Goal: Download file/media

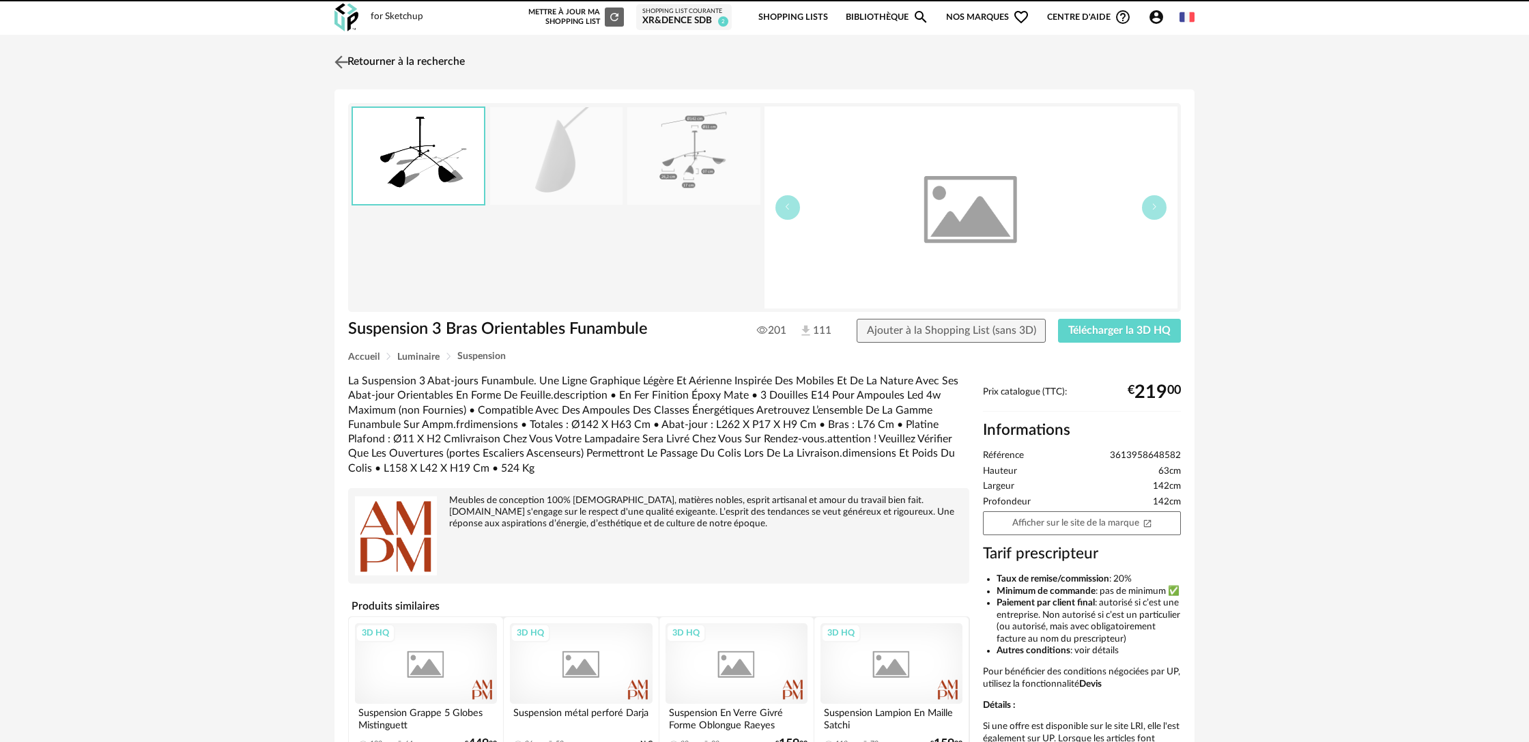
click at [393, 63] on link "Retourner à la recherche" at bounding box center [398, 62] width 134 height 30
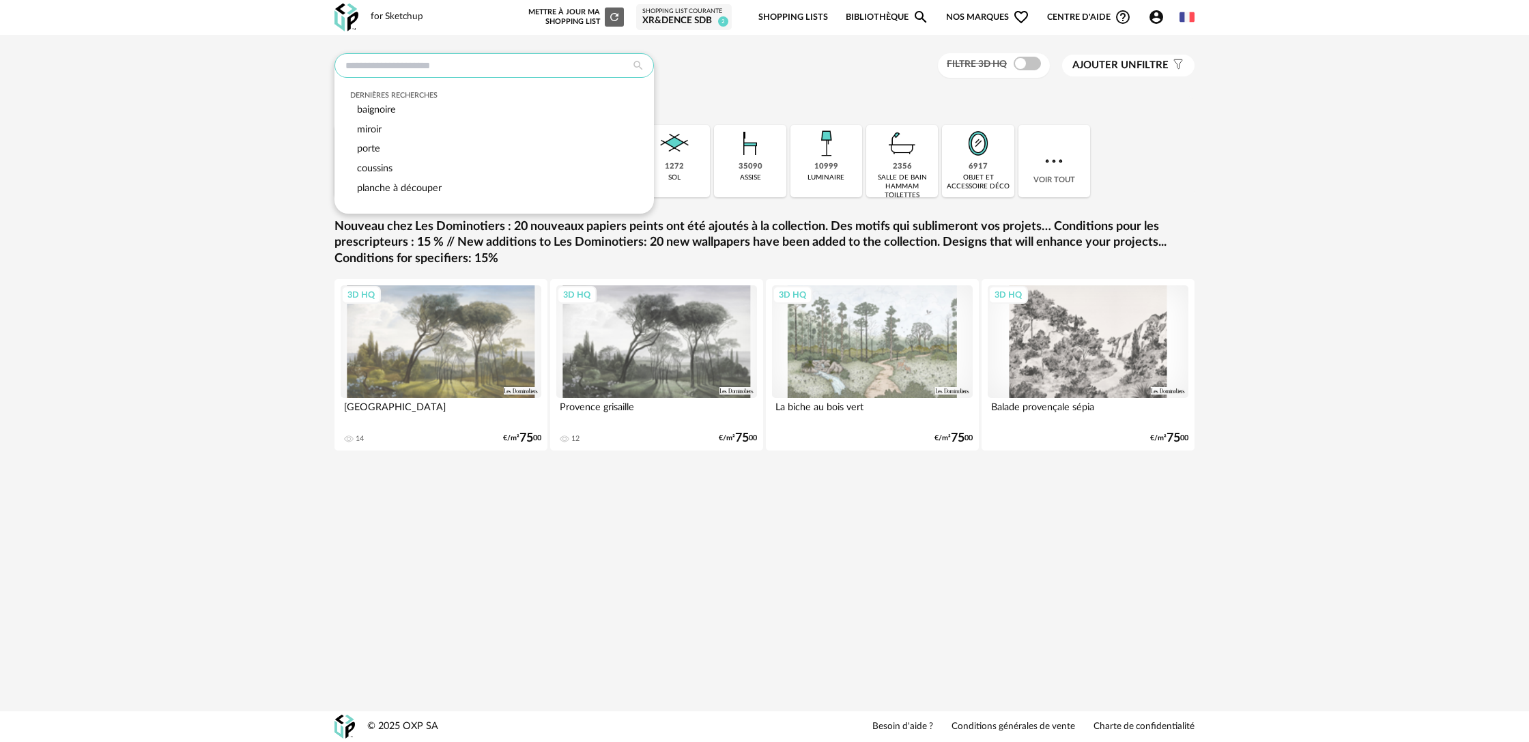
click at [552, 68] on input "text" at bounding box center [495, 65] width 320 height 25
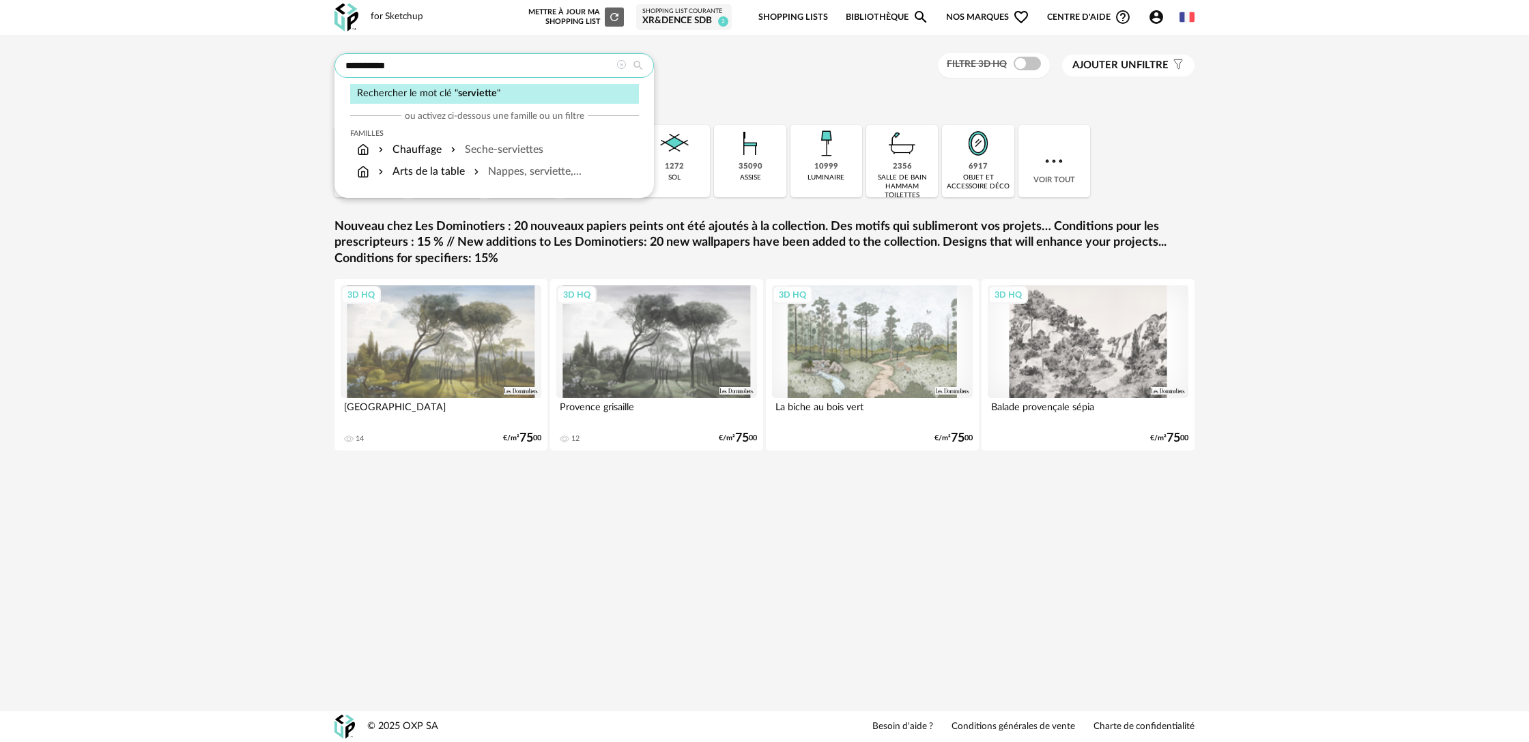
type input "**********"
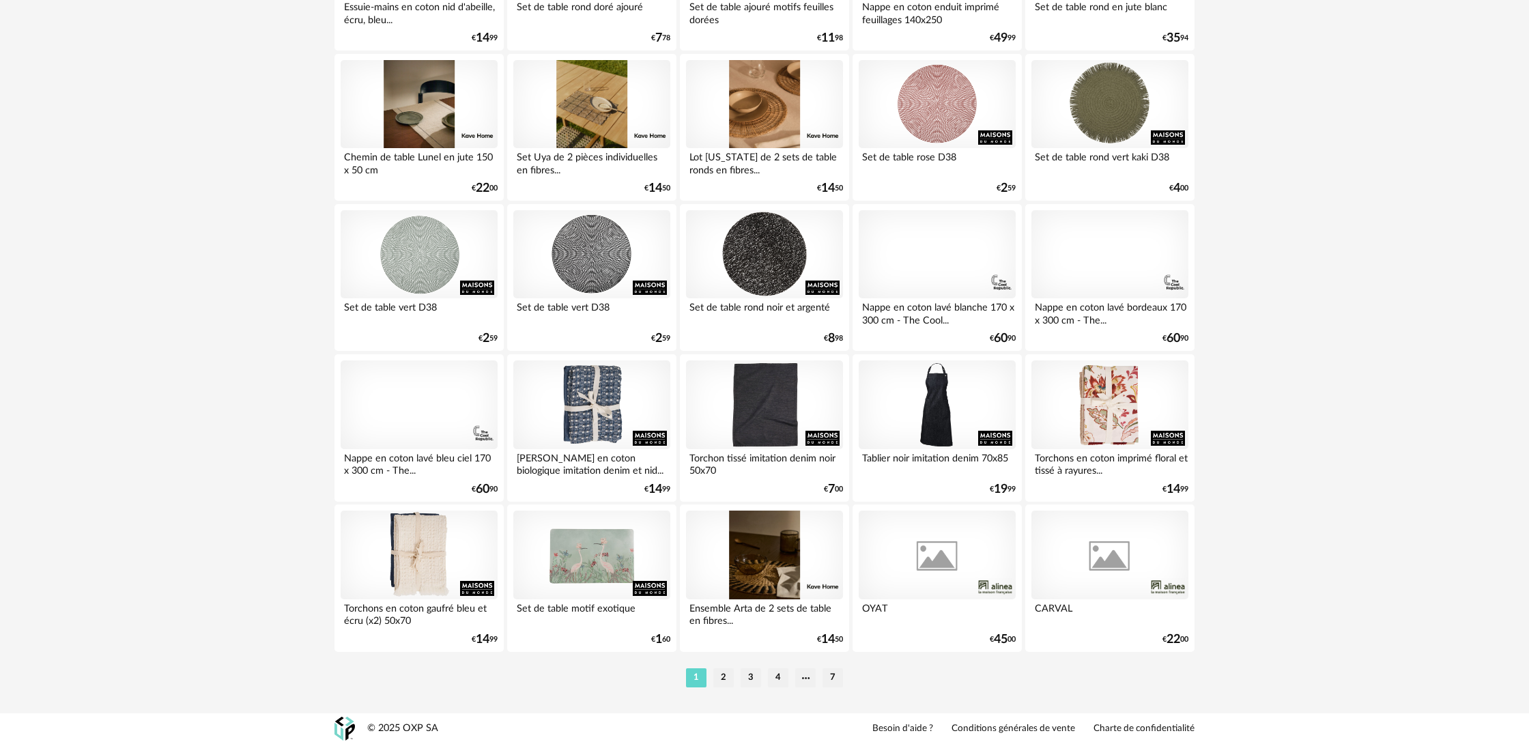
scroll to position [2560, 0]
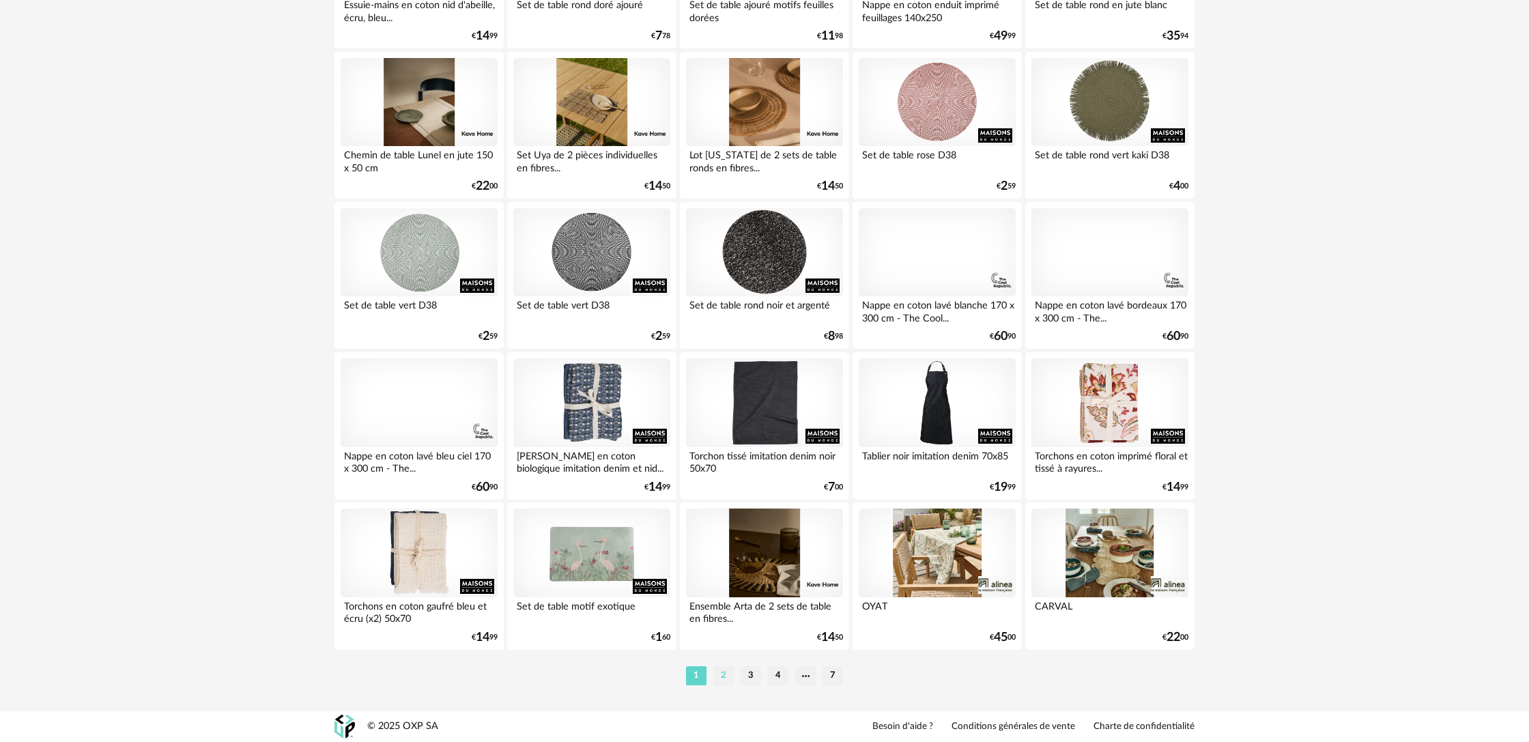
click at [720, 675] on li "2" at bounding box center [723, 675] width 20 height 19
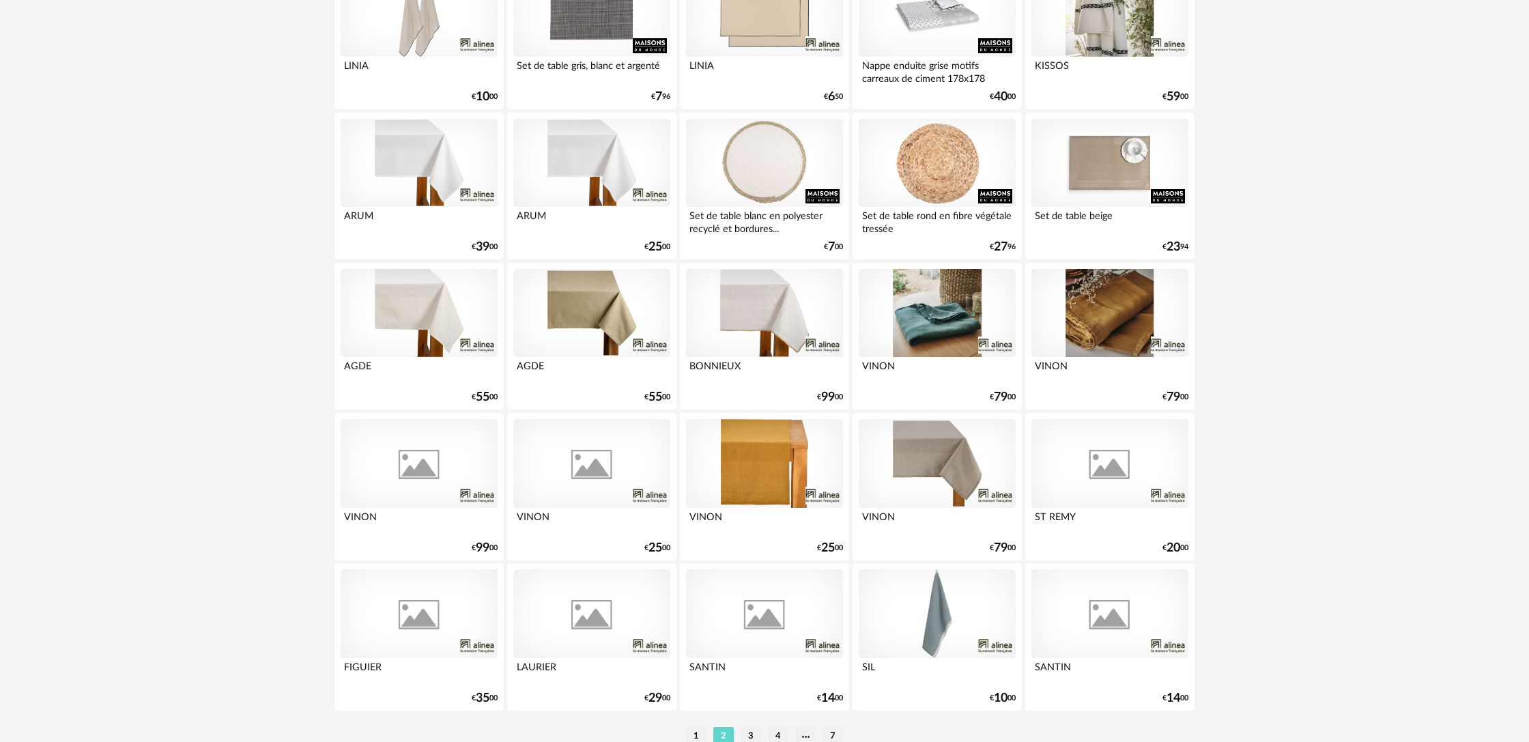
scroll to position [2560, 0]
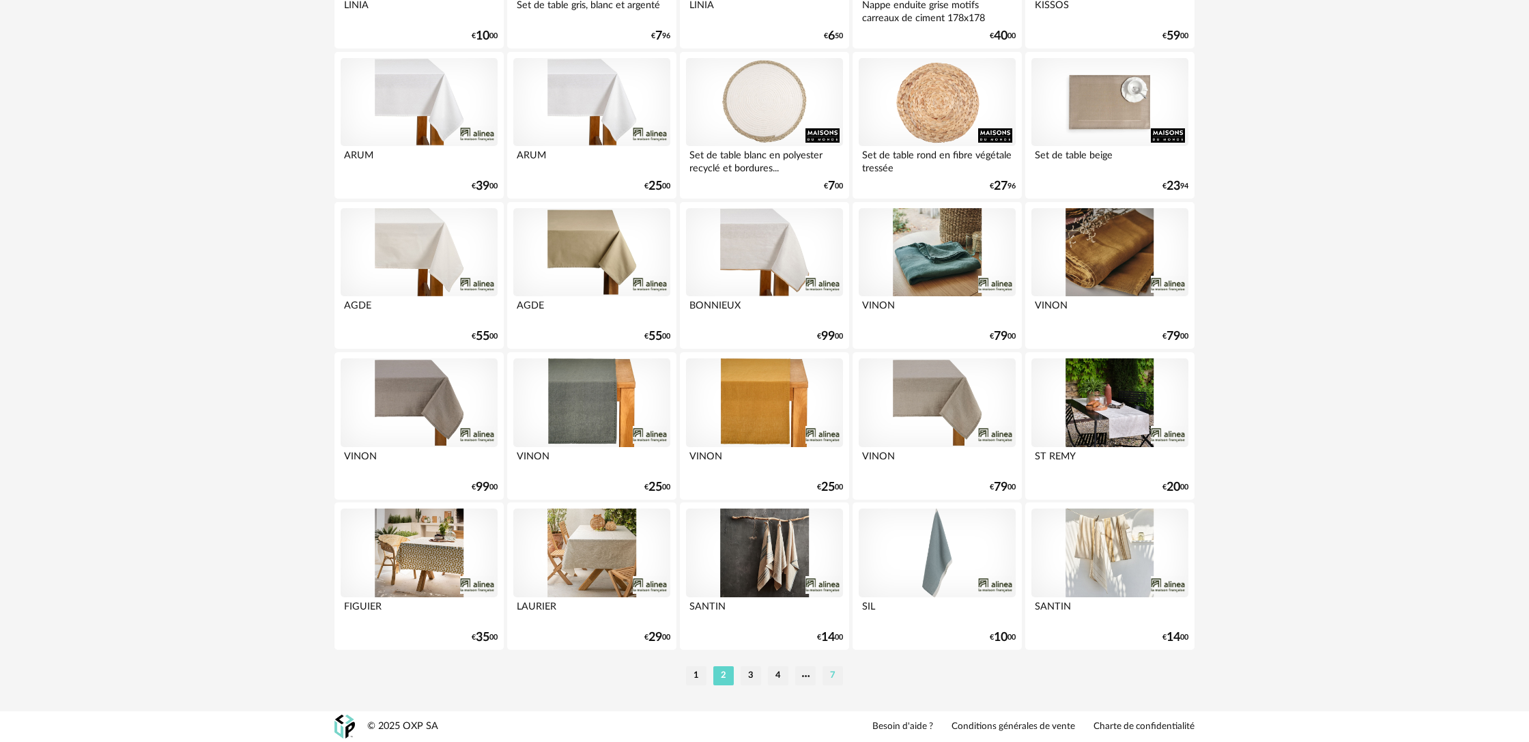
click at [833, 676] on li "7" at bounding box center [833, 675] width 20 height 19
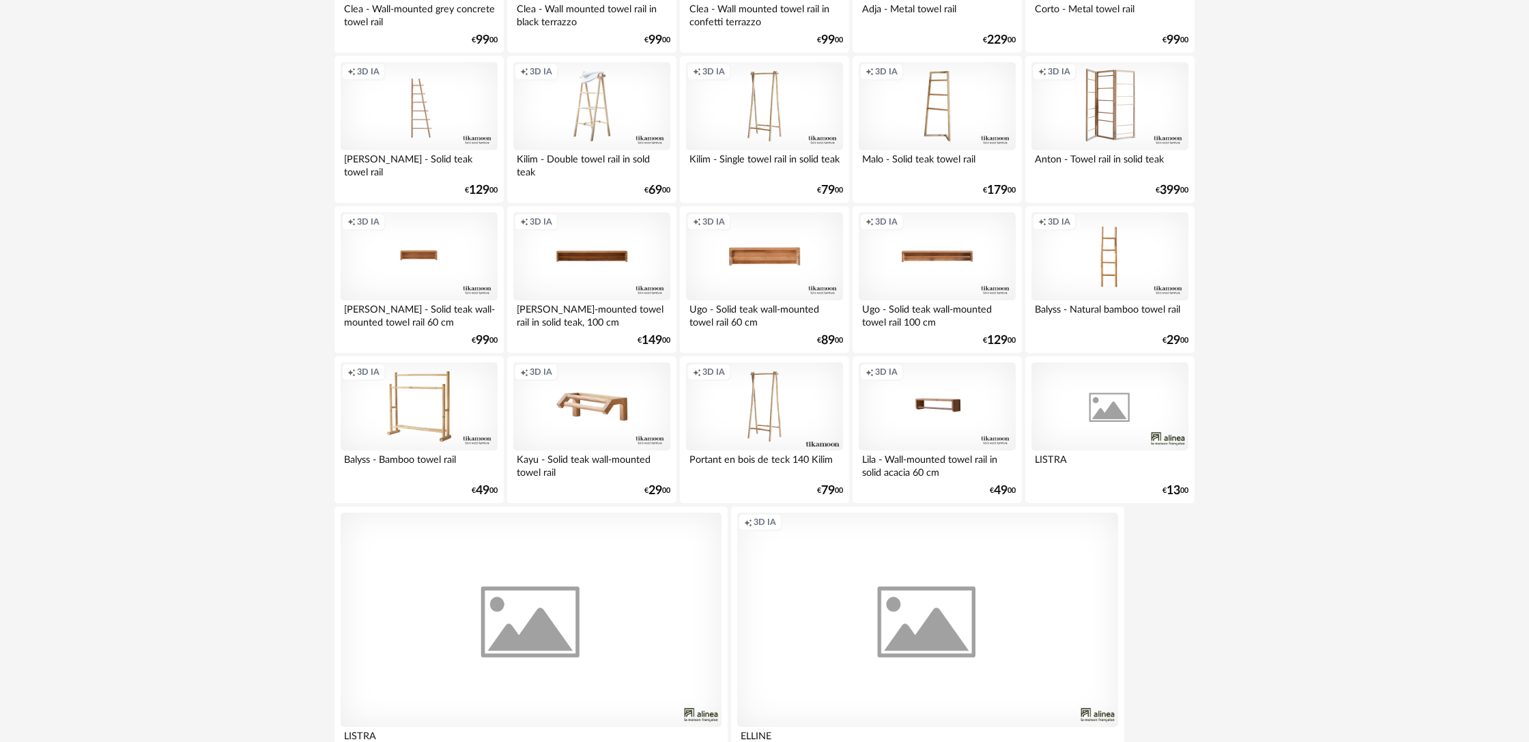
scroll to position [2384, 0]
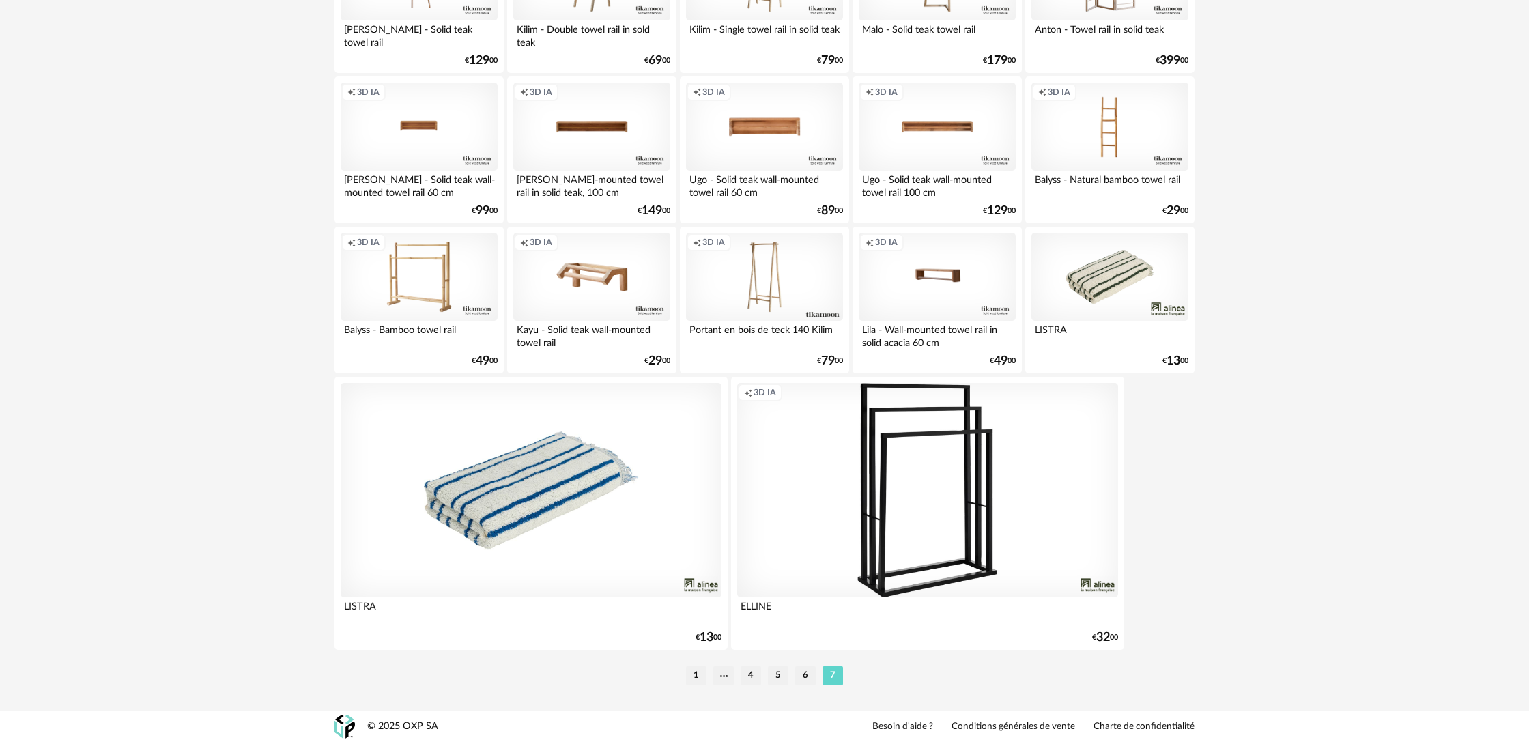
click at [649, 558] on div at bounding box center [531, 490] width 381 height 214
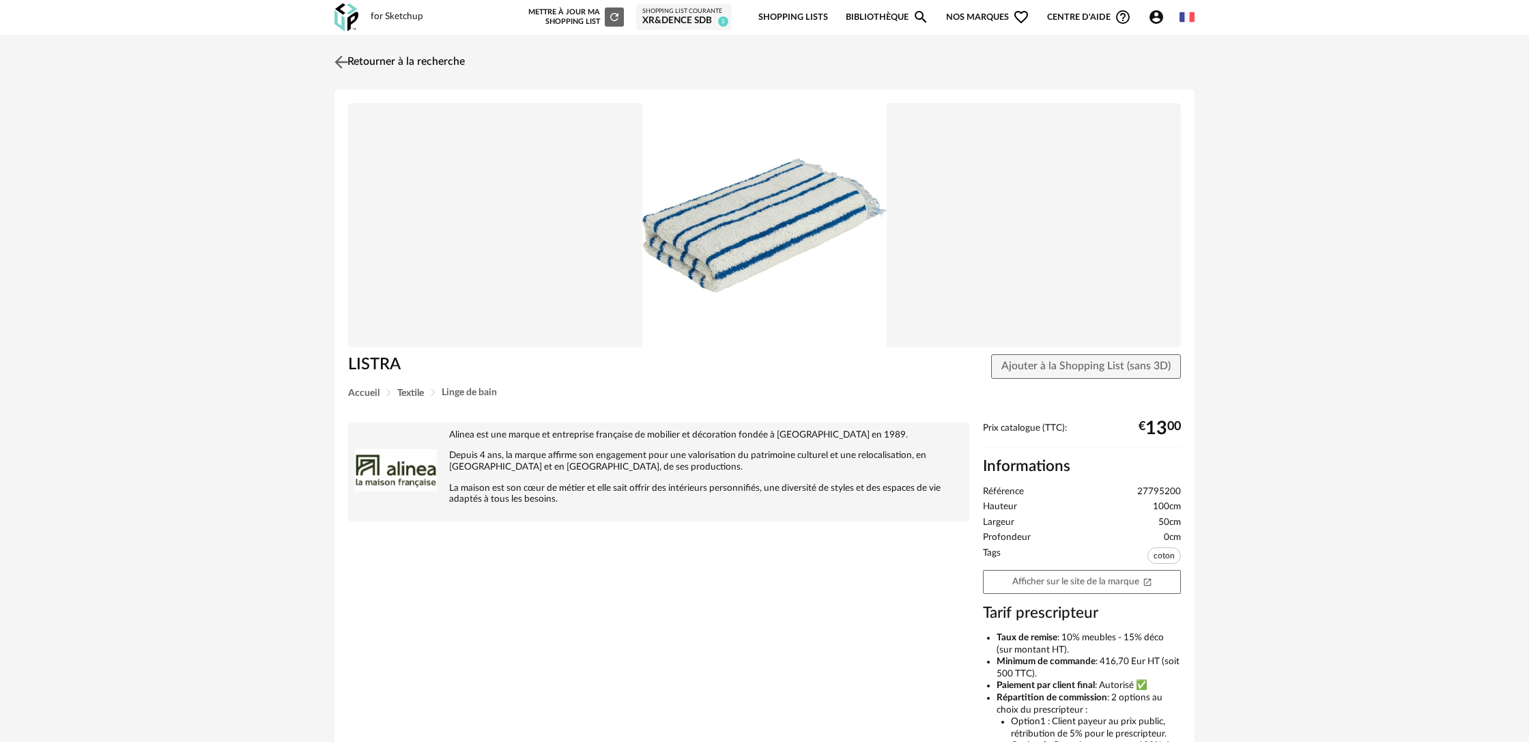
click at [385, 55] on link "Retourner à la recherche" at bounding box center [398, 62] width 134 height 30
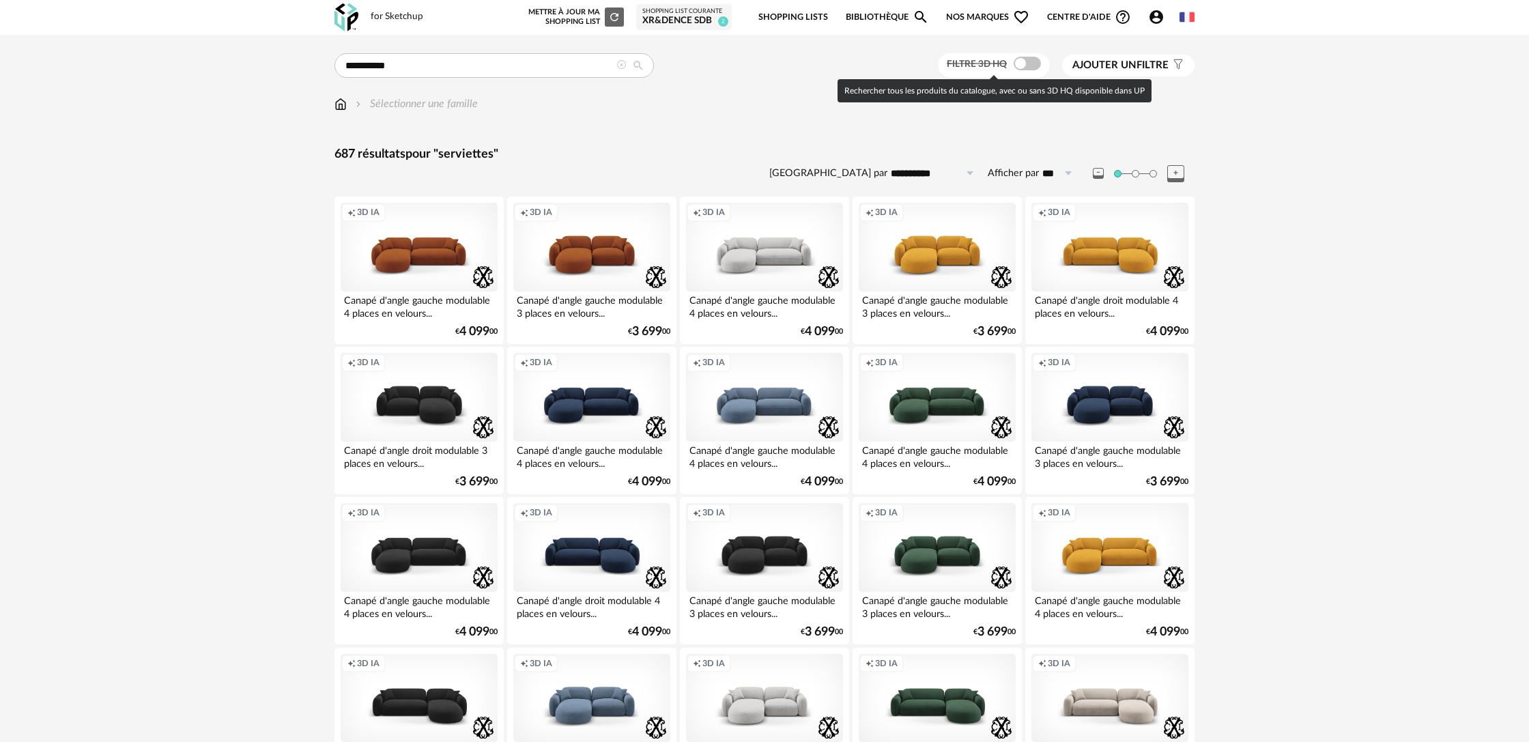
click at [1025, 66] on span at bounding box center [1027, 64] width 27 height 14
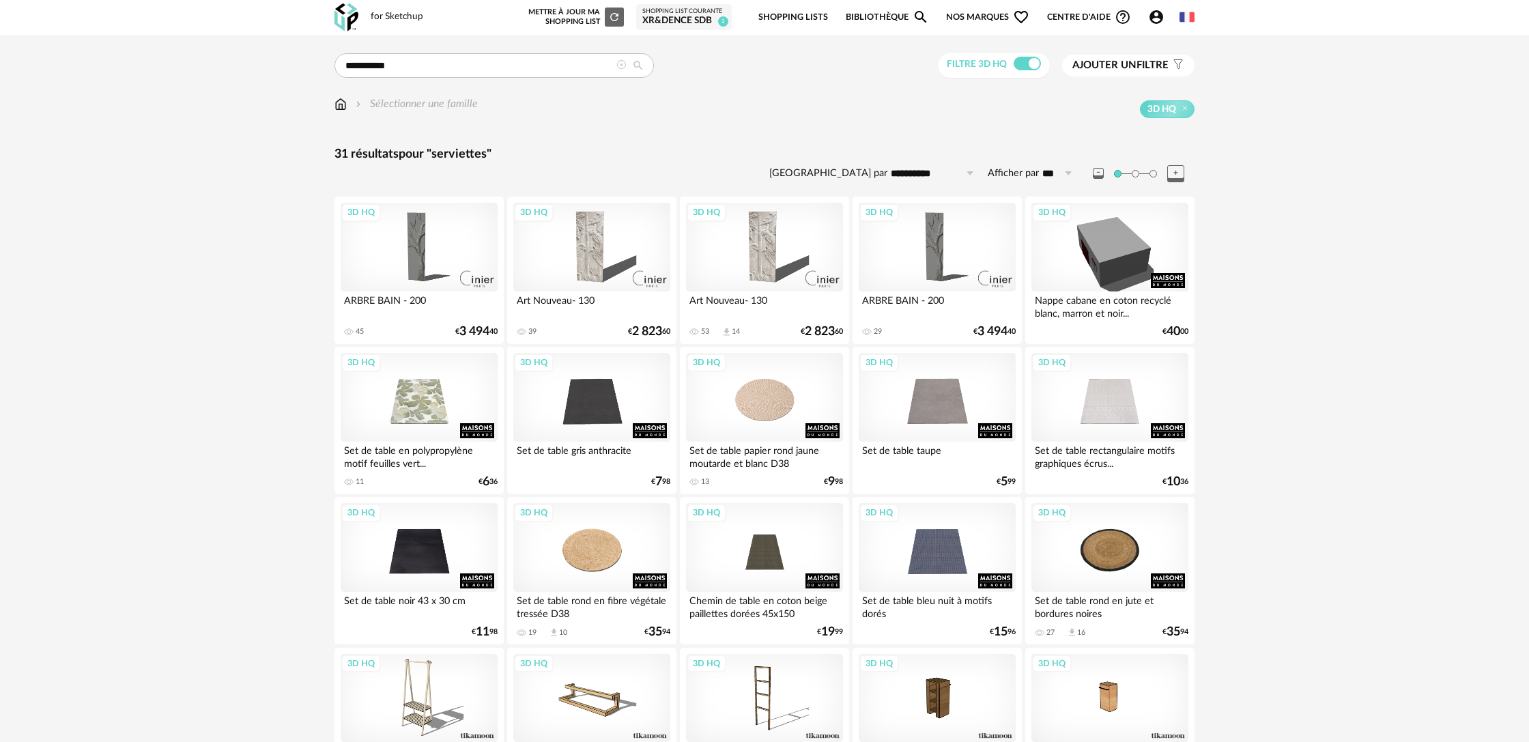
click at [405, 108] on div "Sélectionner une famille" at bounding box center [415, 104] width 125 height 16
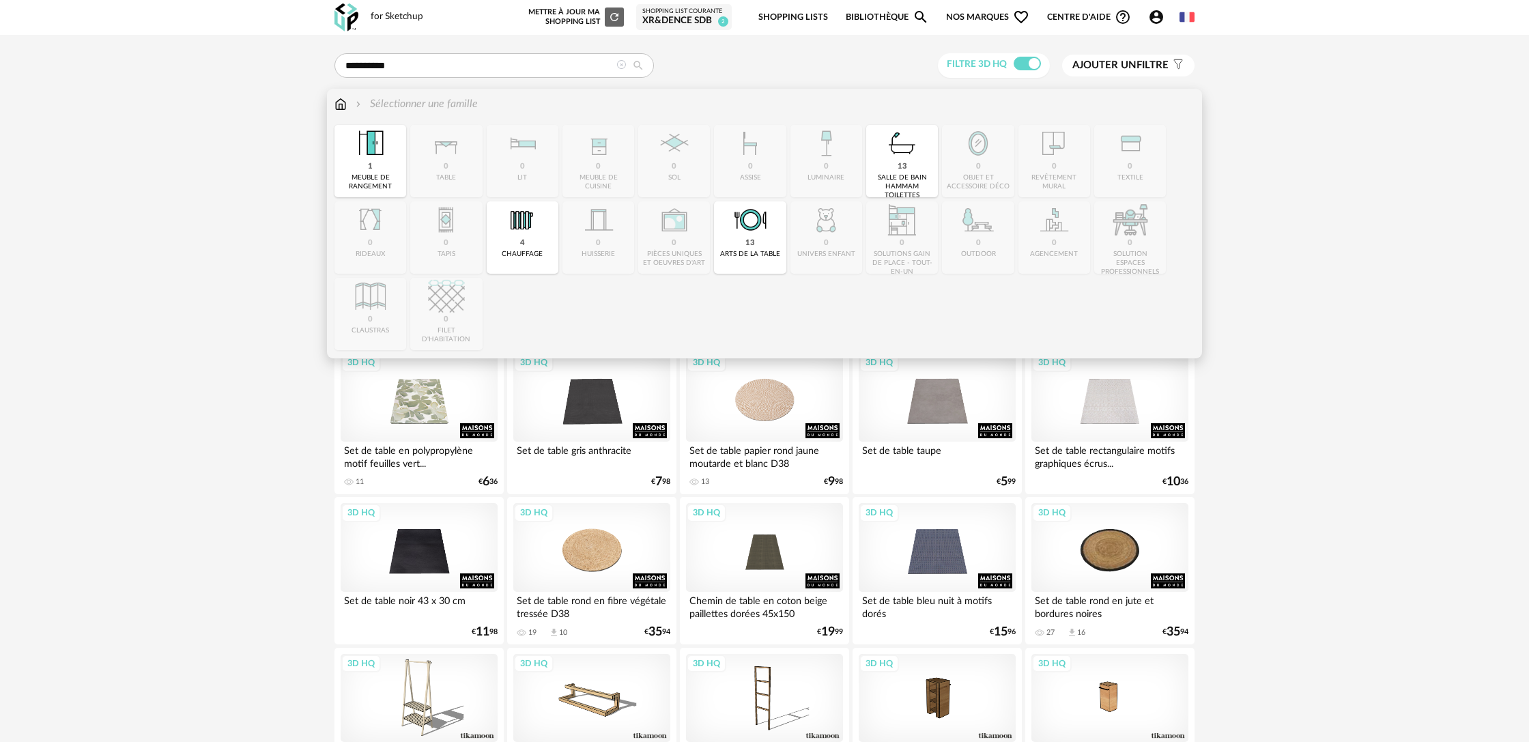
click at [896, 186] on div "salle de bain hammam toilettes" at bounding box center [901, 186] width 63 height 27
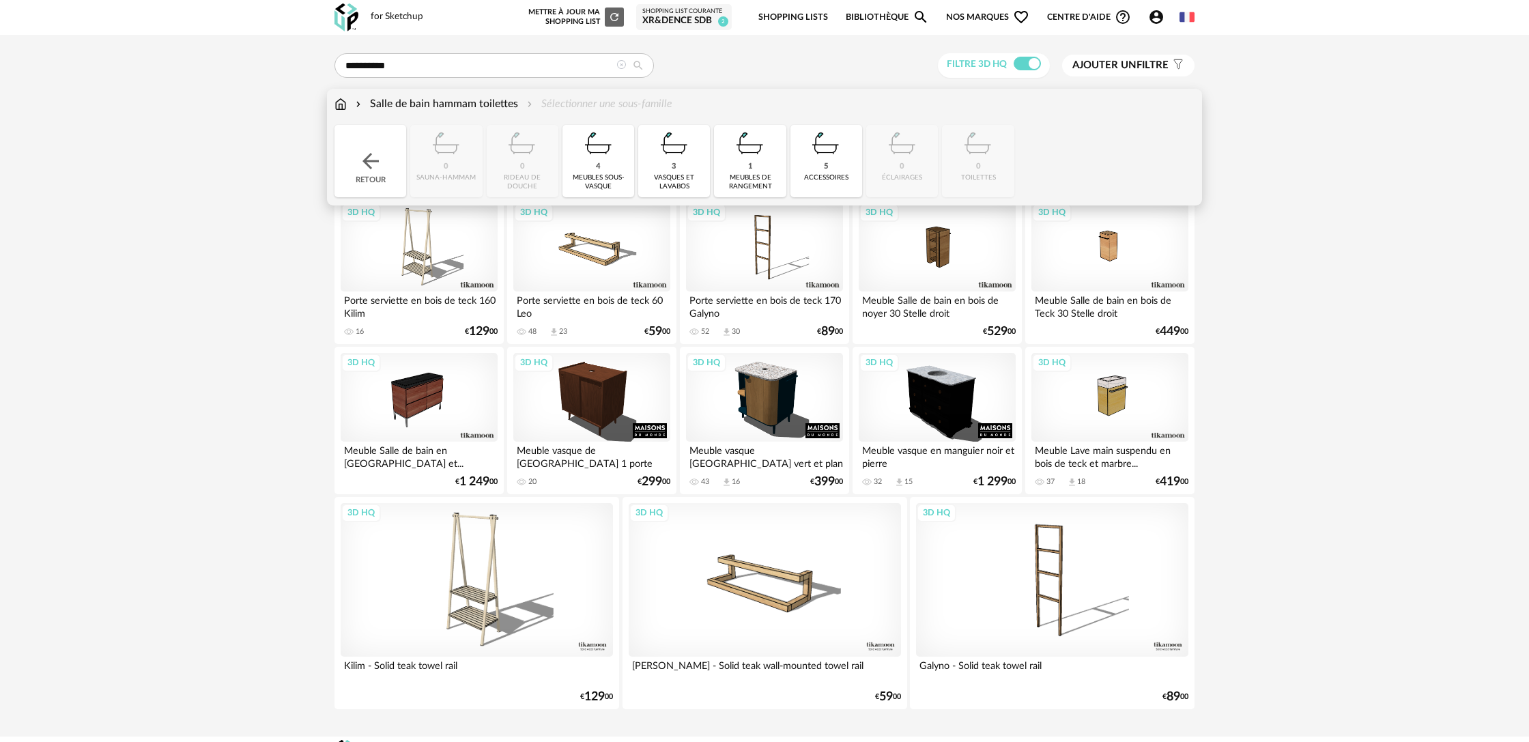
click at [490, 108] on div "Salle de bain hammam toilettes" at bounding box center [435, 104] width 165 height 16
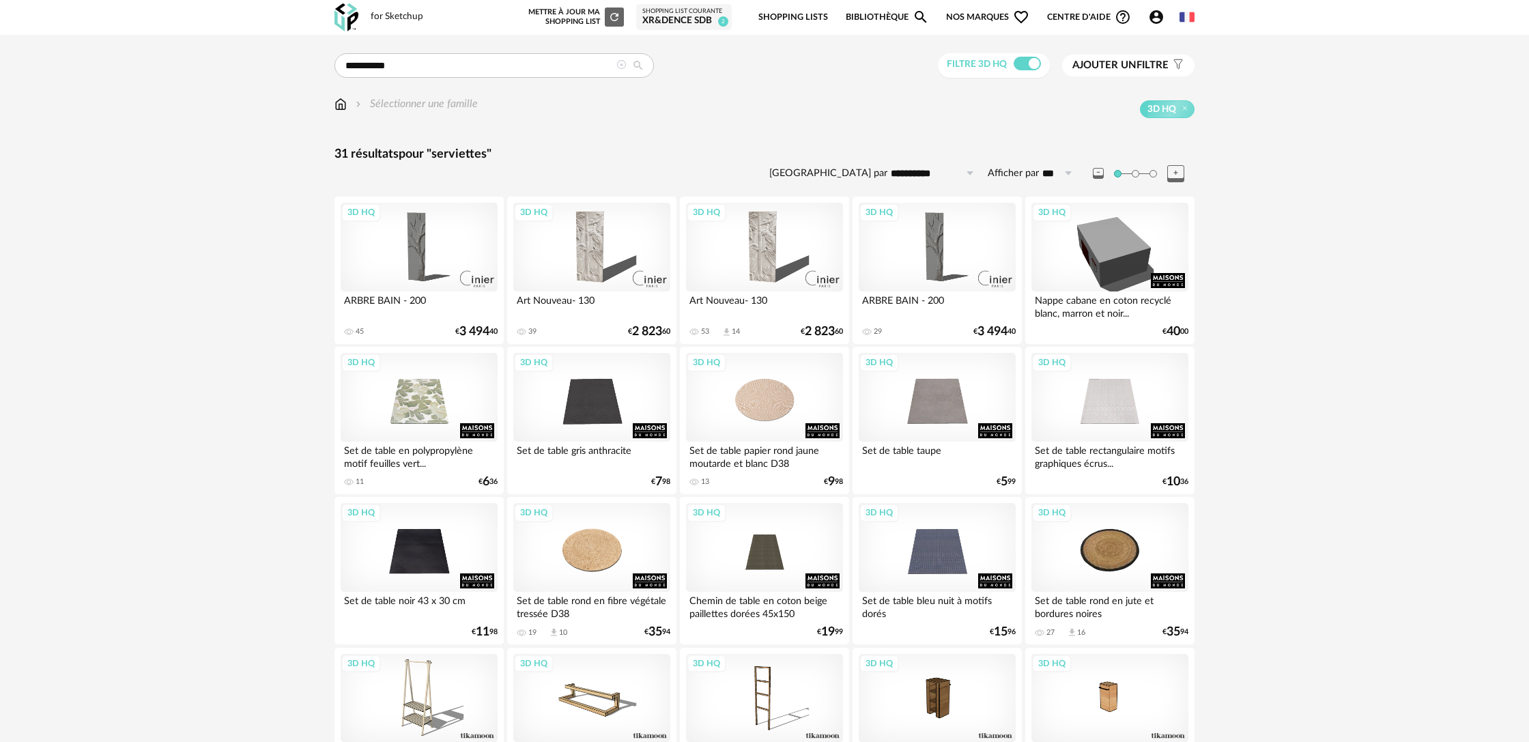
click at [626, 63] on icon at bounding box center [638, 65] width 25 height 12
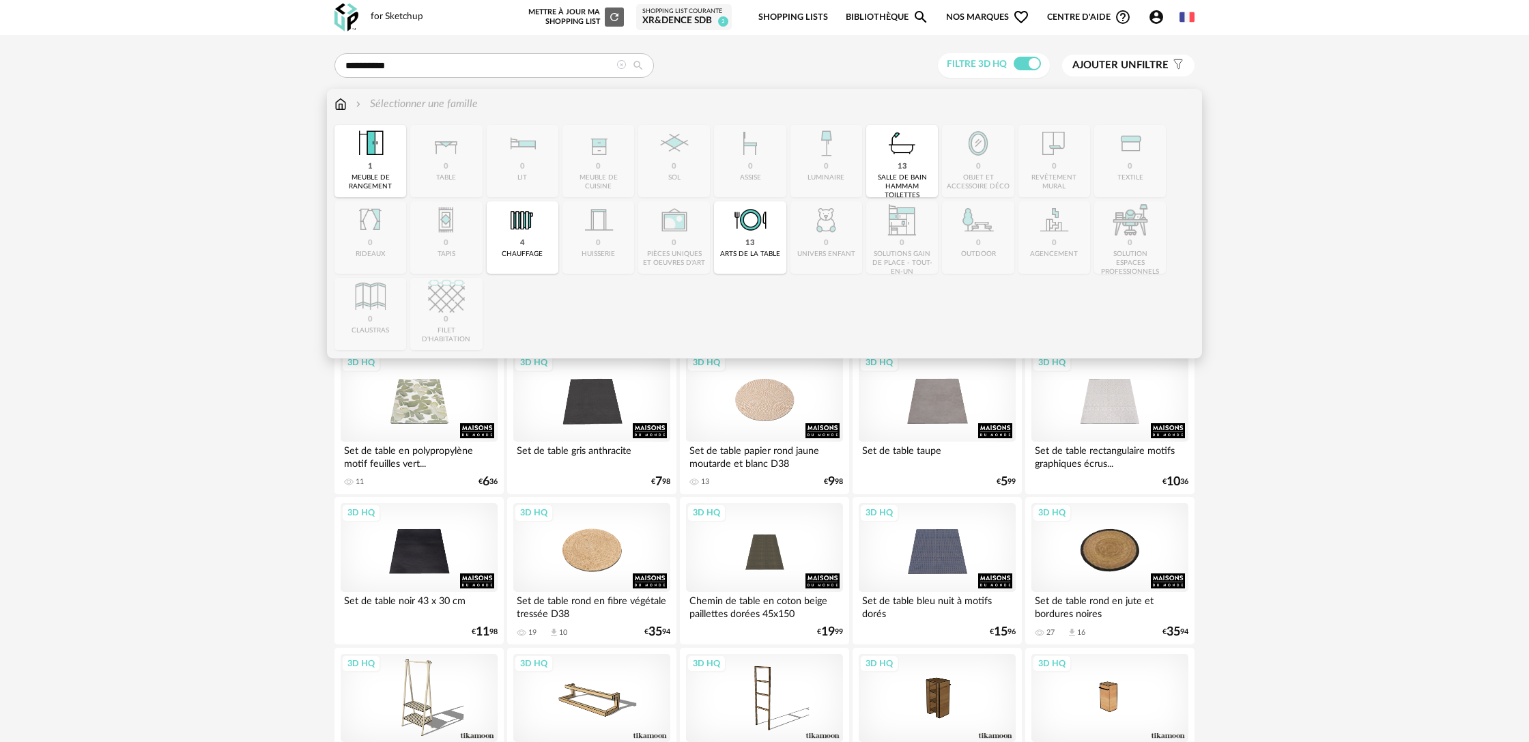
click at [339, 107] on img at bounding box center [341, 104] width 12 height 16
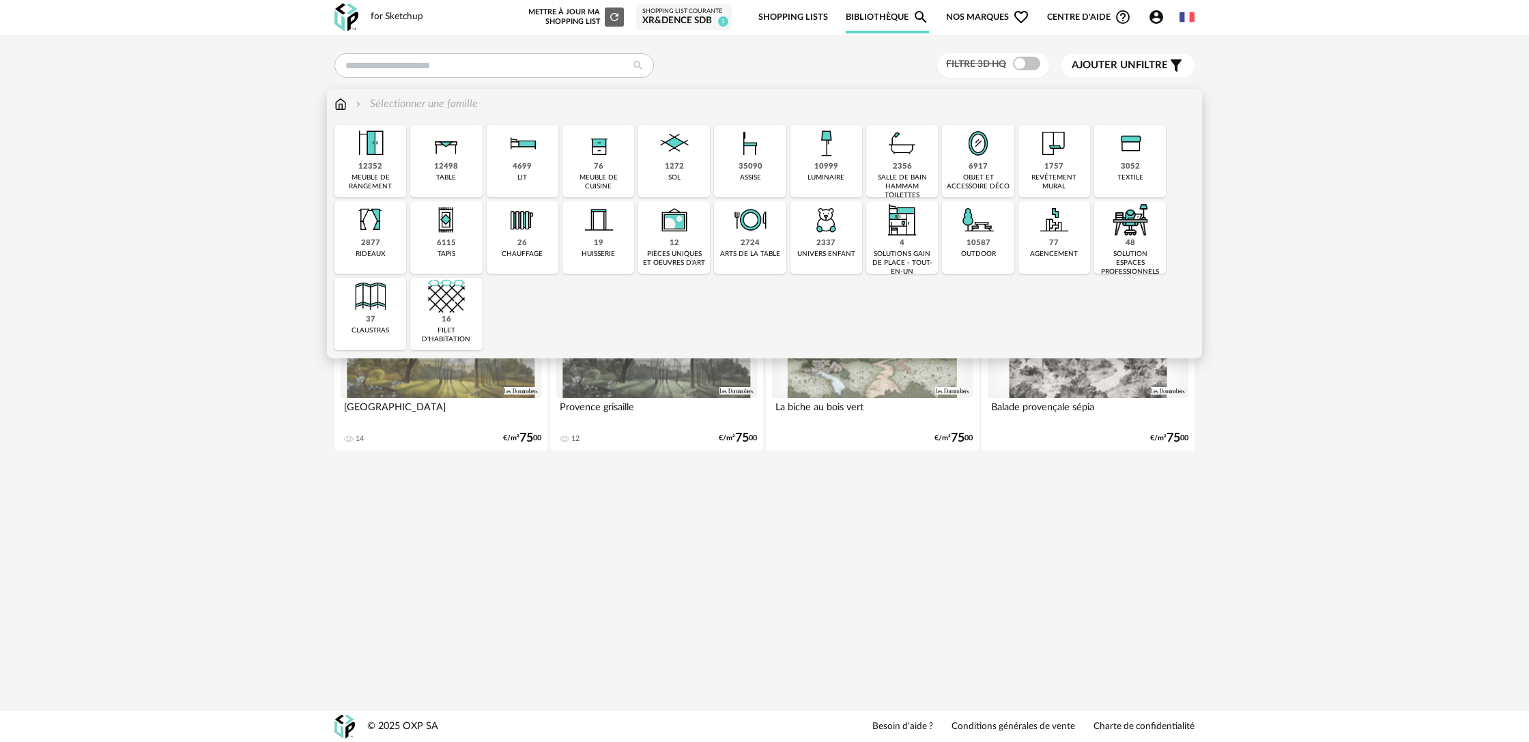
click at [919, 174] on div "salle de bain hammam toilettes" at bounding box center [901, 186] width 63 height 27
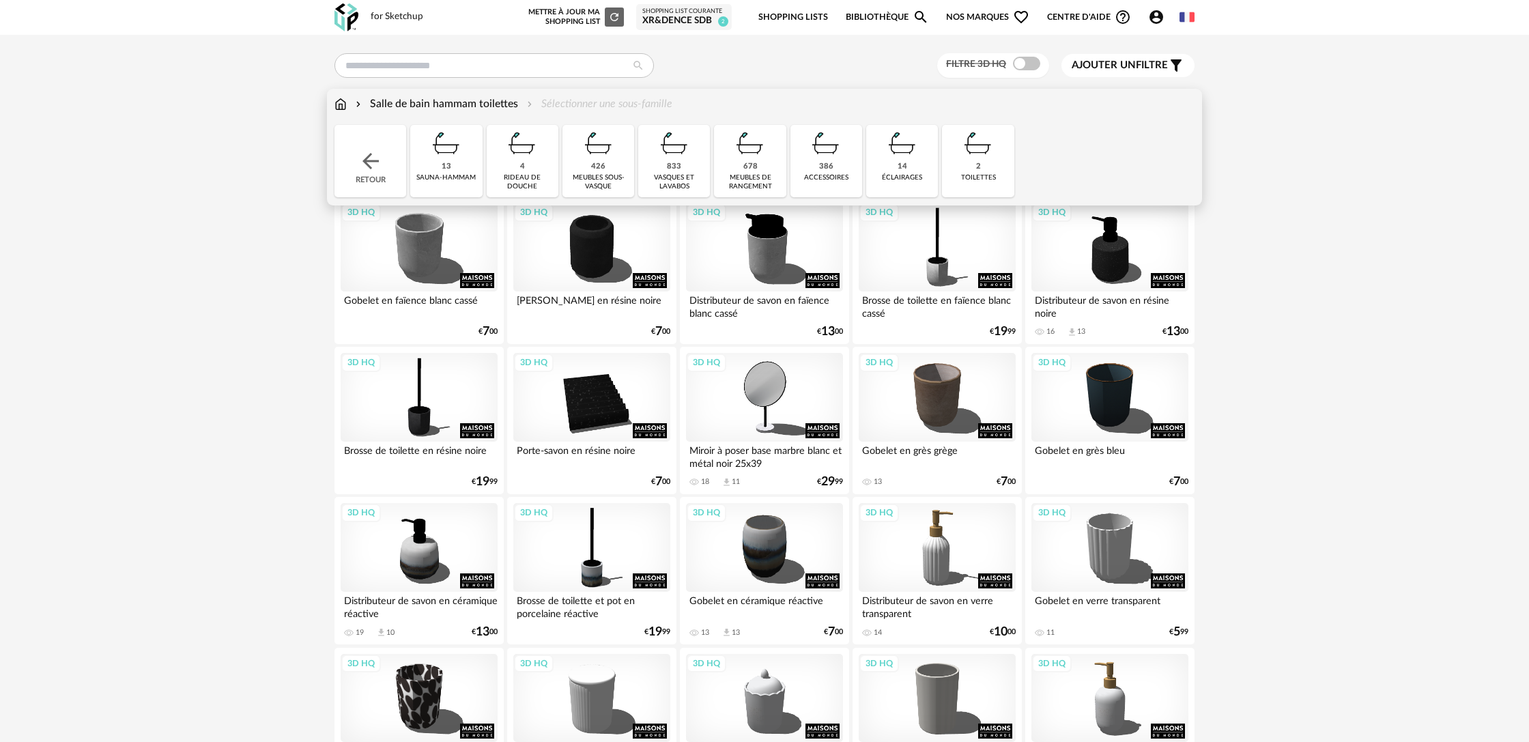
click at [811, 180] on div "accessoires" at bounding box center [826, 177] width 44 height 9
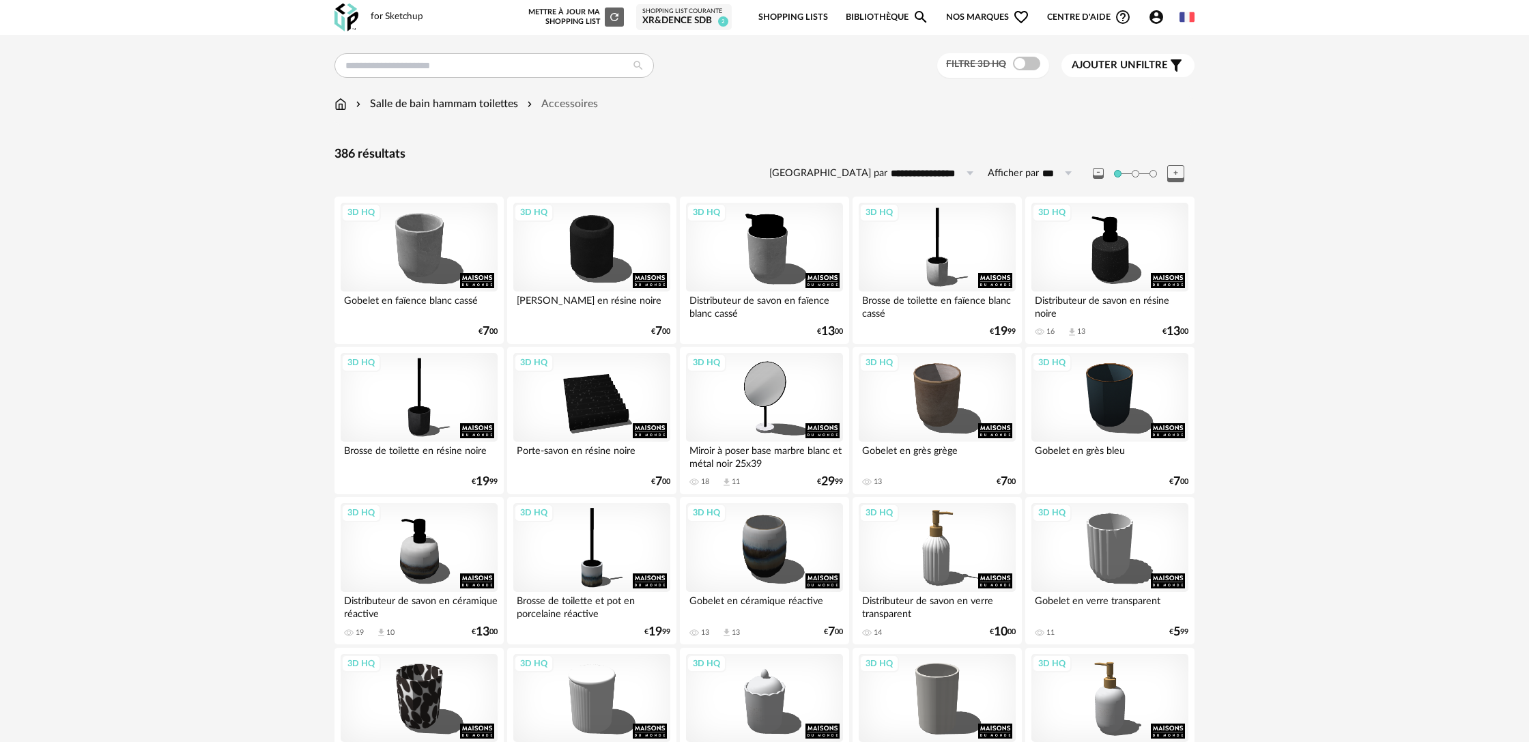
click at [1018, 66] on span at bounding box center [1026, 64] width 27 height 14
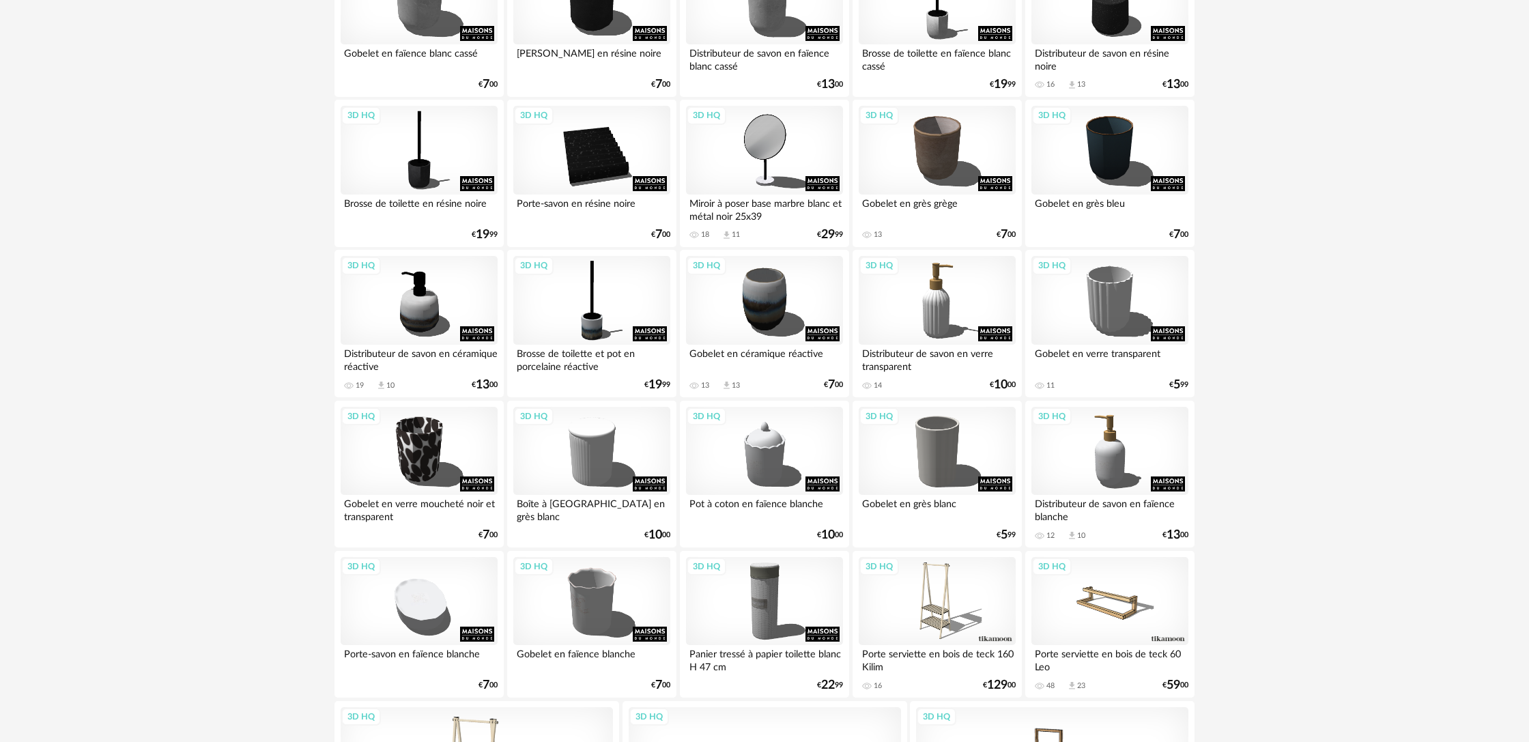
scroll to position [246, 0]
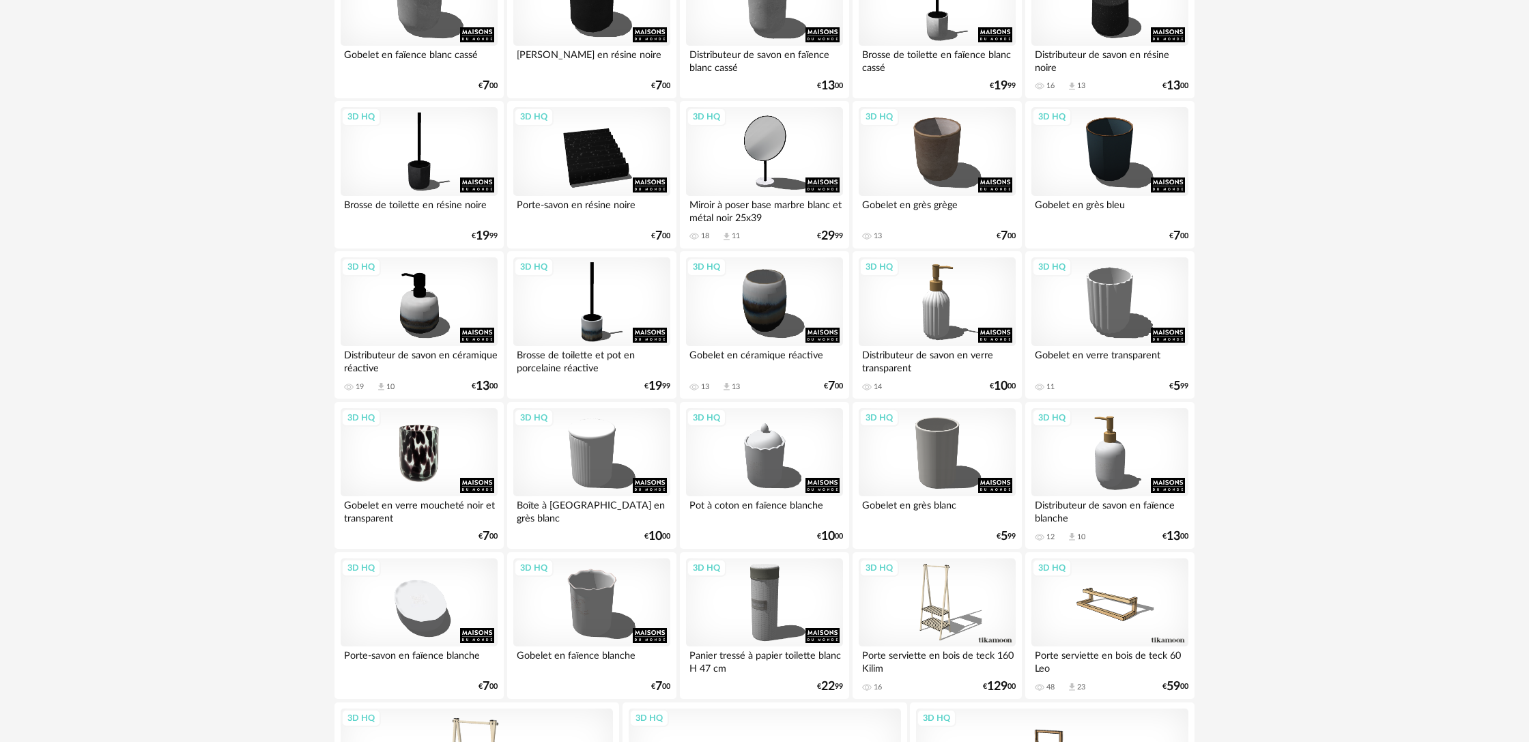
click at [434, 475] on div "3D HQ" at bounding box center [419, 452] width 157 height 89
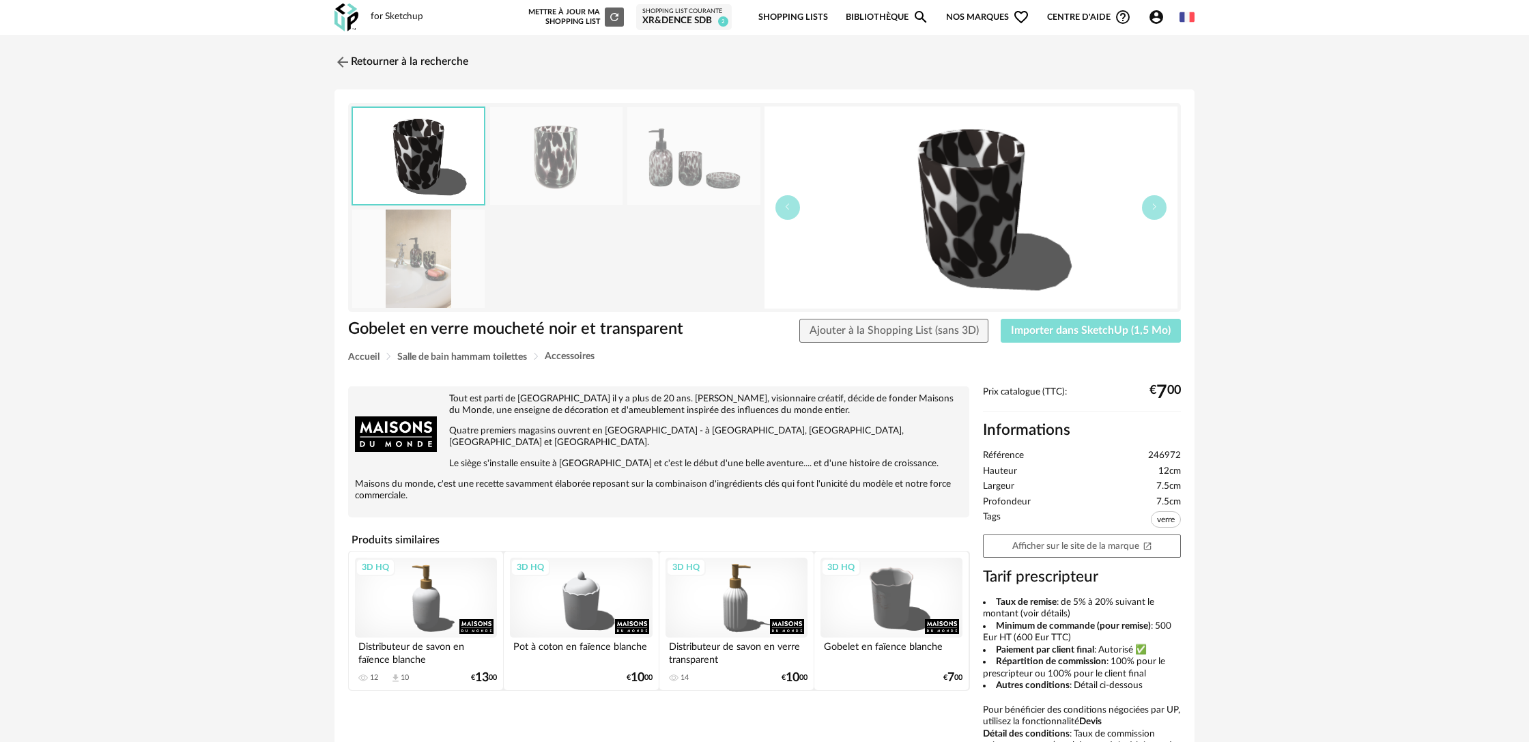
click at [1059, 332] on span "Importer dans SketchUp (1,5 Mo)" at bounding box center [1091, 330] width 160 height 11
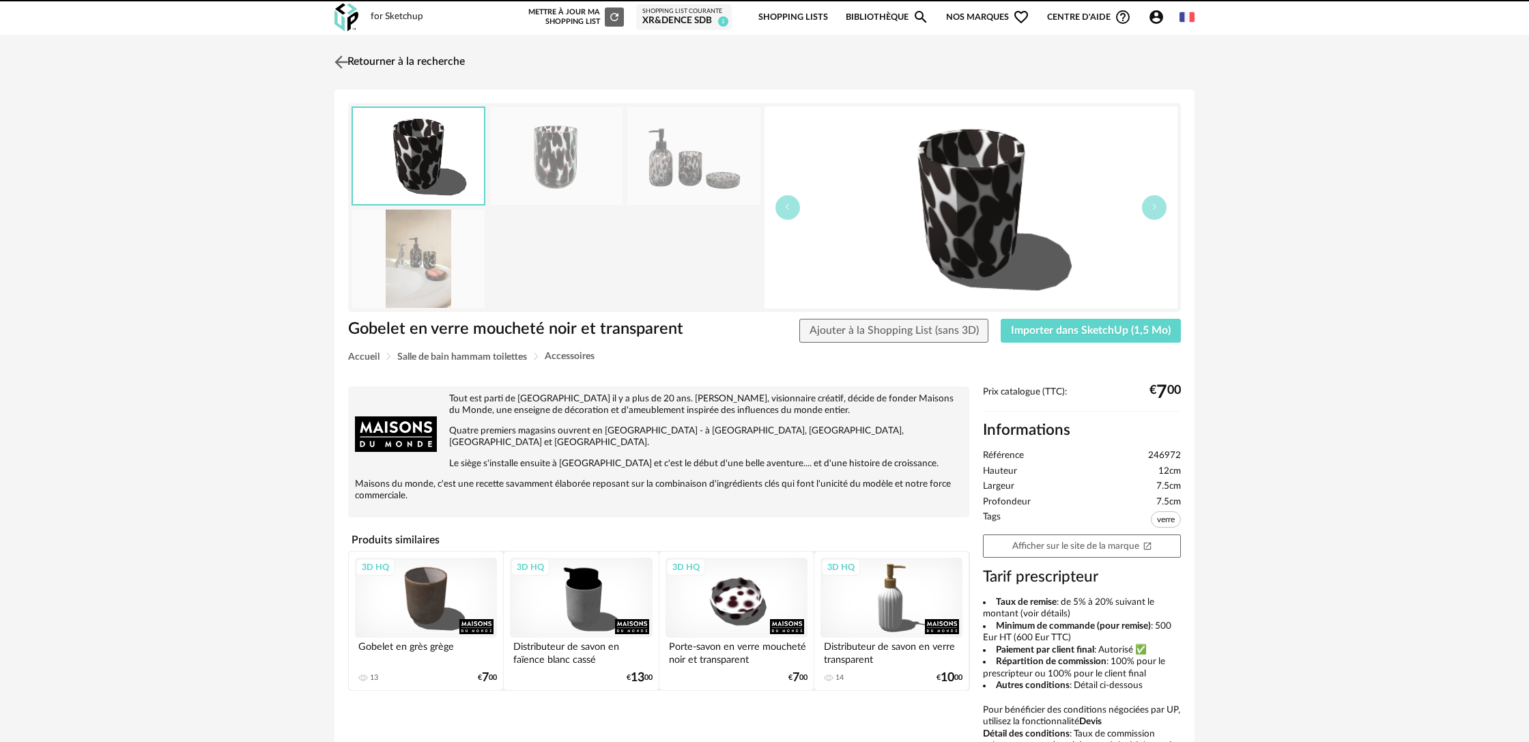
click at [369, 63] on link "Retourner à la recherche" at bounding box center [398, 62] width 134 height 30
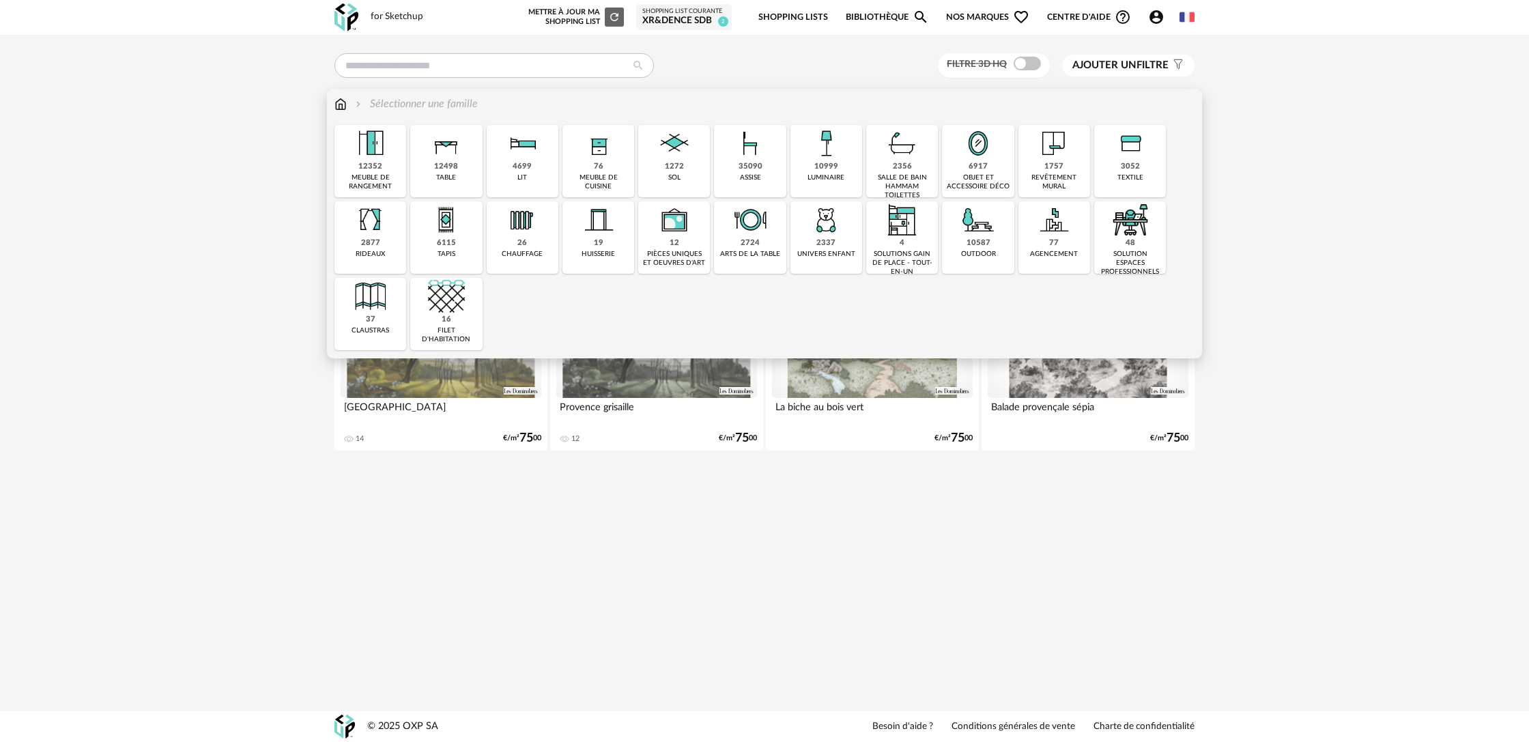
click at [892, 174] on div "salle de bain hammam toilettes" at bounding box center [901, 186] width 63 height 27
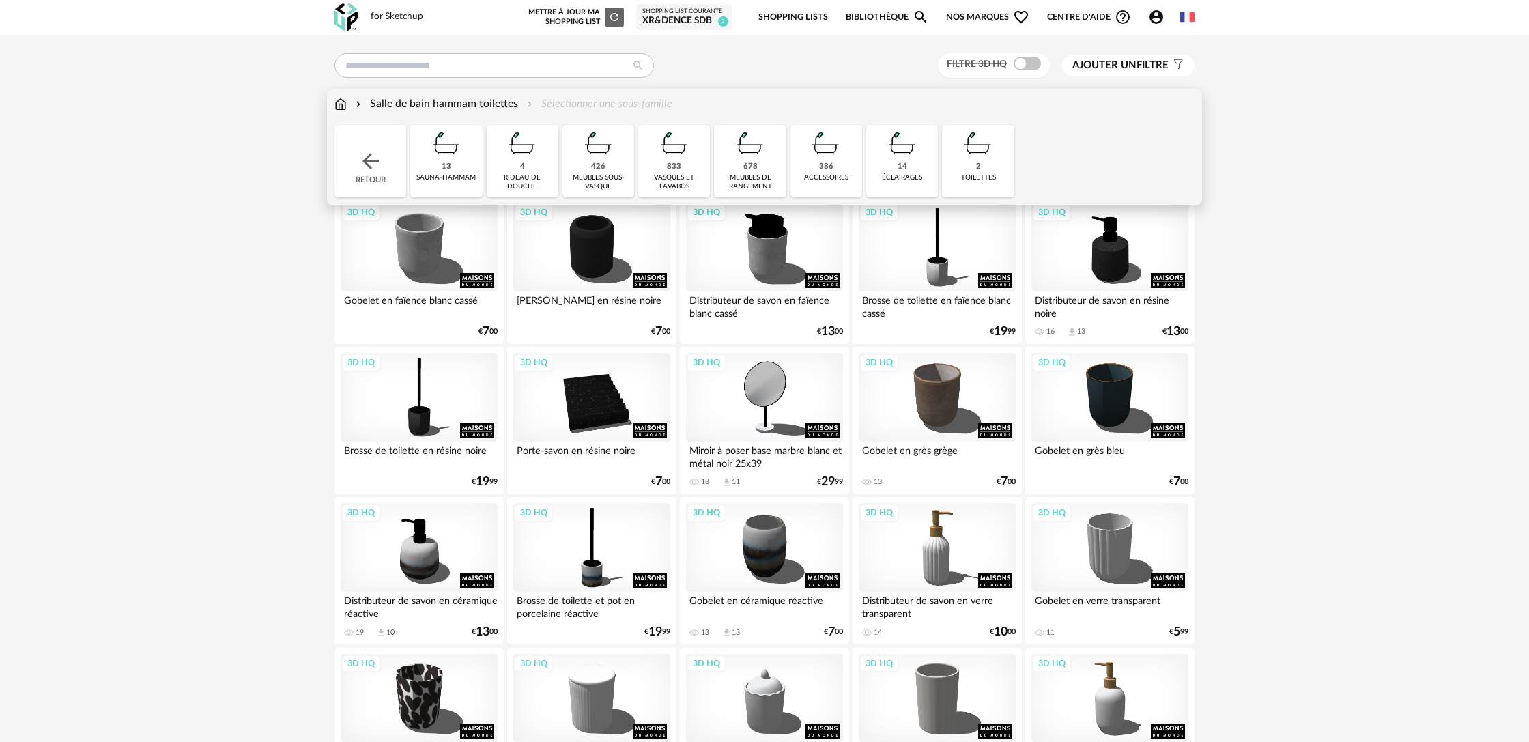
click at [829, 165] on div "386" at bounding box center [826, 167] width 14 height 10
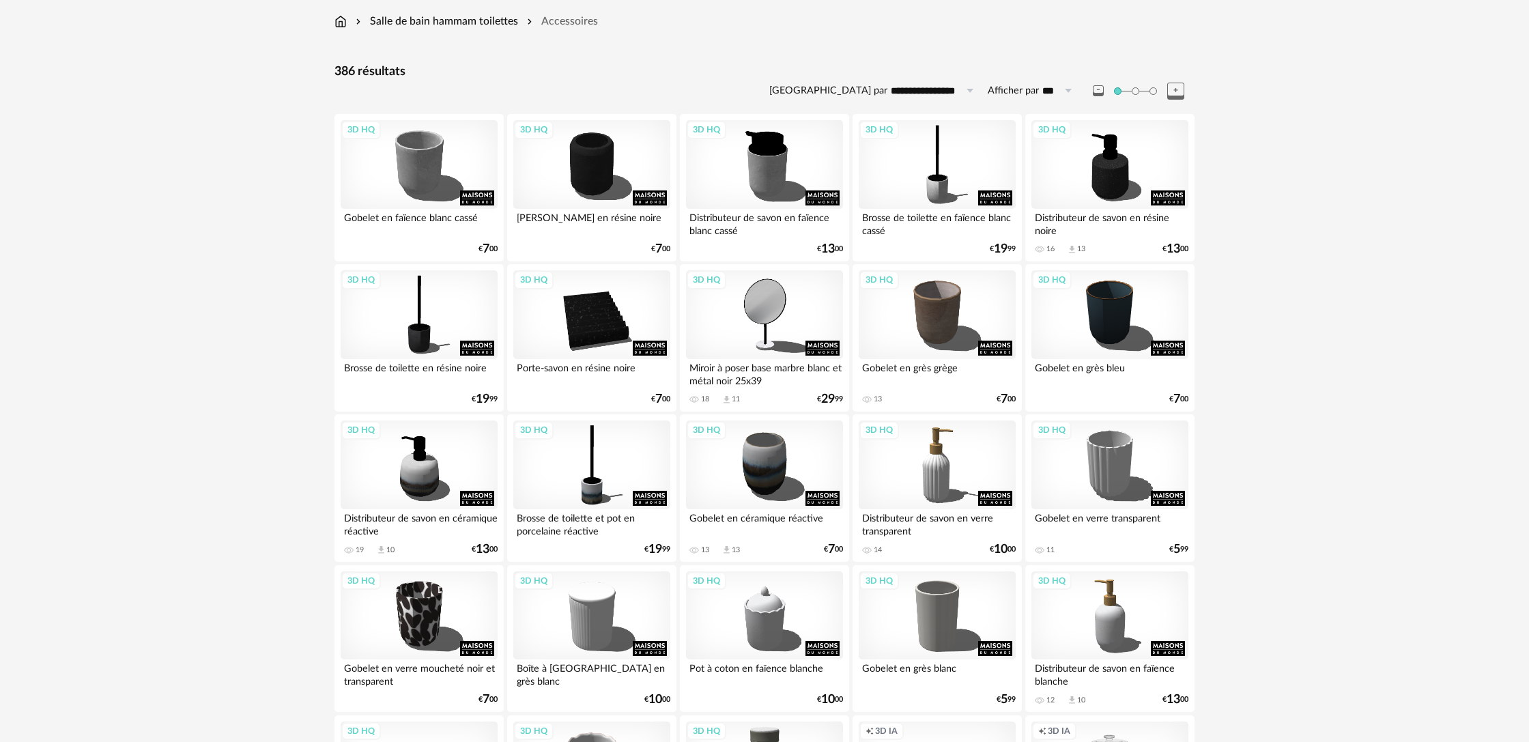
scroll to position [88, 0]
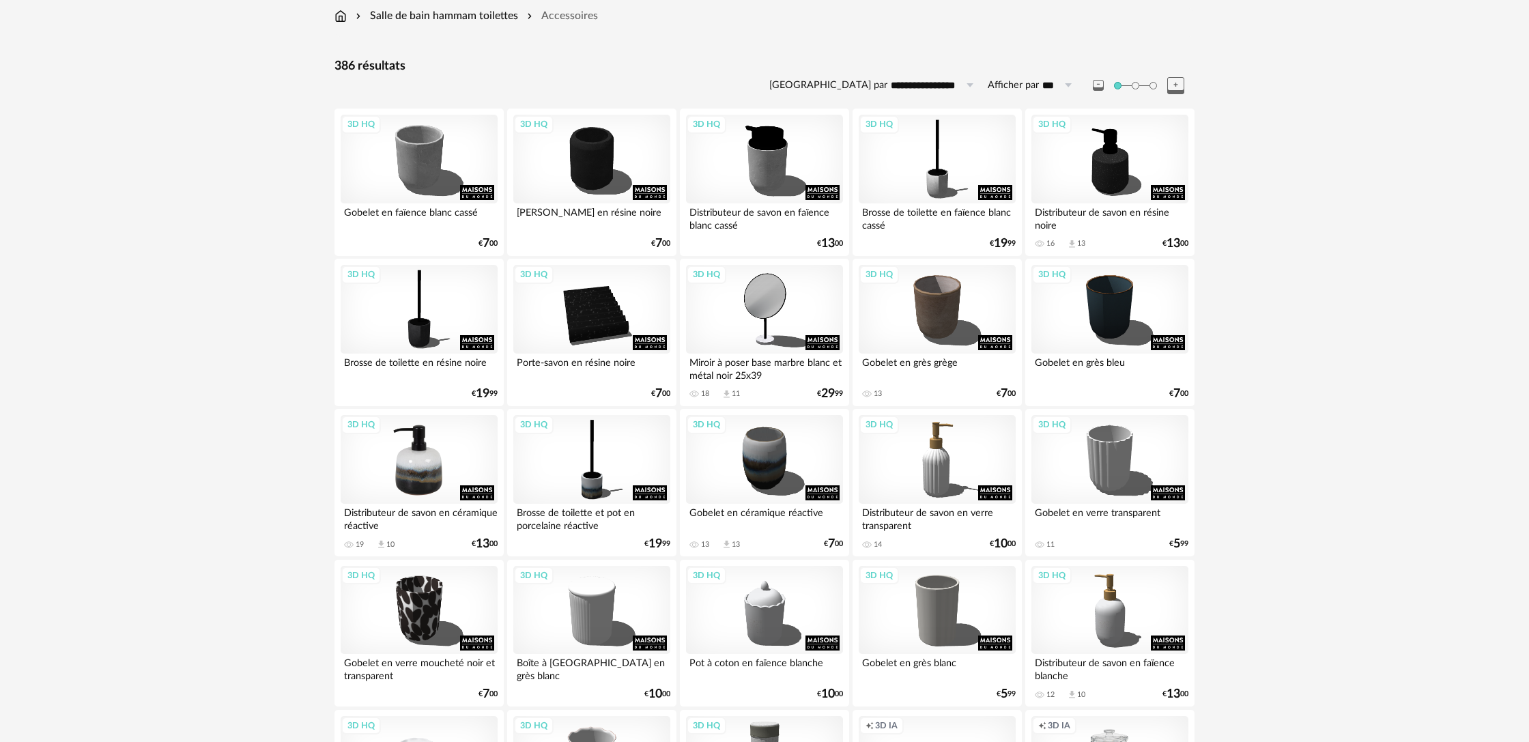
click at [473, 478] on div "3D HQ" at bounding box center [419, 459] width 157 height 89
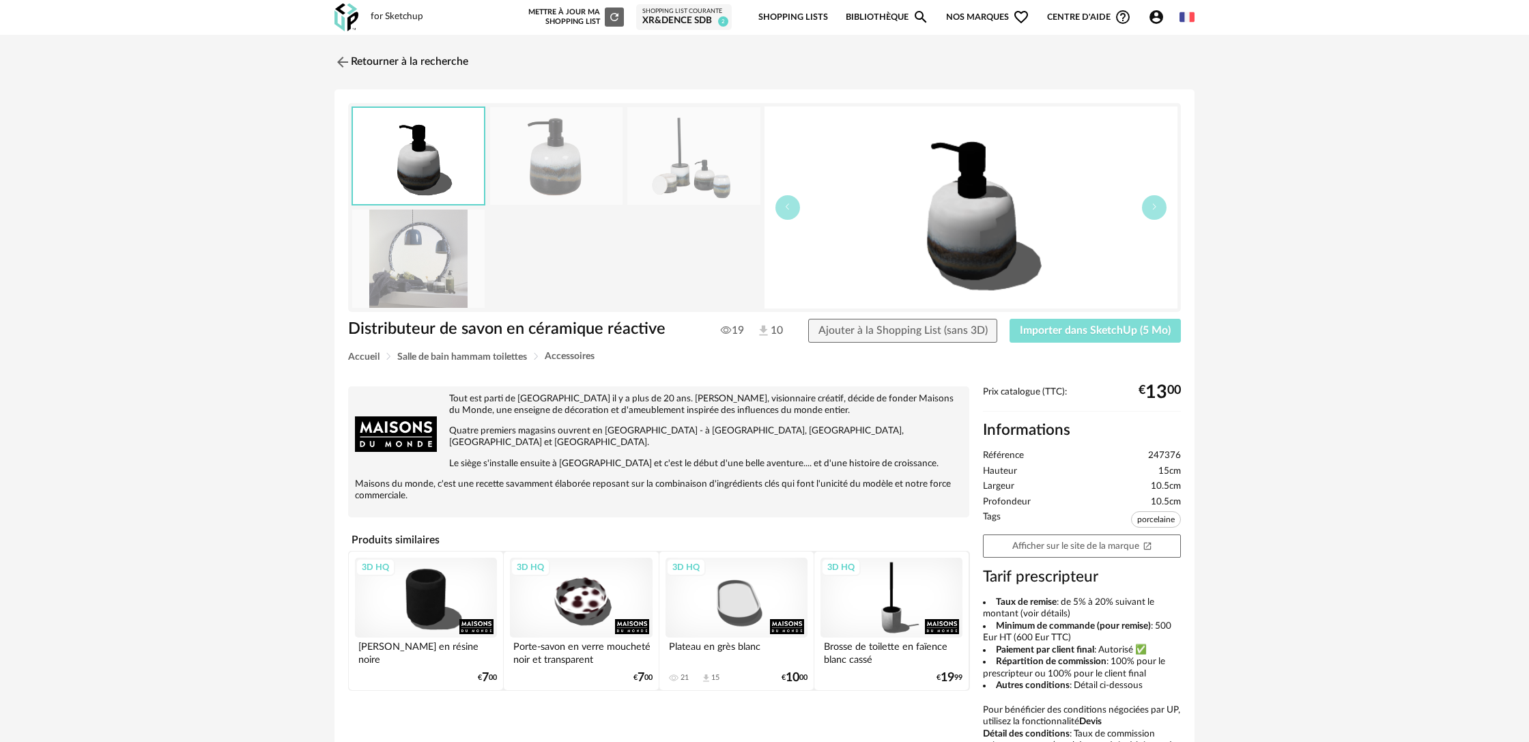
click at [1052, 332] on span "Importer dans SketchUp (5 Mo)" at bounding box center [1095, 330] width 151 height 11
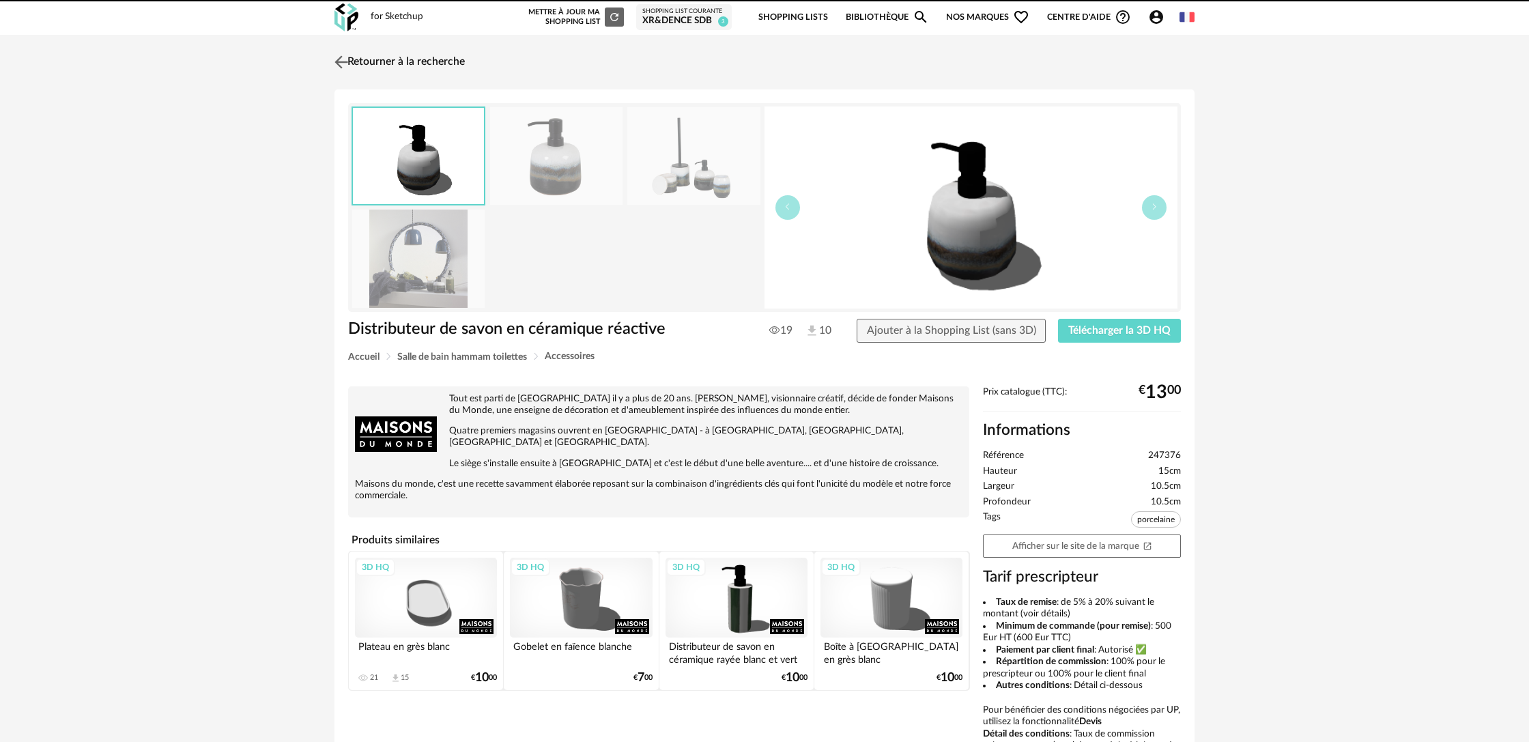
click at [393, 61] on link "Retourner à la recherche" at bounding box center [398, 62] width 134 height 30
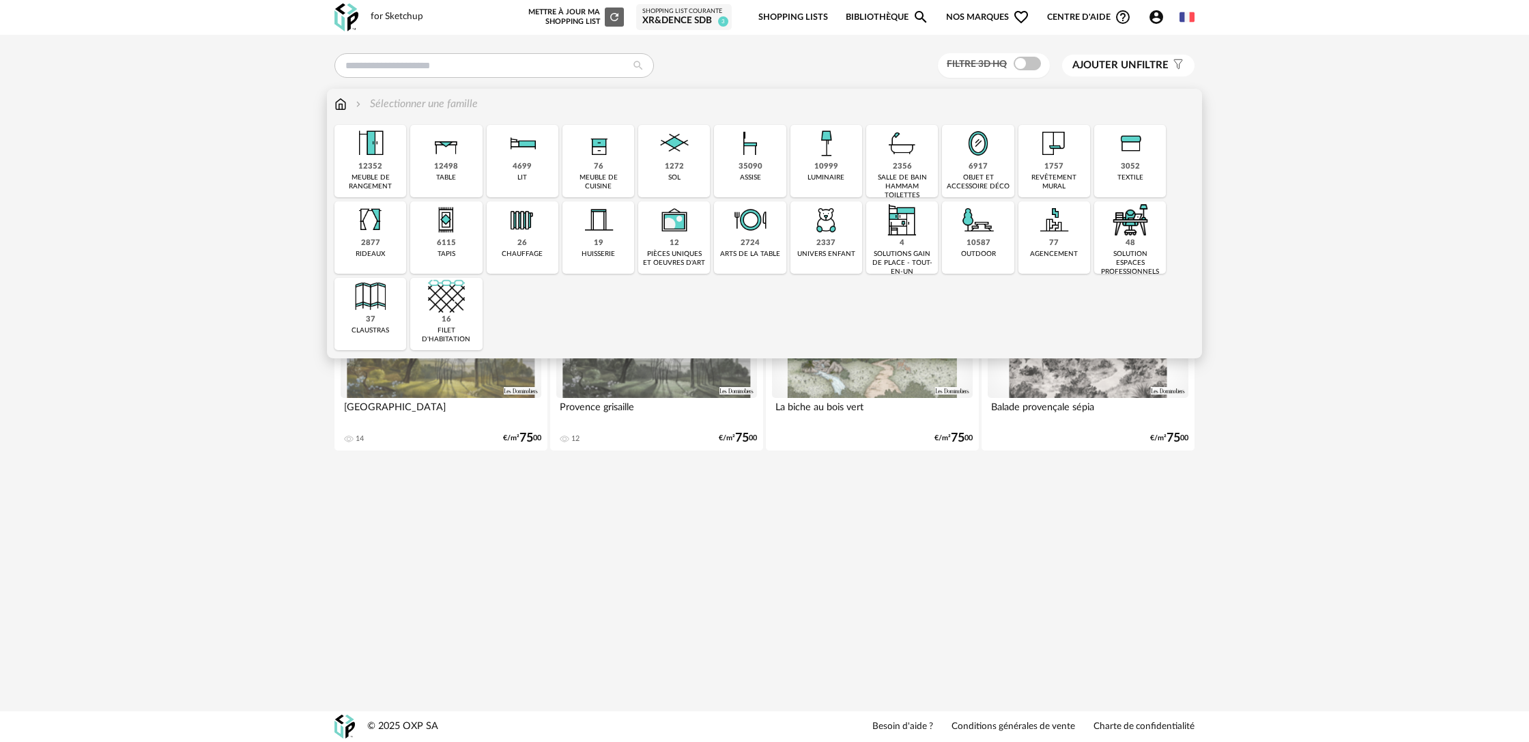
click at [990, 170] on div "6917 objet et accessoire déco" at bounding box center [978, 161] width 72 height 72
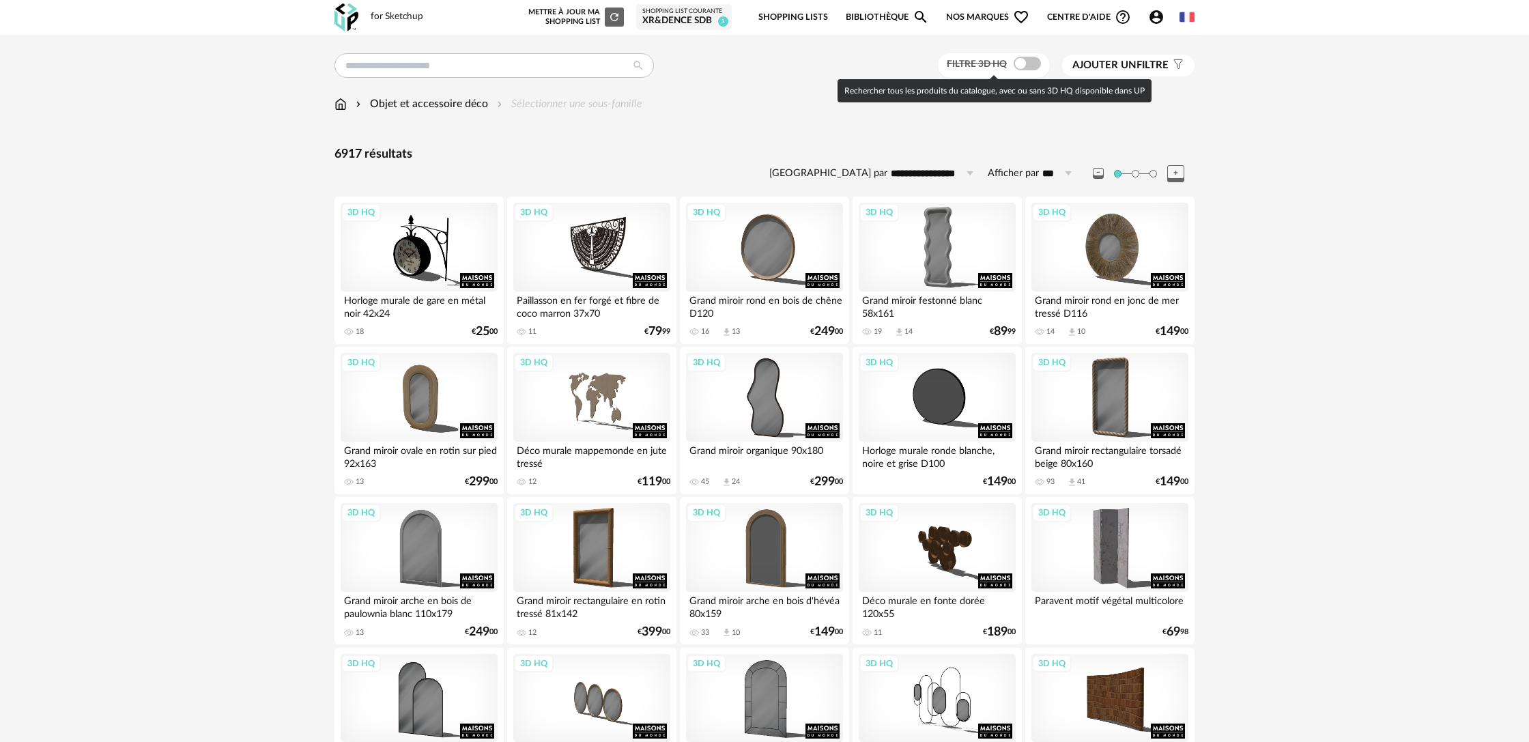
click at [1036, 63] on span at bounding box center [1027, 64] width 27 height 14
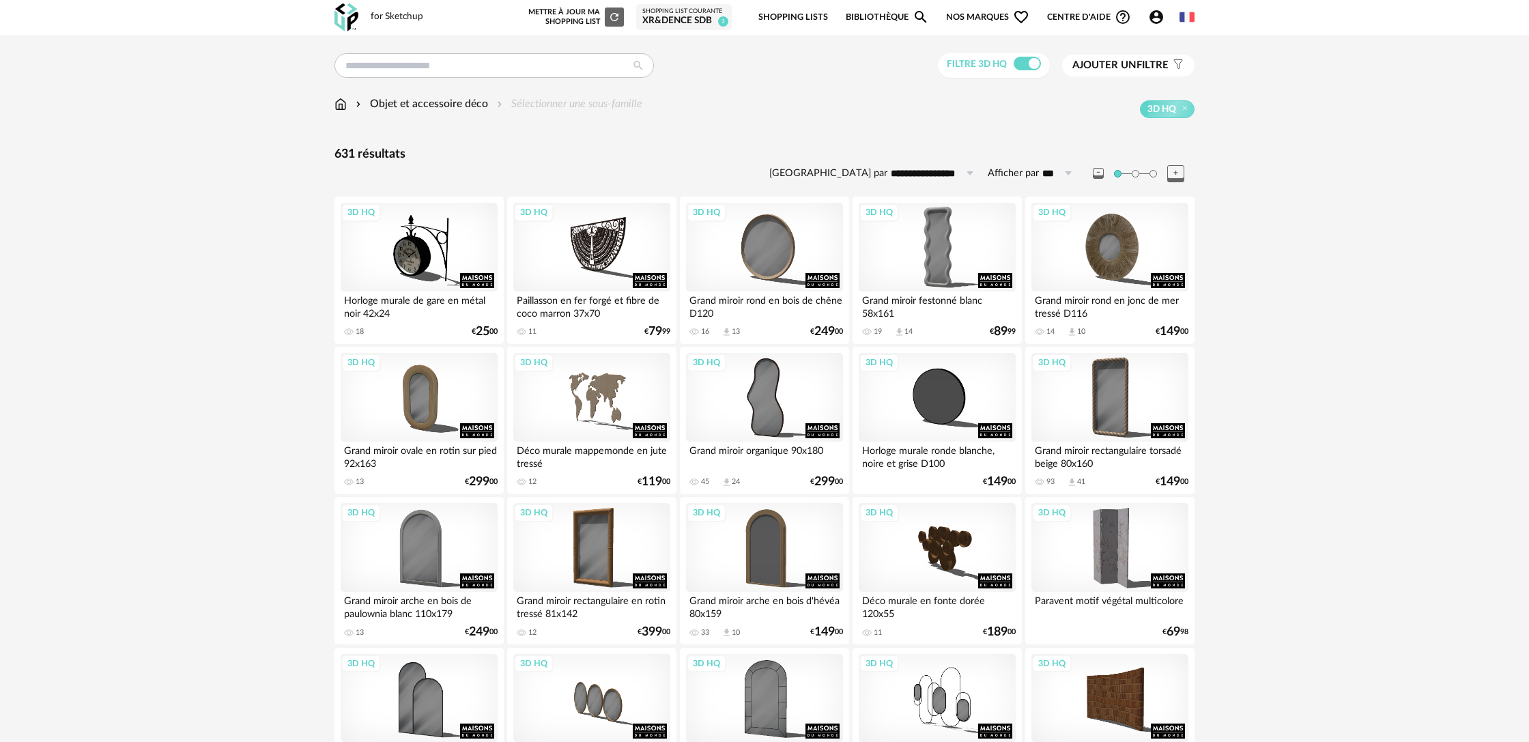
click at [1023, 171] on label "Afficher par" at bounding box center [1013, 173] width 51 height 13
click at [1039, 171] on input "***" at bounding box center [1059, 173] width 41 height 22
click at [1068, 304] on span "500" at bounding box center [1063, 302] width 20 height 12
type input "***"
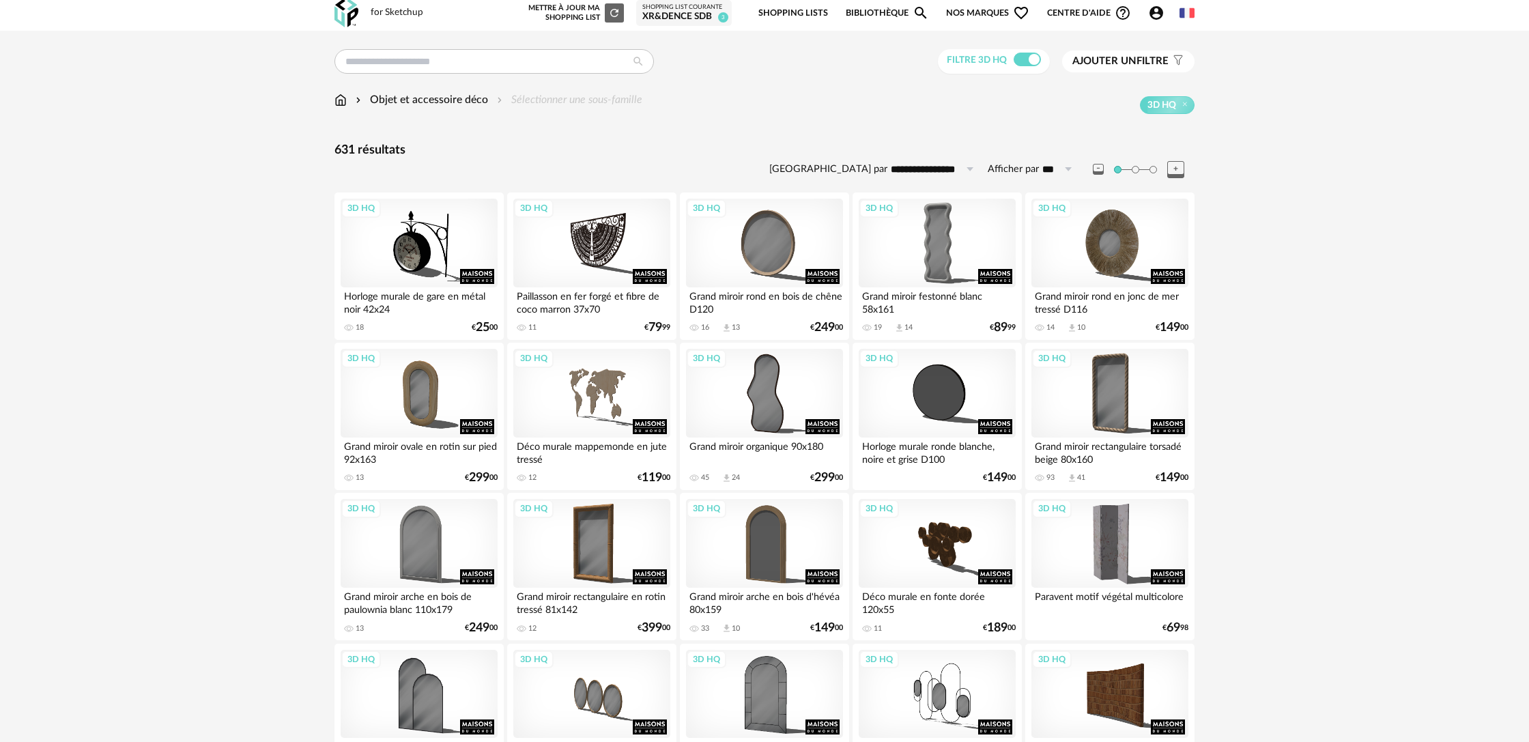
click at [554, 102] on div "Objet et accessoire déco Sélectionner une sous-famille" at bounding box center [489, 100] width 308 height 16
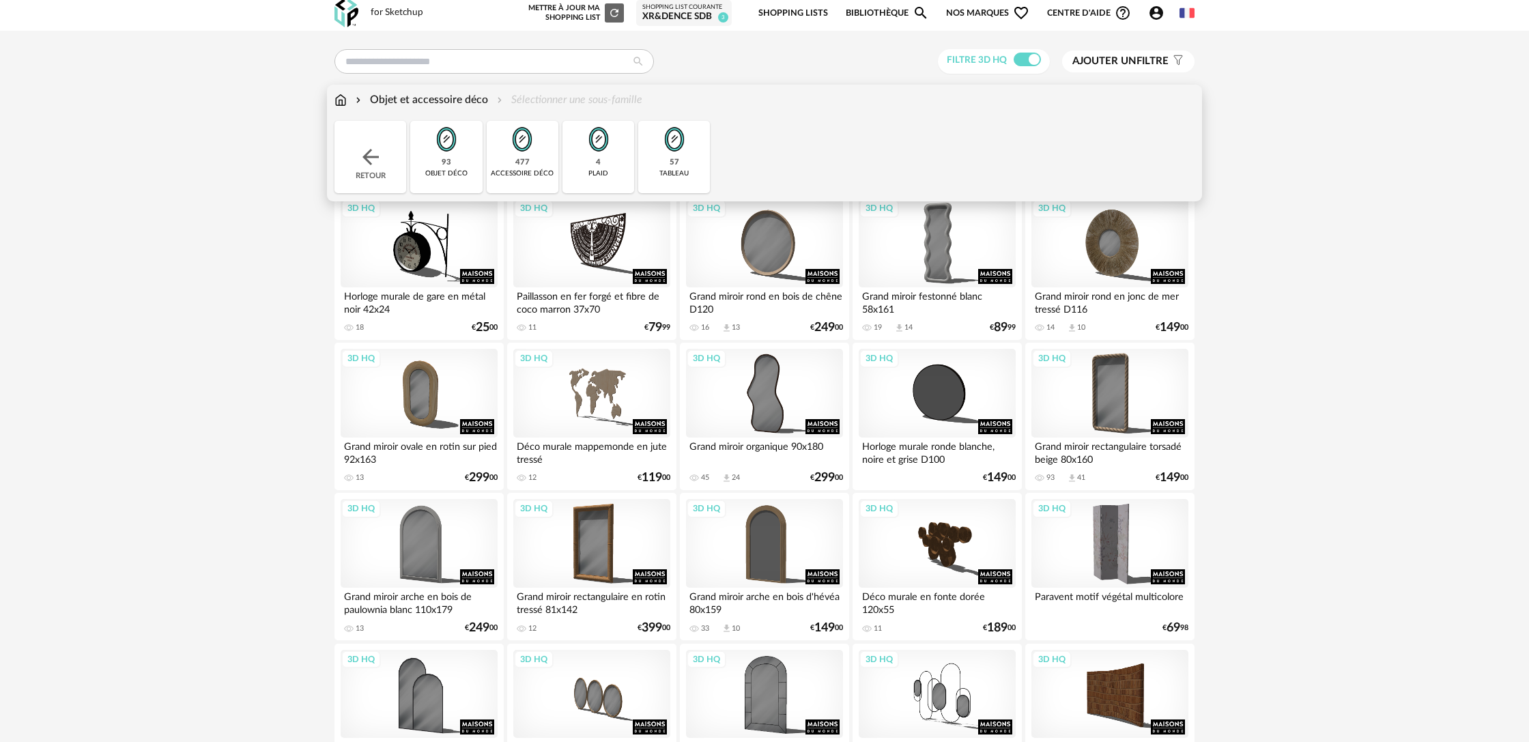
click at [438, 163] on div "93 objet déco" at bounding box center [446, 157] width 72 height 72
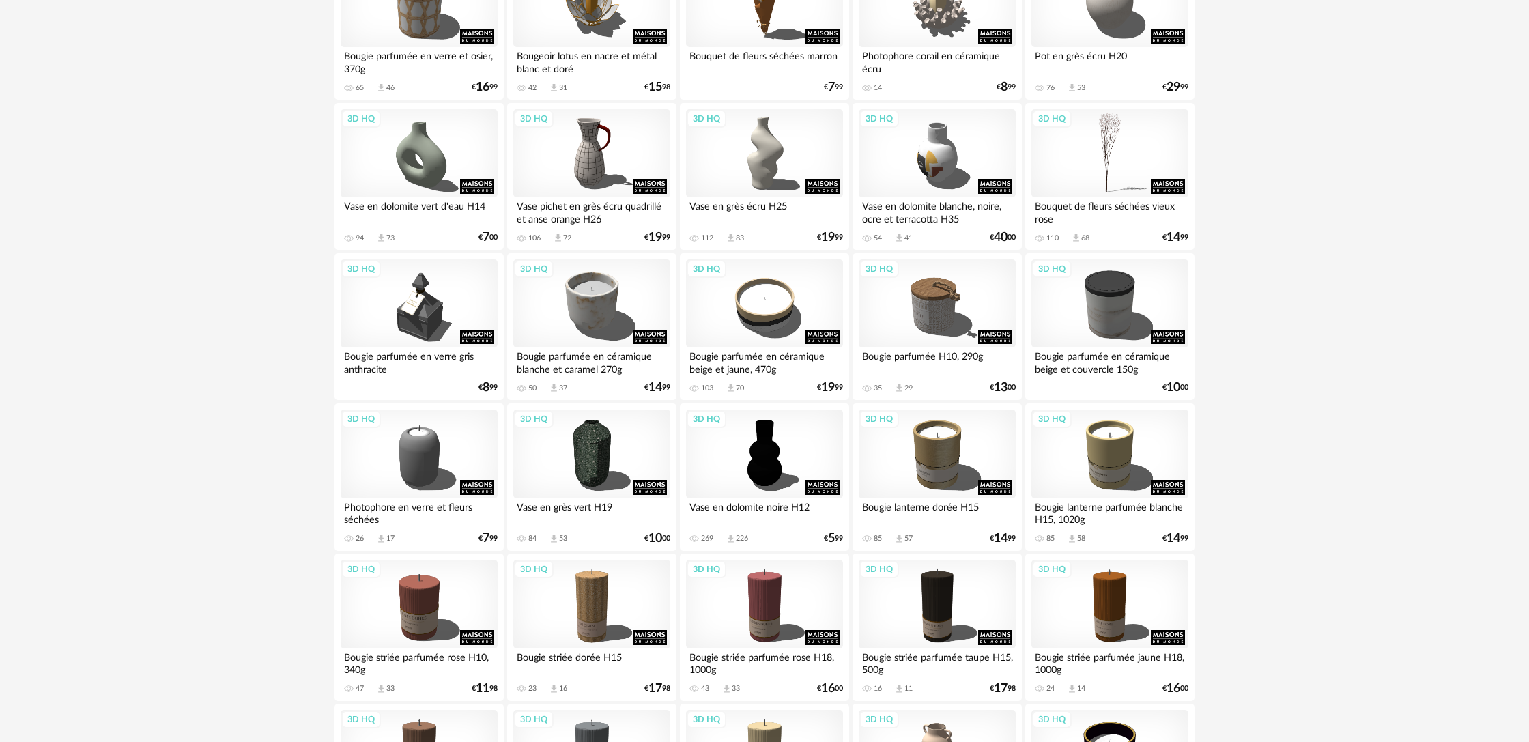
scroll to position [861, 0]
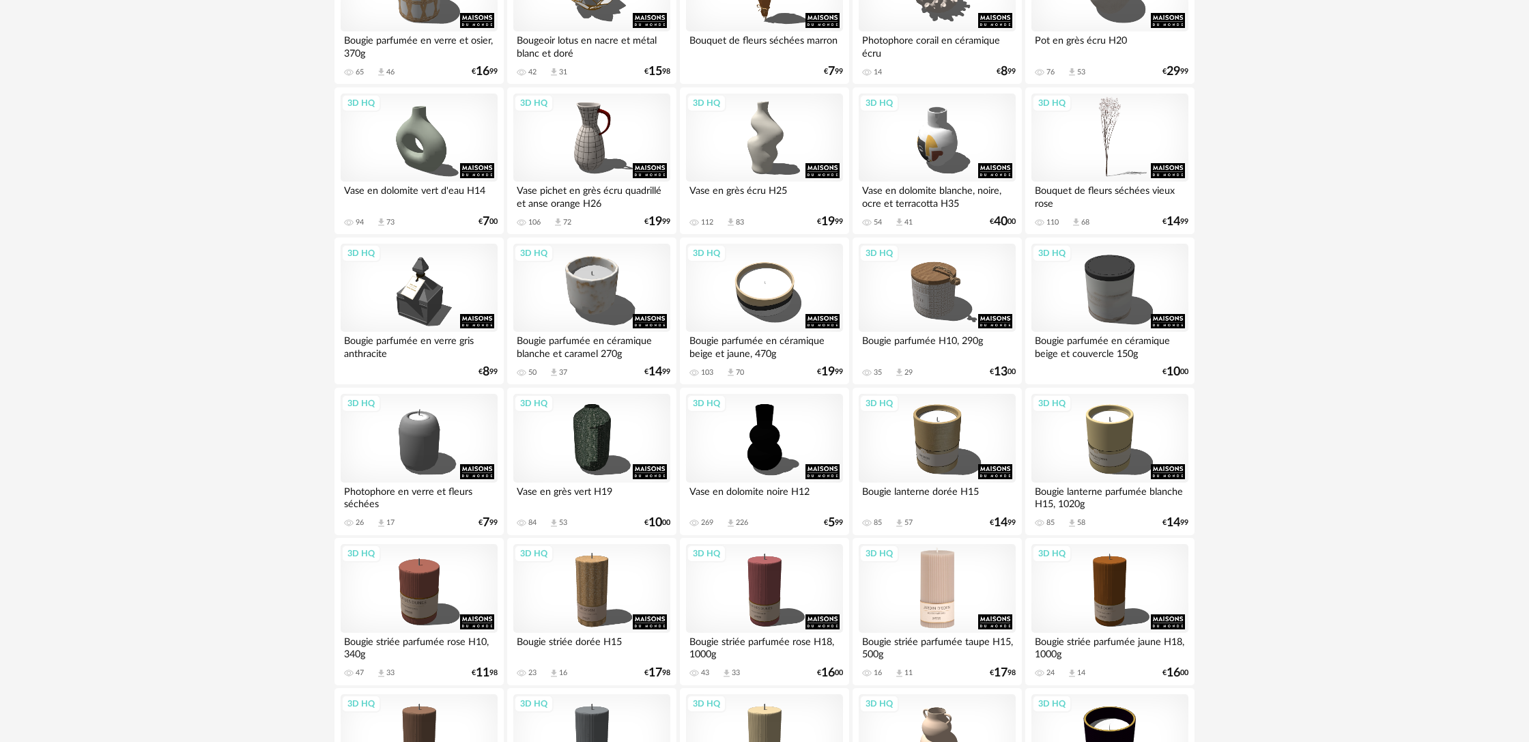
click at [987, 613] on div "3D HQ" at bounding box center [937, 588] width 157 height 89
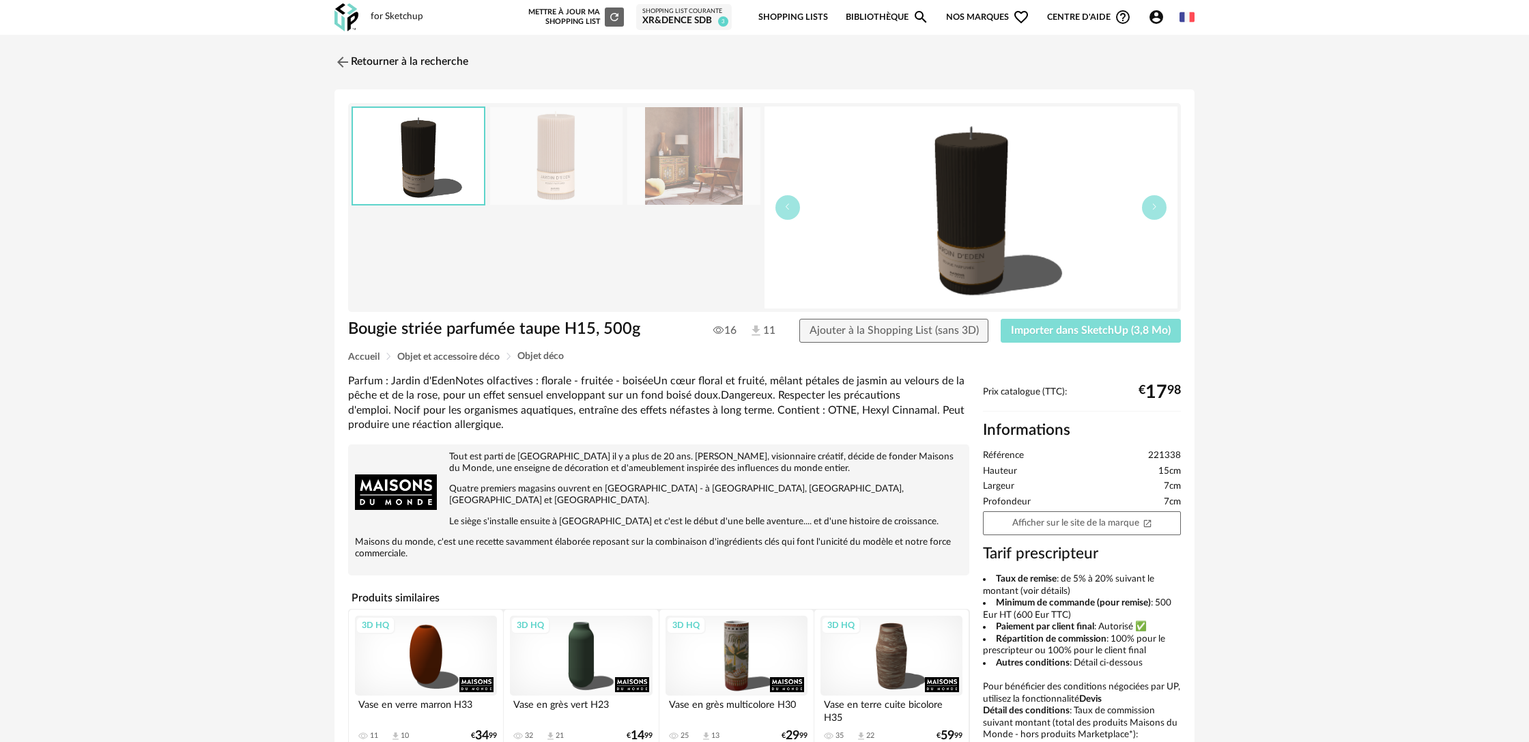
click at [1077, 339] on button "Importer dans SketchUp (3,8 Mo)" at bounding box center [1091, 331] width 180 height 25
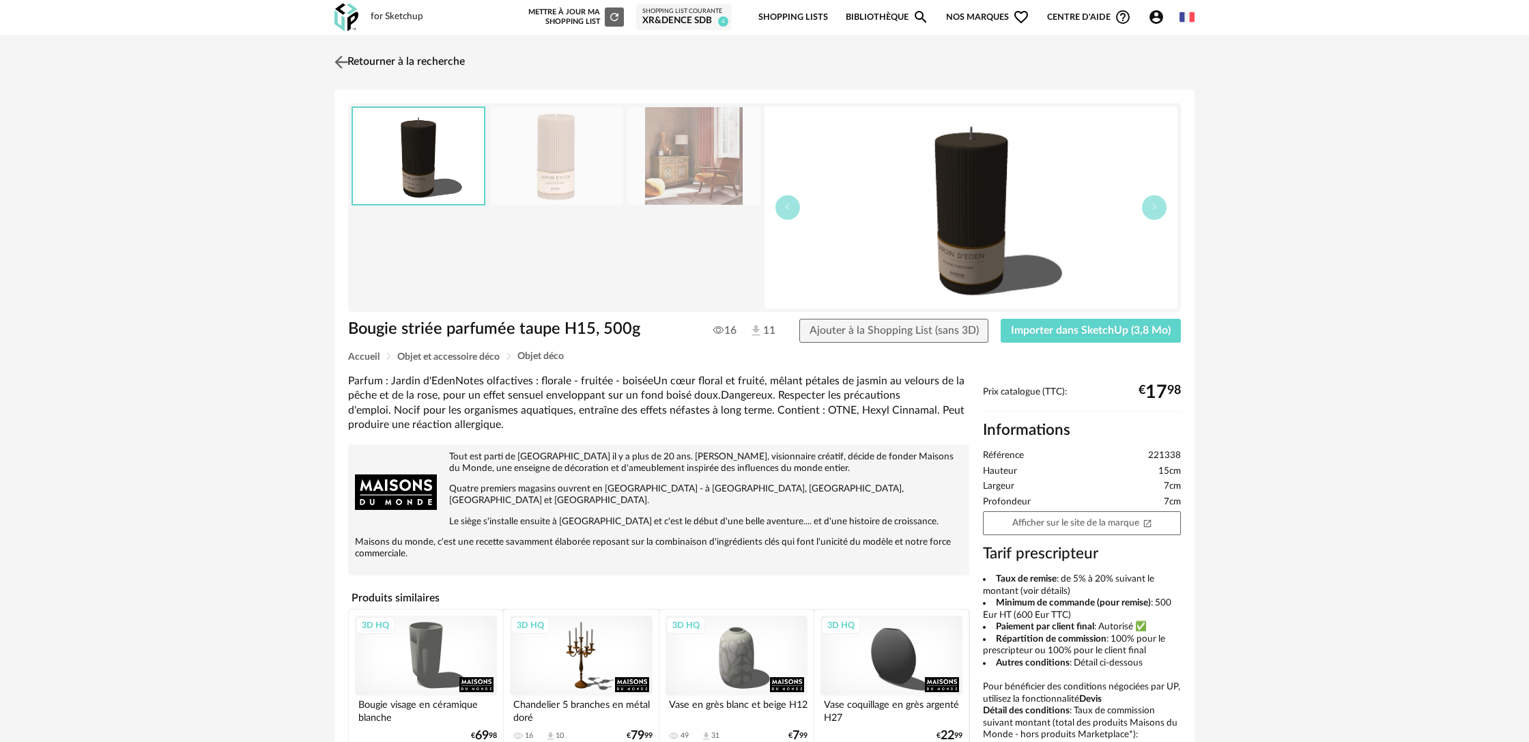
click at [373, 61] on link "Retourner à la recherche" at bounding box center [398, 62] width 134 height 30
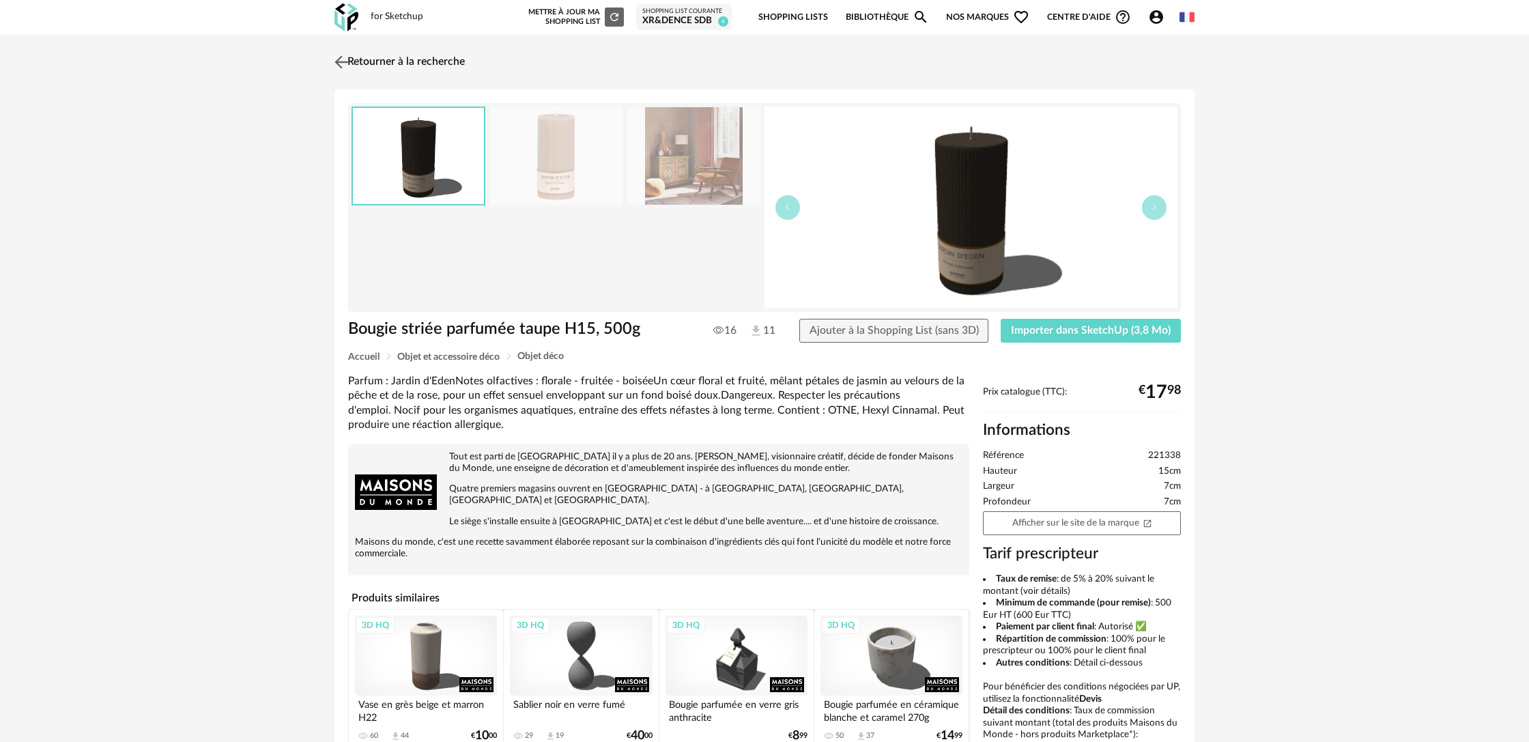
click at [436, 64] on link "Retourner à la recherche" at bounding box center [398, 62] width 134 height 30
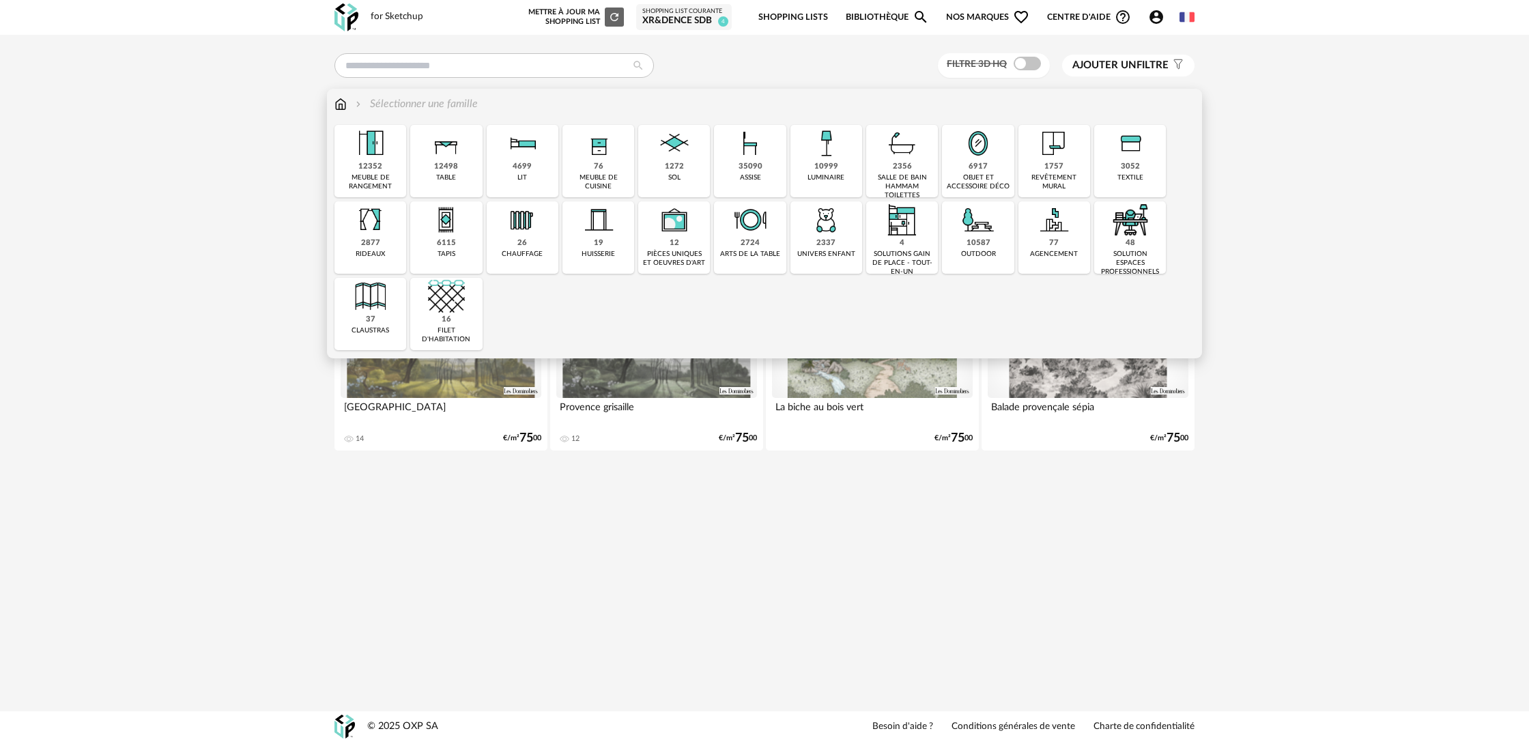
click at [967, 170] on div "6917 objet et accessoire déco" at bounding box center [978, 161] width 72 height 72
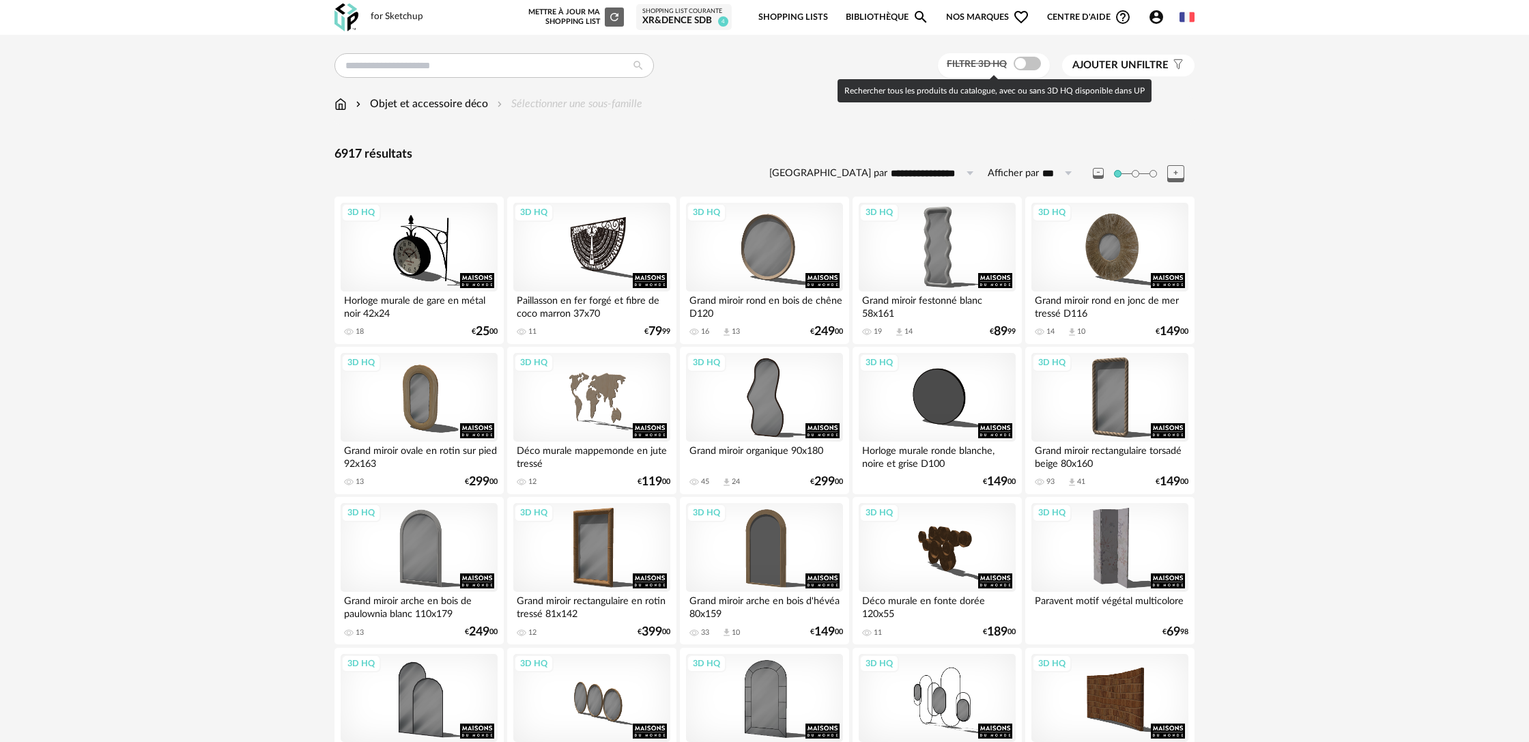
click at [1022, 67] on span at bounding box center [1027, 64] width 27 height 14
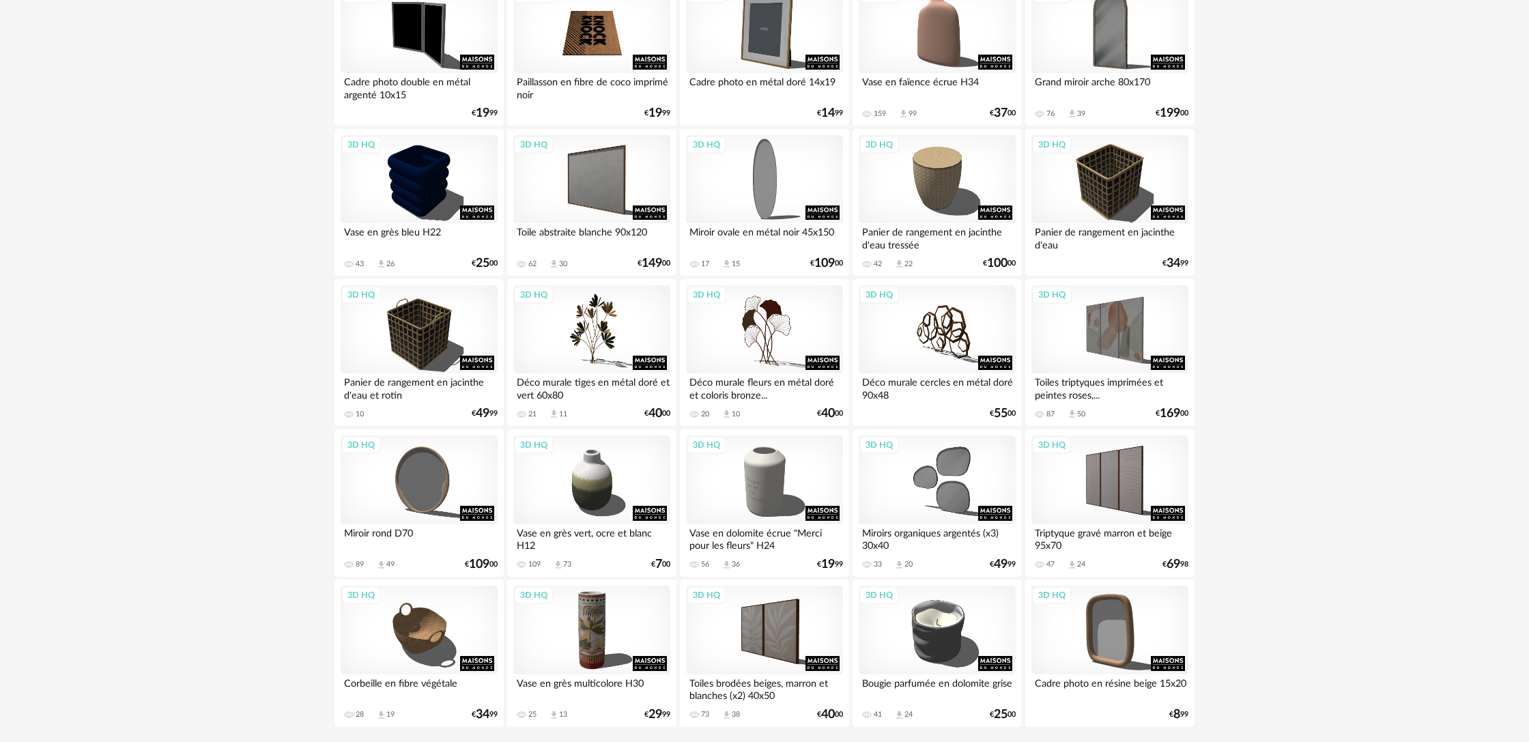
scroll to position [2560, 0]
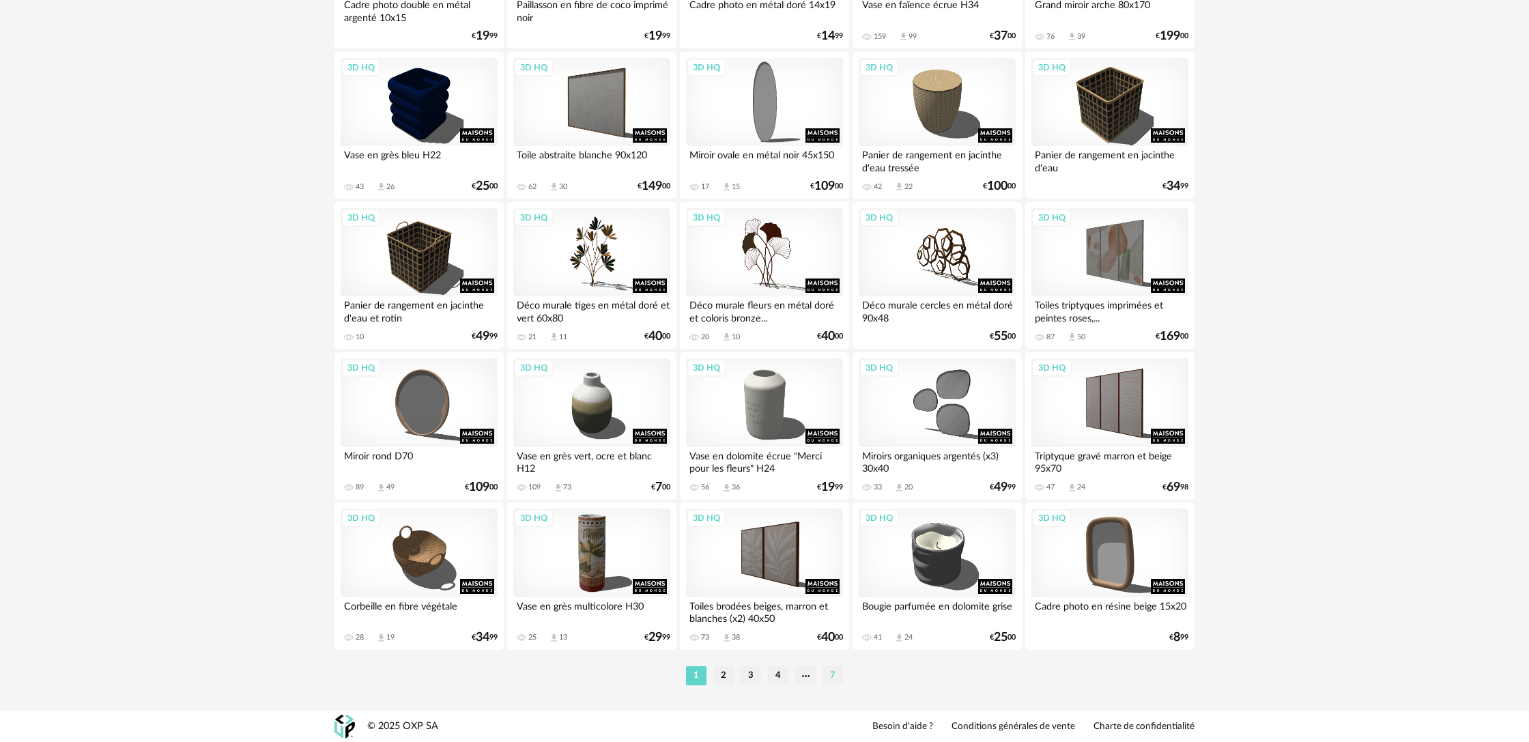
click at [832, 679] on li "7" at bounding box center [833, 675] width 20 height 19
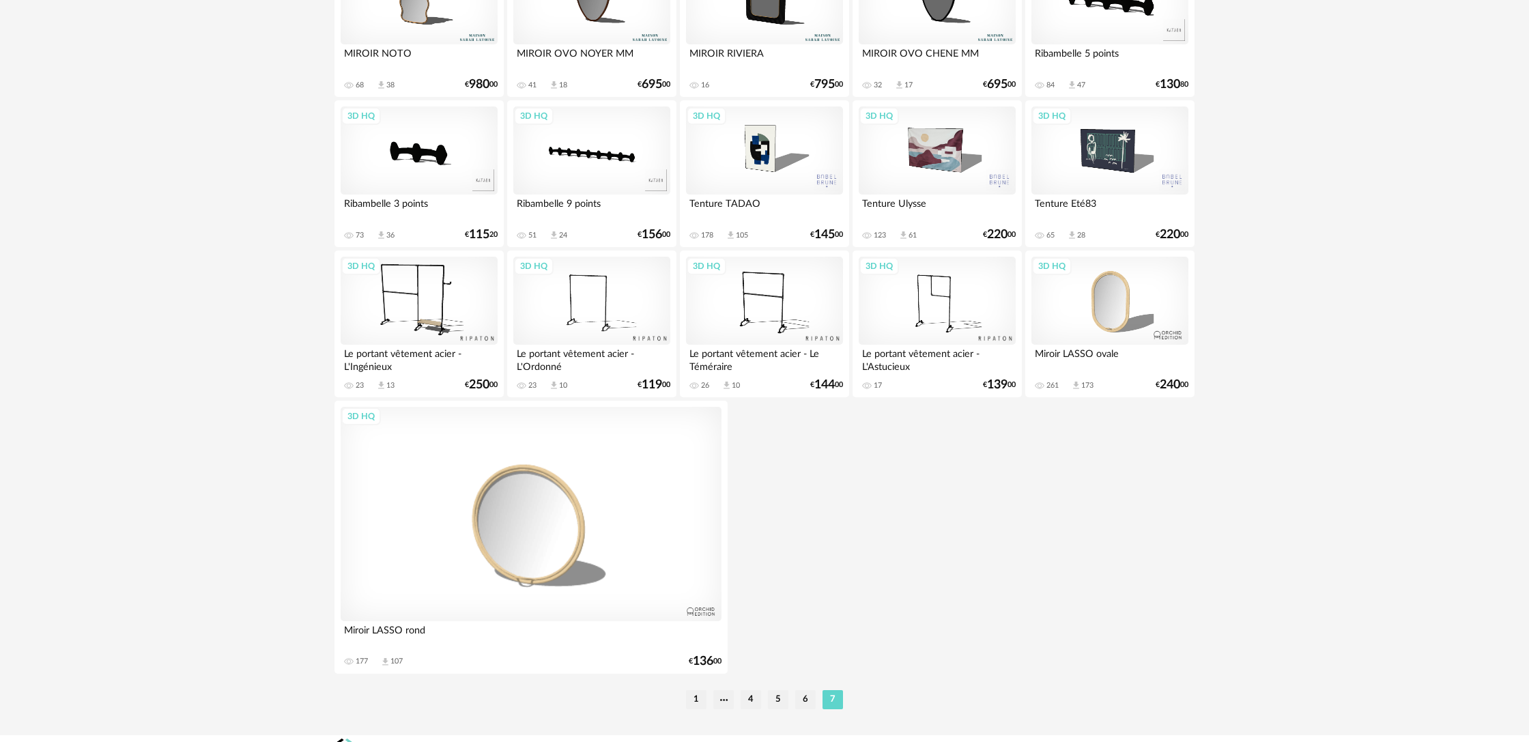
scroll to position [726, 0]
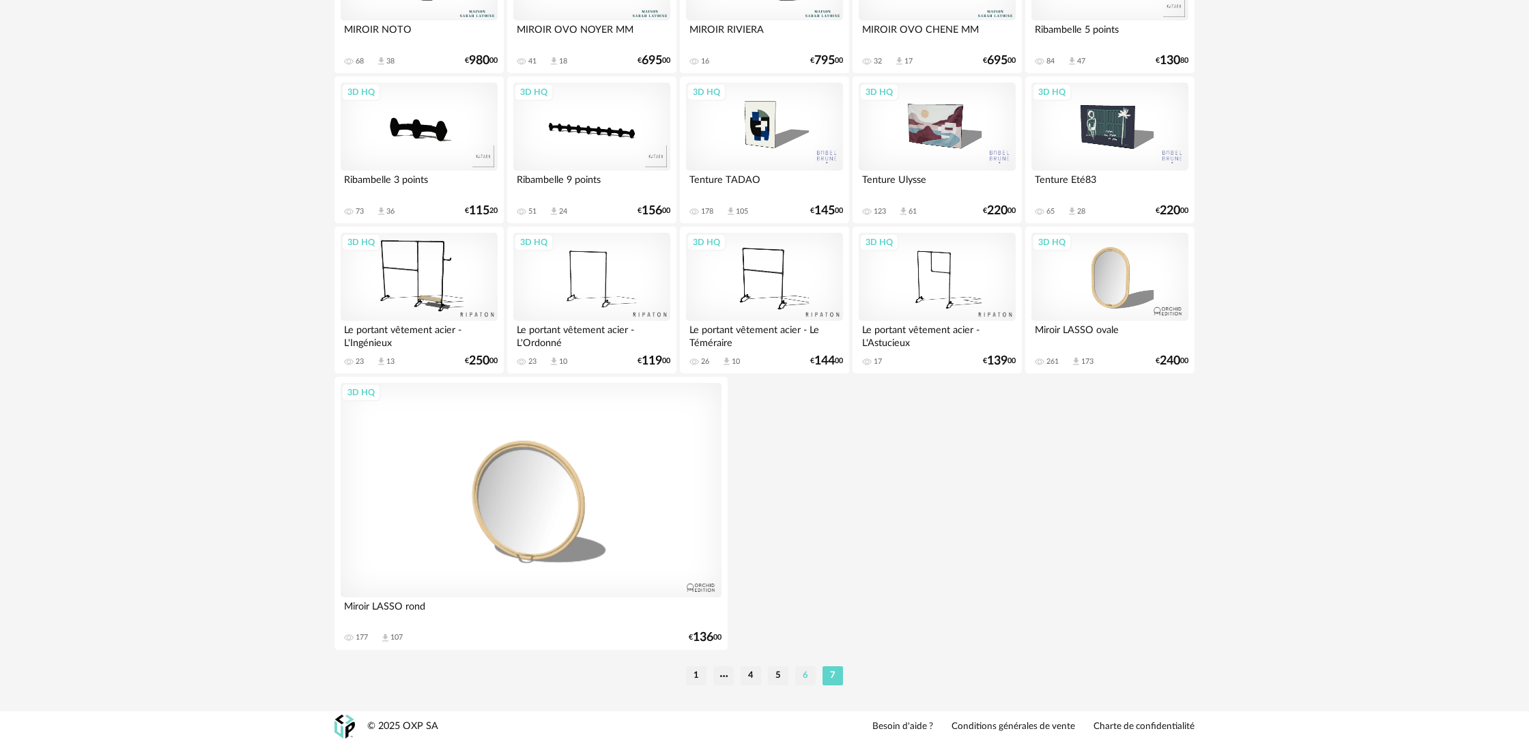
click at [805, 679] on li "6" at bounding box center [805, 675] width 20 height 19
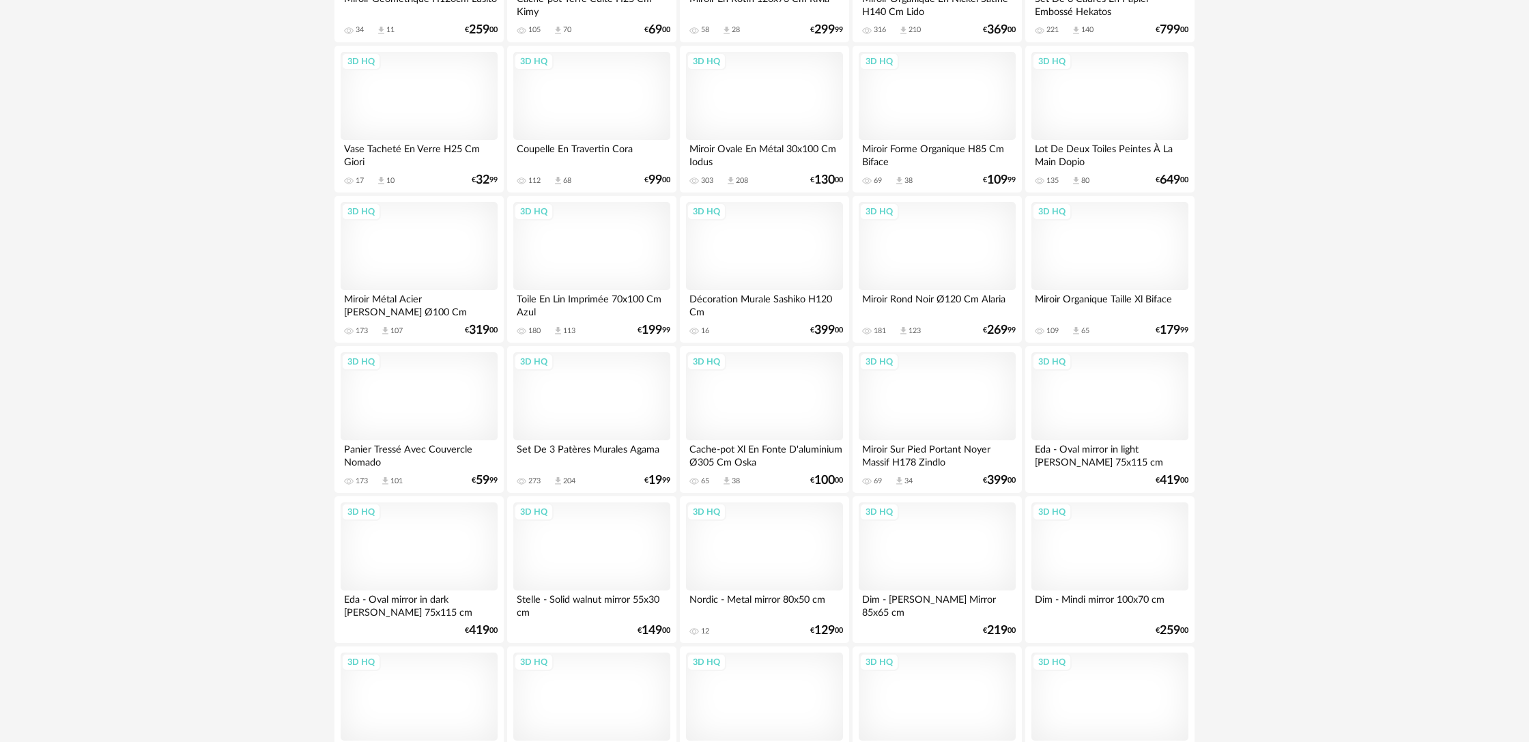
scroll to position [2106, 0]
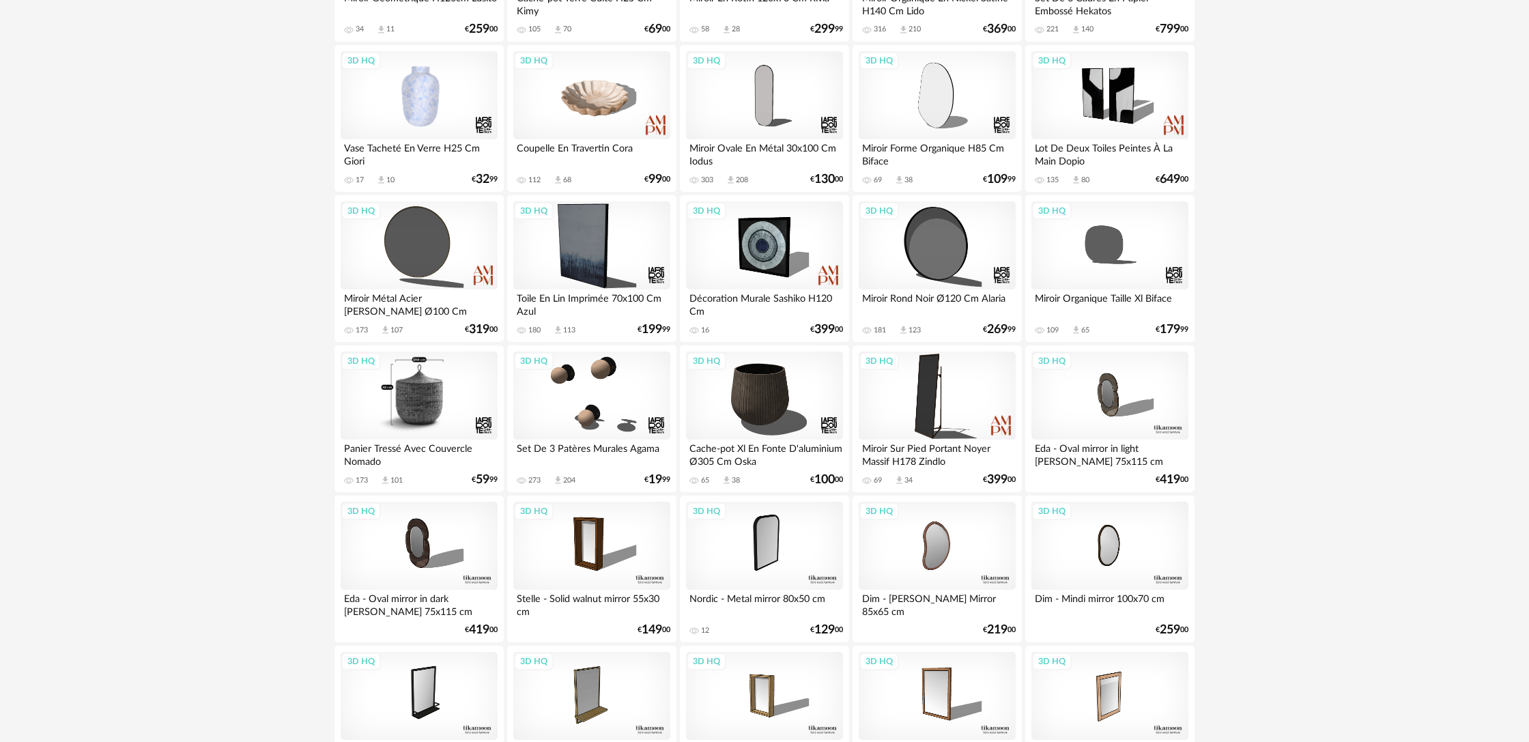
click at [451, 433] on div "3D HQ" at bounding box center [419, 396] width 157 height 89
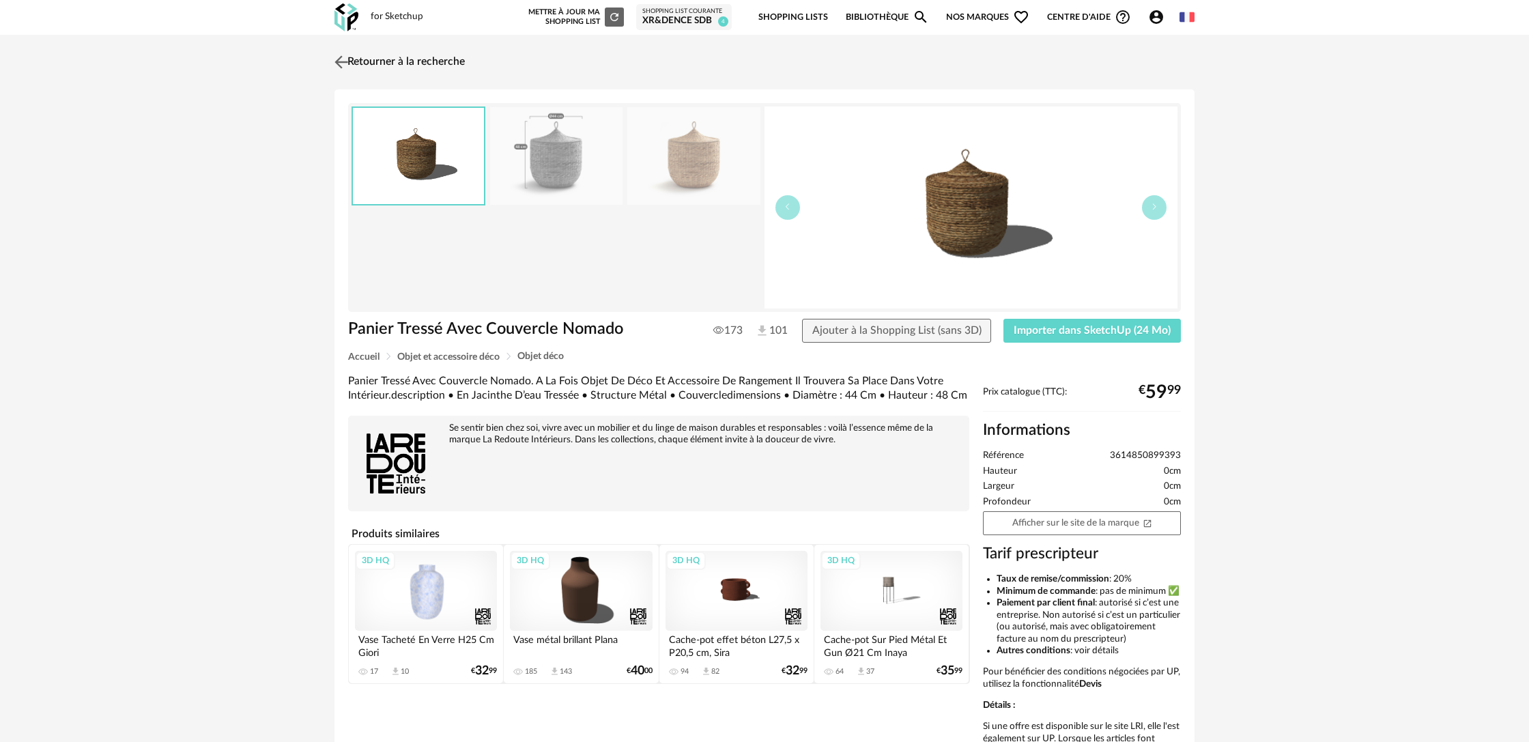
click at [345, 58] on img at bounding box center [342, 62] width 20 height 20
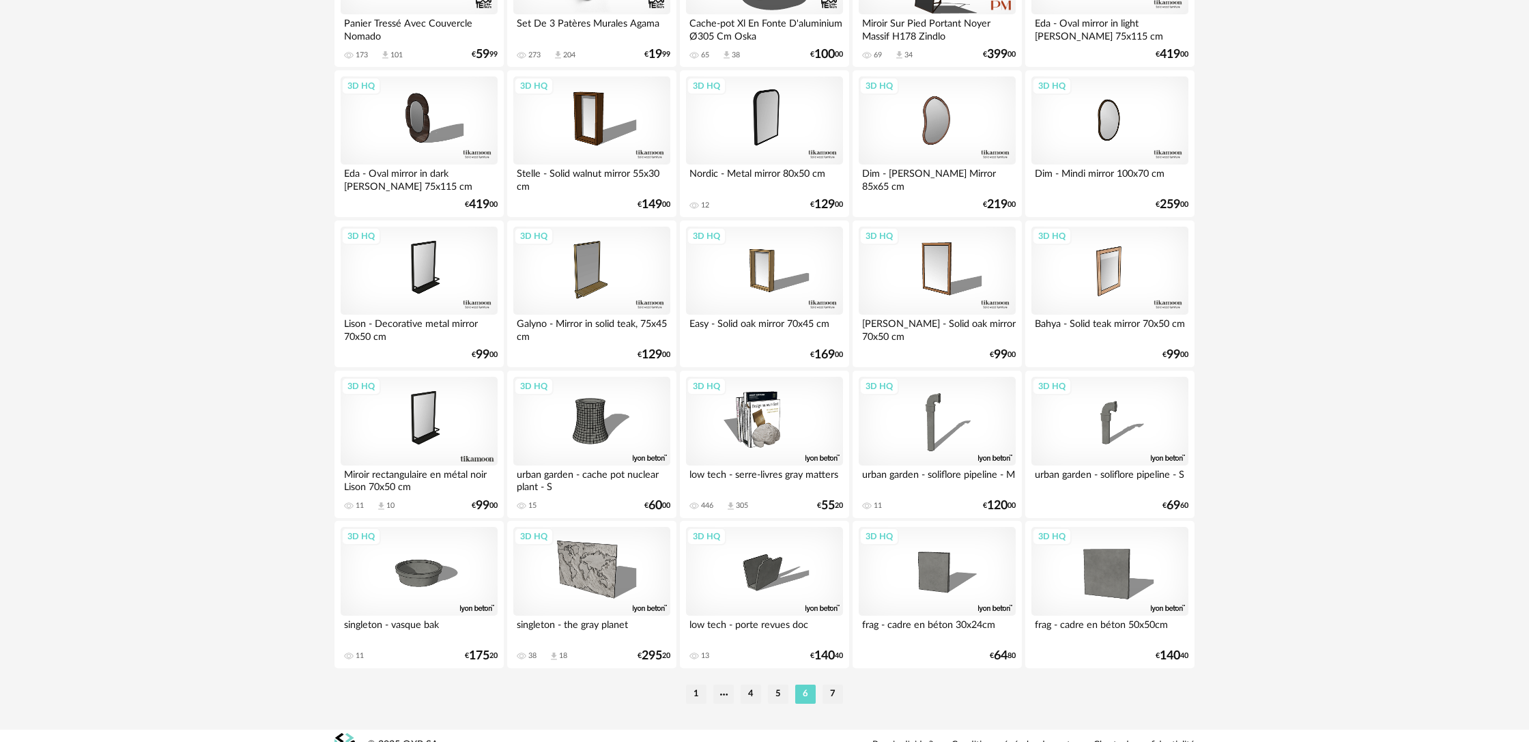
scroll to position [2560, 0]
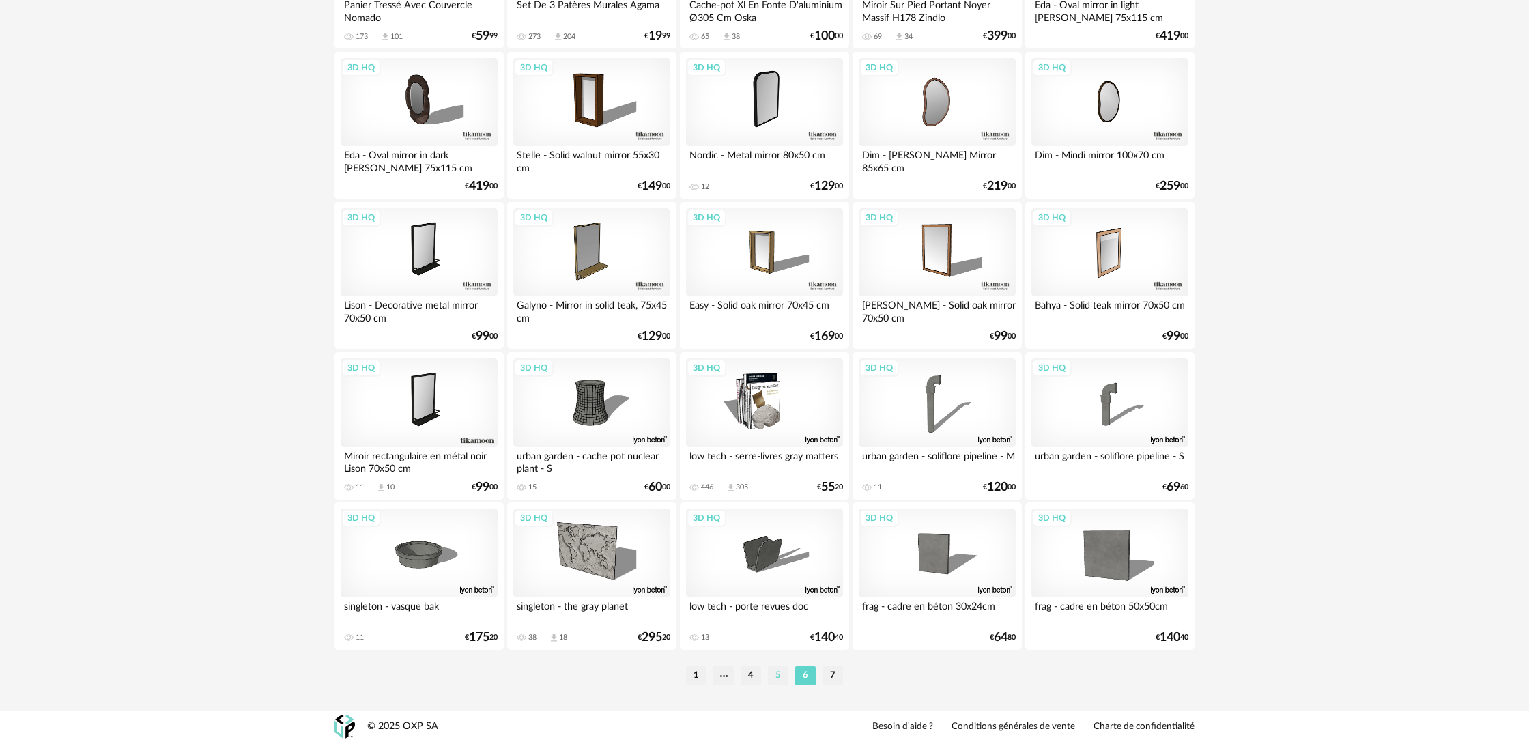
click at [776, 680] on li "5" at bounding box center [778, 675] width 20 height 19
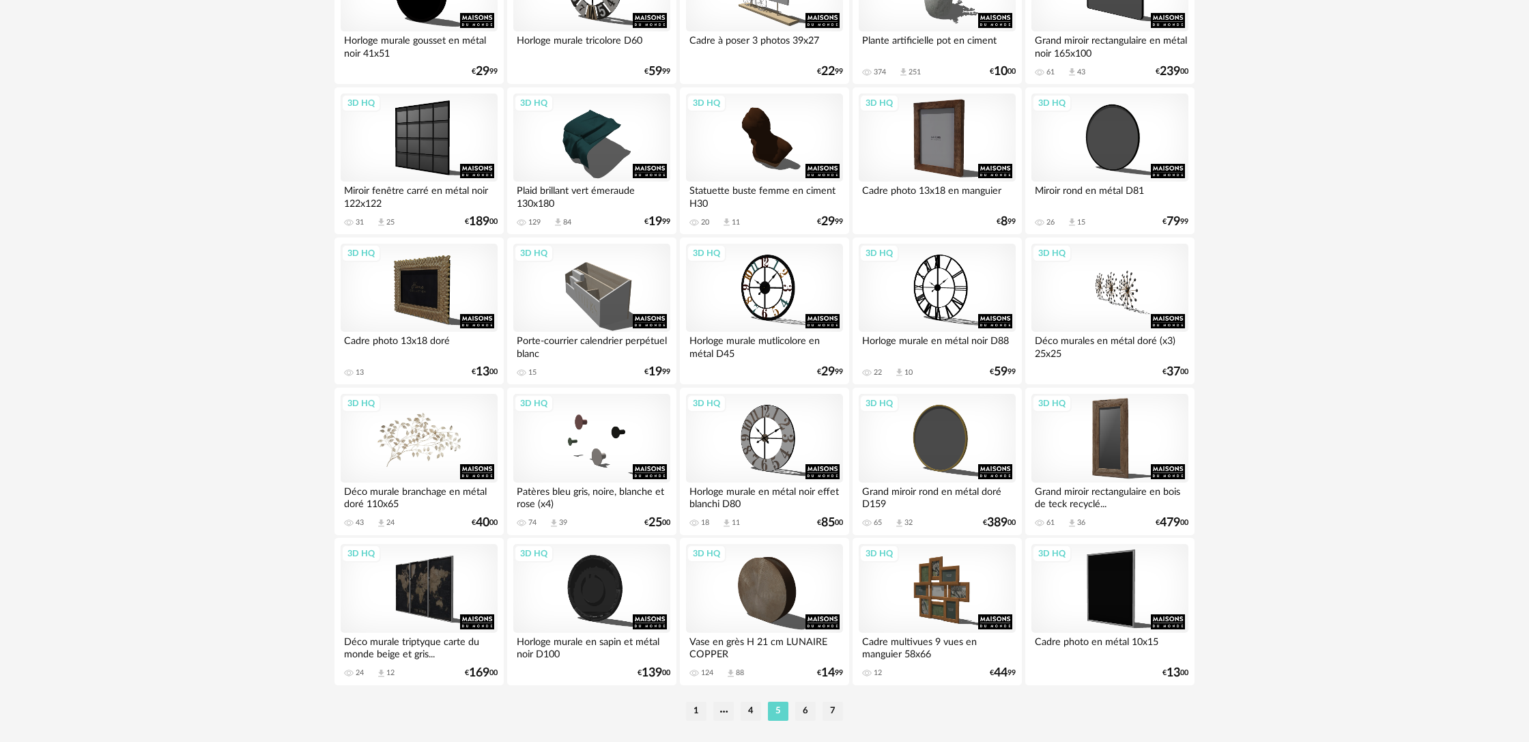
scroll to position [2560, 0]
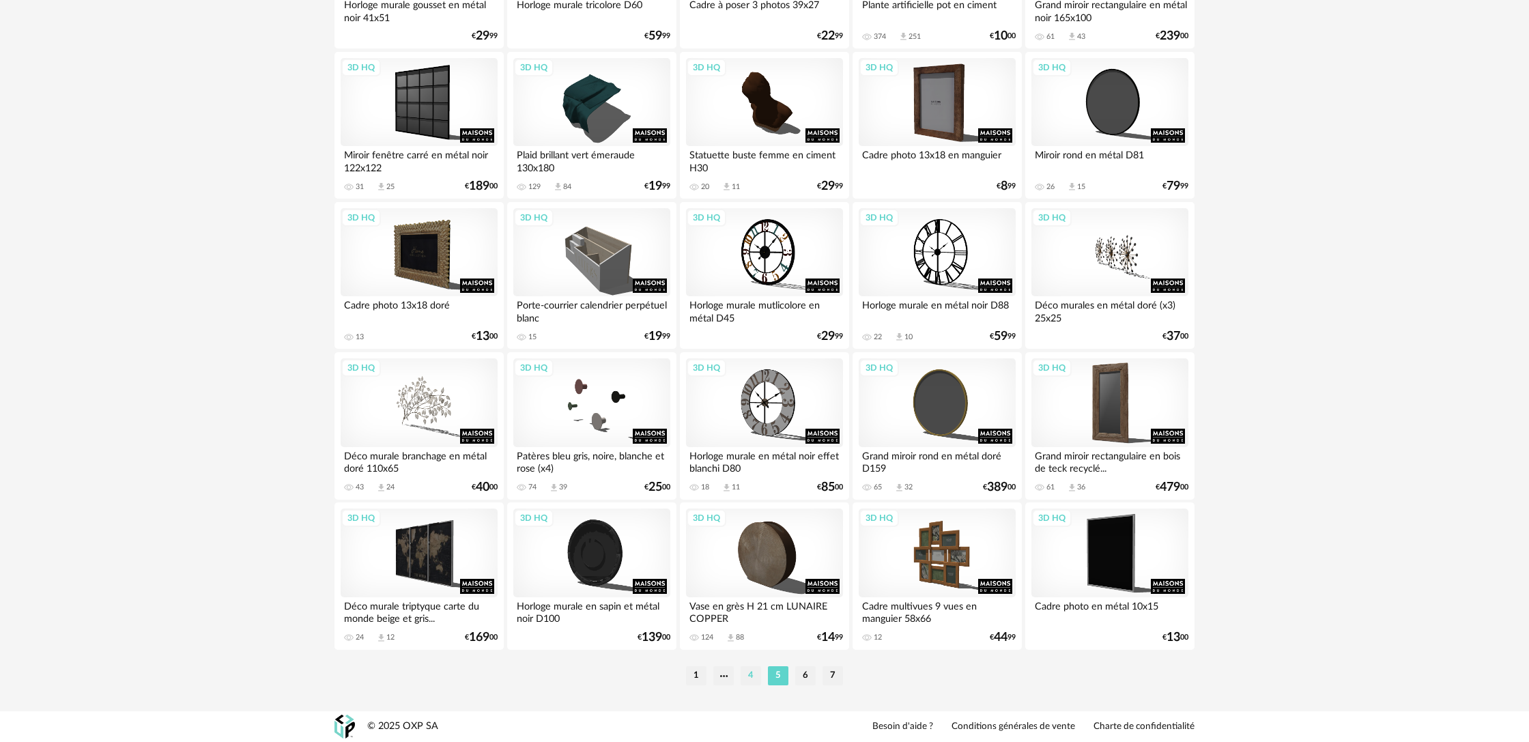
click at [754, 673] on li "4" at bounding box center [751, 675] width 20 height 19
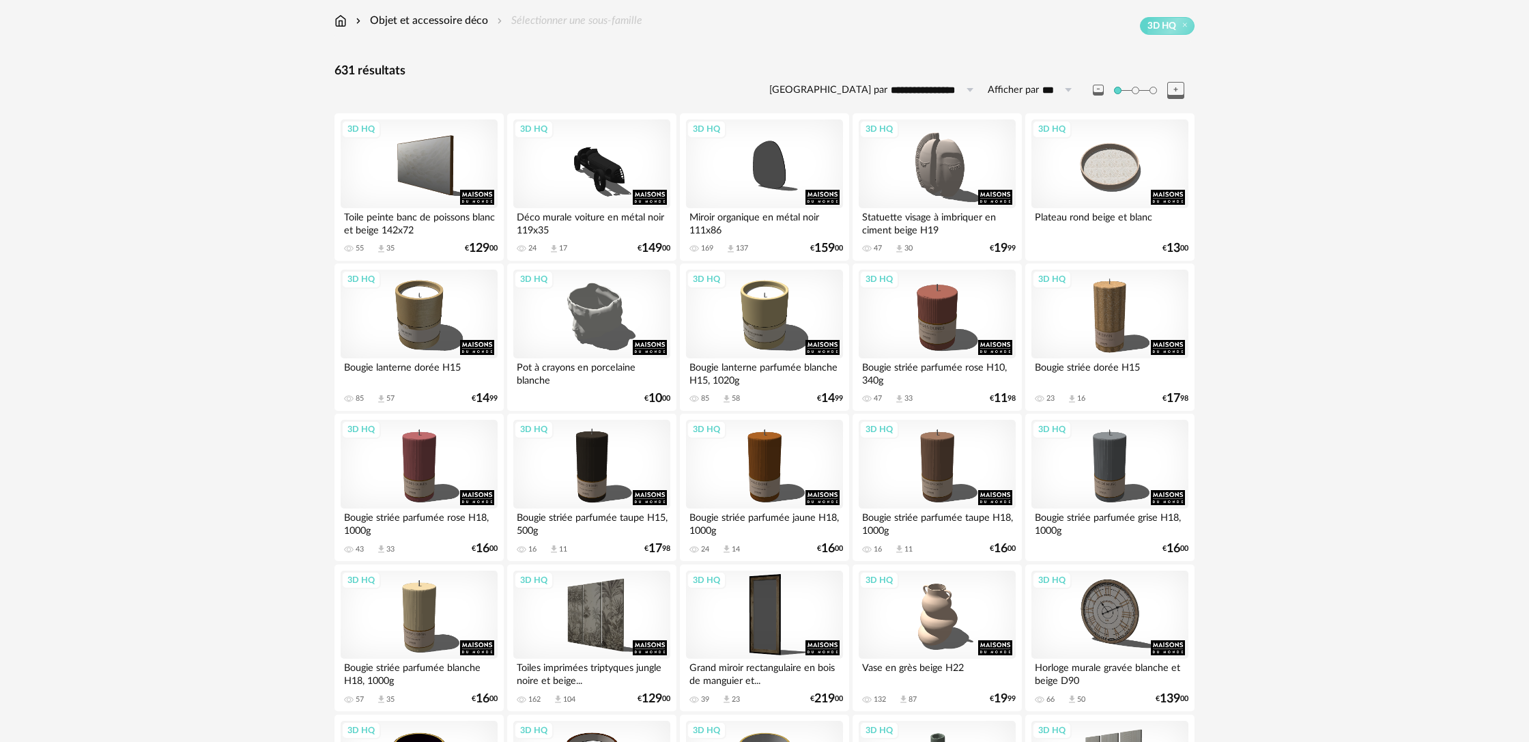
scroll to position [138, 0]
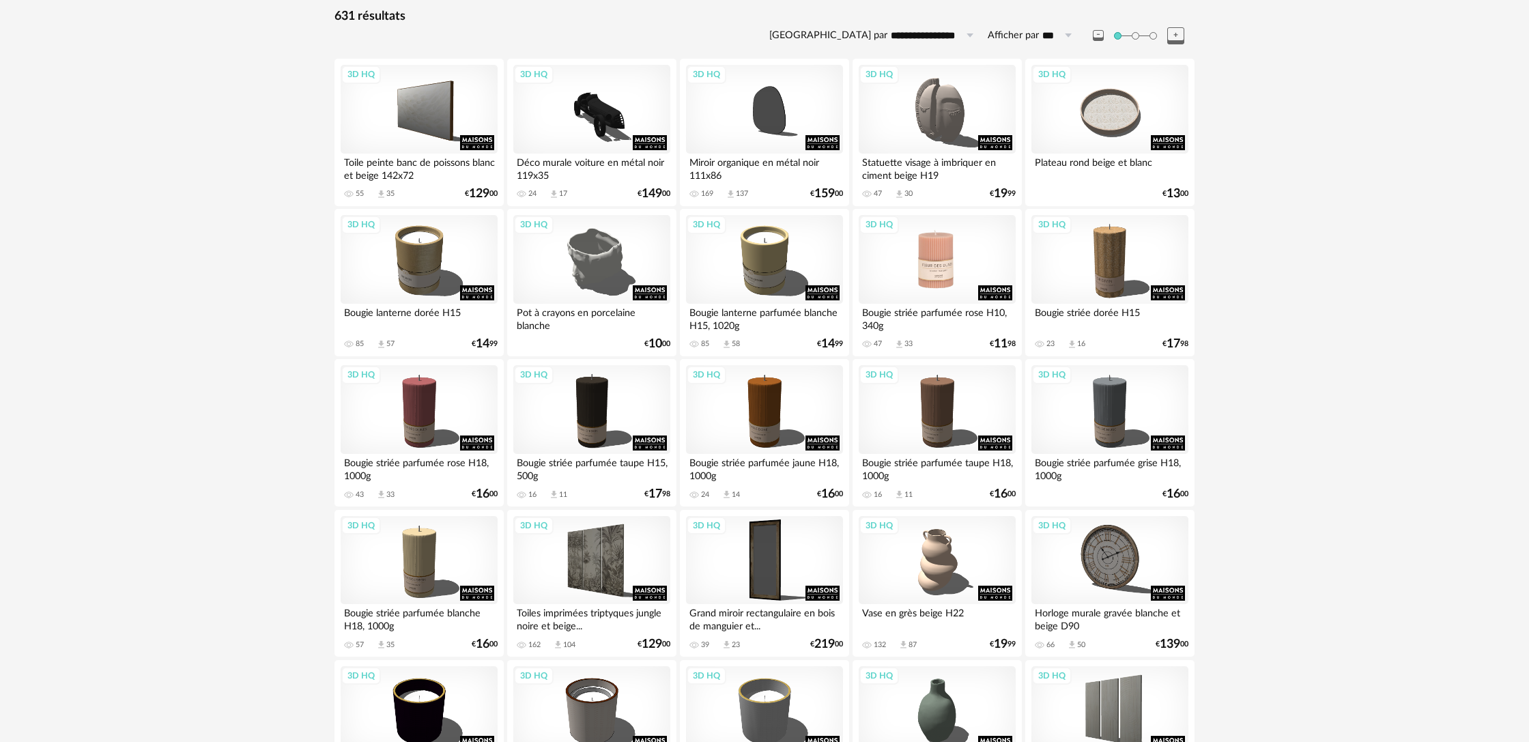
click at [958, 293] on div "3D HQ" at bounding box center [937, 259] width 157 height 89
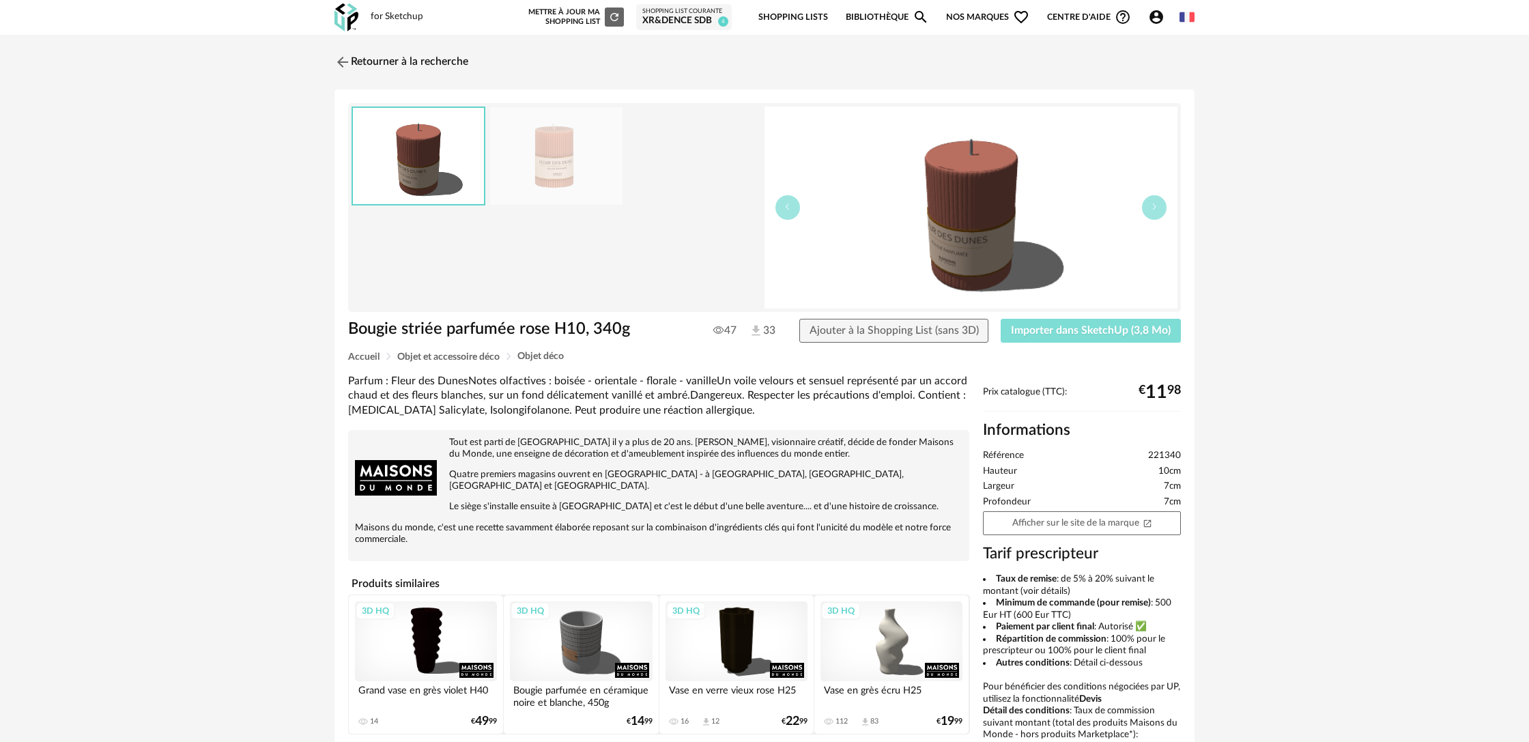
click at [1036, 332] on span "Importer dans SketchUp (3,8 Mo)" at bounding box center [1091, 330] width 160 height 11
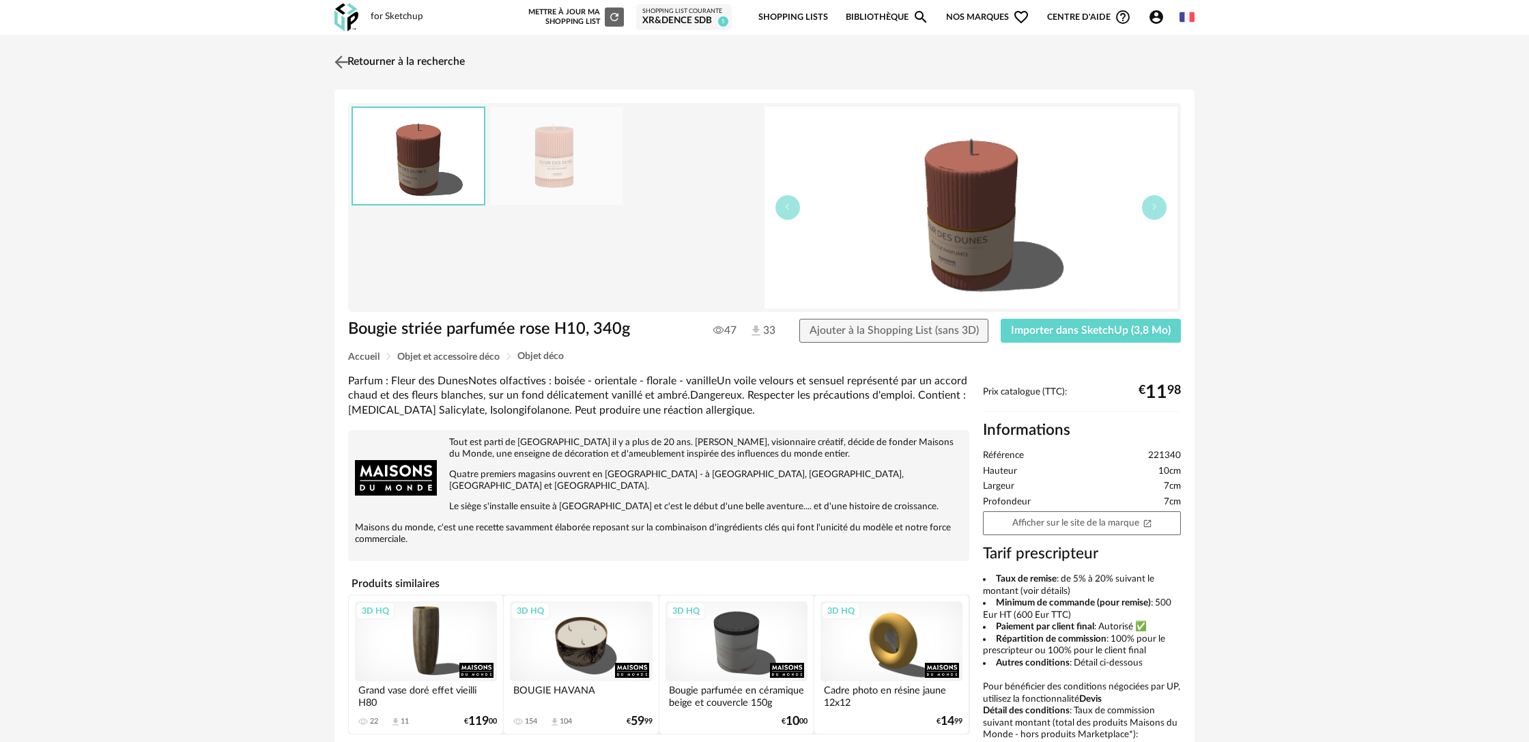
click at [379, 64] on link "Retourner à la recherche" at bounding box center [398, 62] width 134 height 30
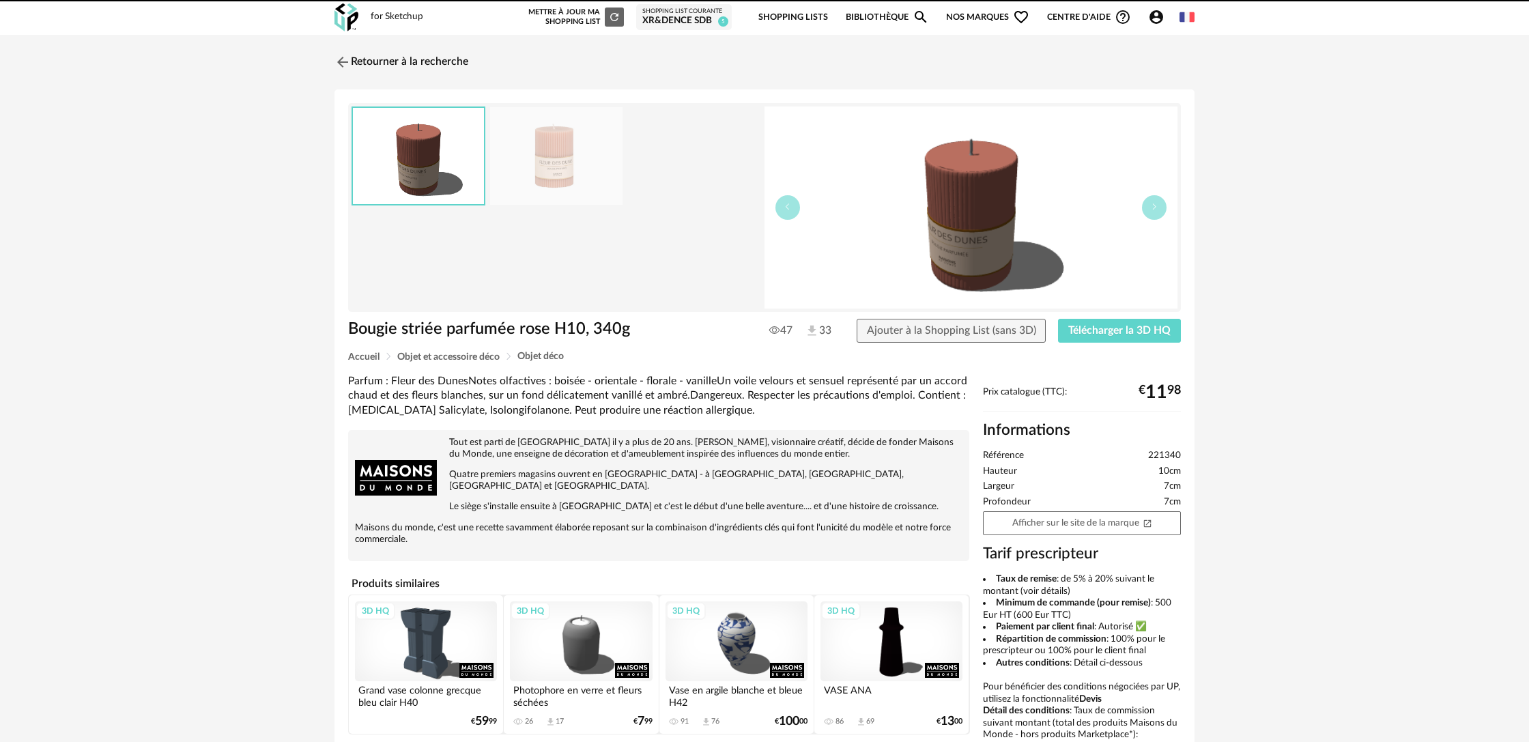
click at [379, 64] on link "Retourner à la recherche" at bounding box center [402, 62] width 134 height 30
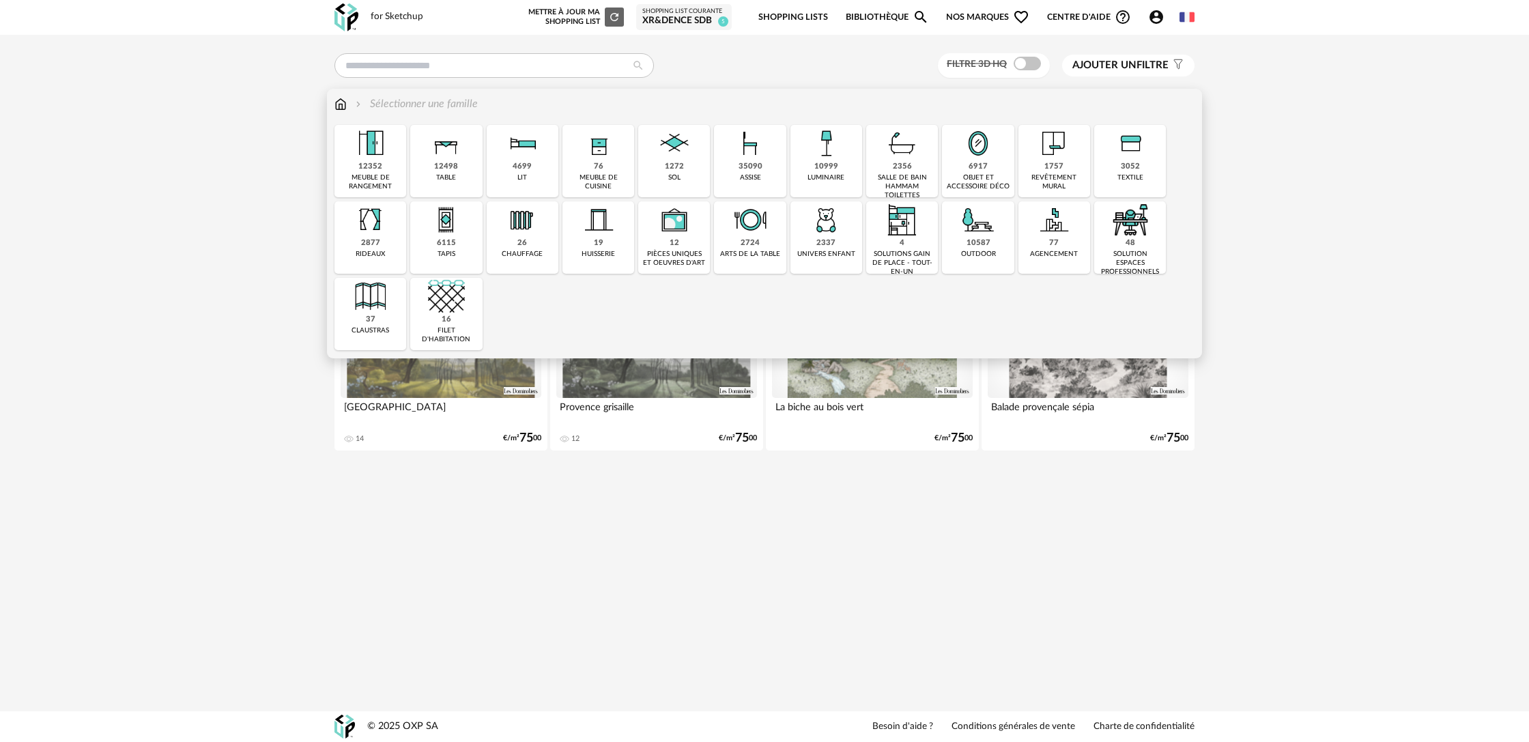
click at [974, 172] on div "6917" at bounding box center [978, 167] width 19 height 10
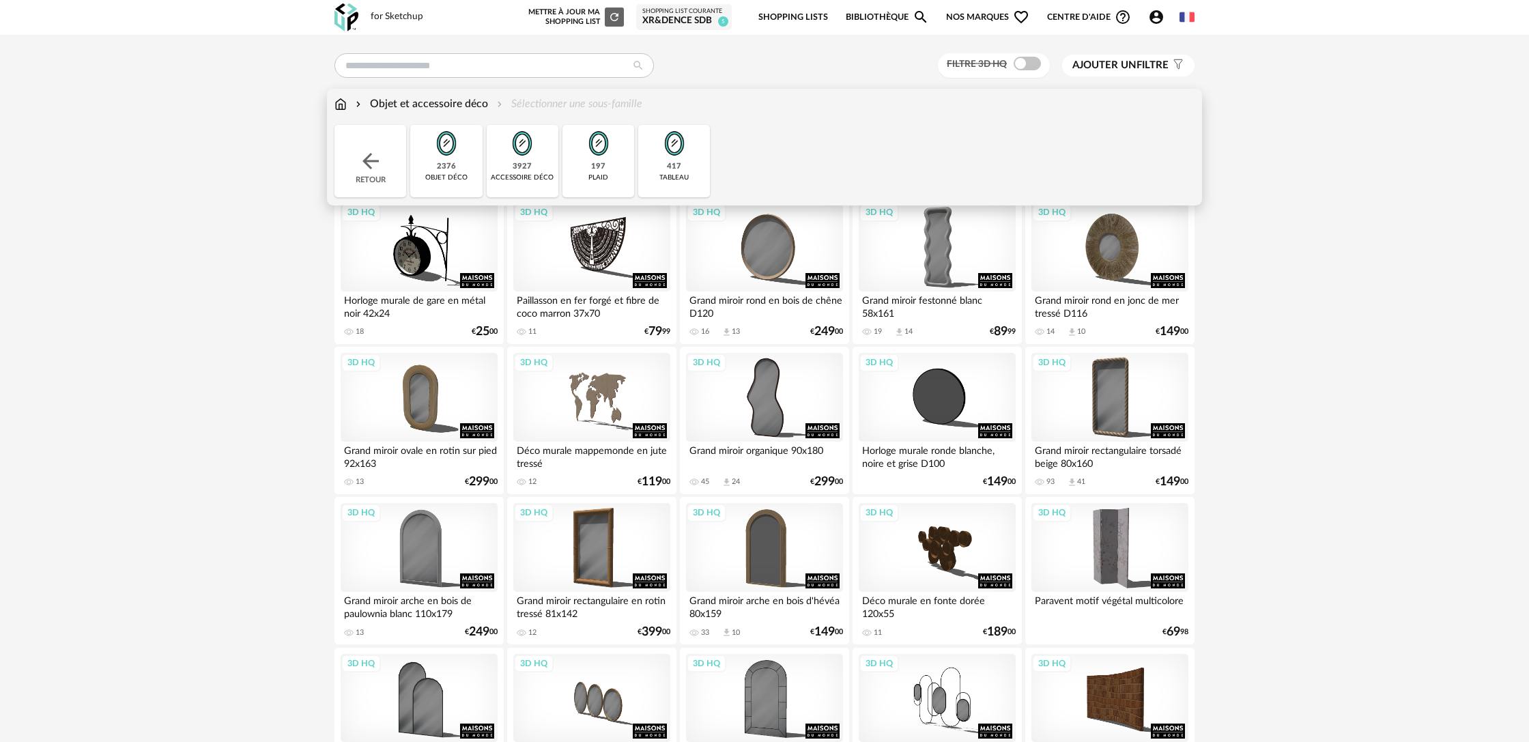
click at [515, 155] on img at bounding box center [522, 143] width 37 height 37
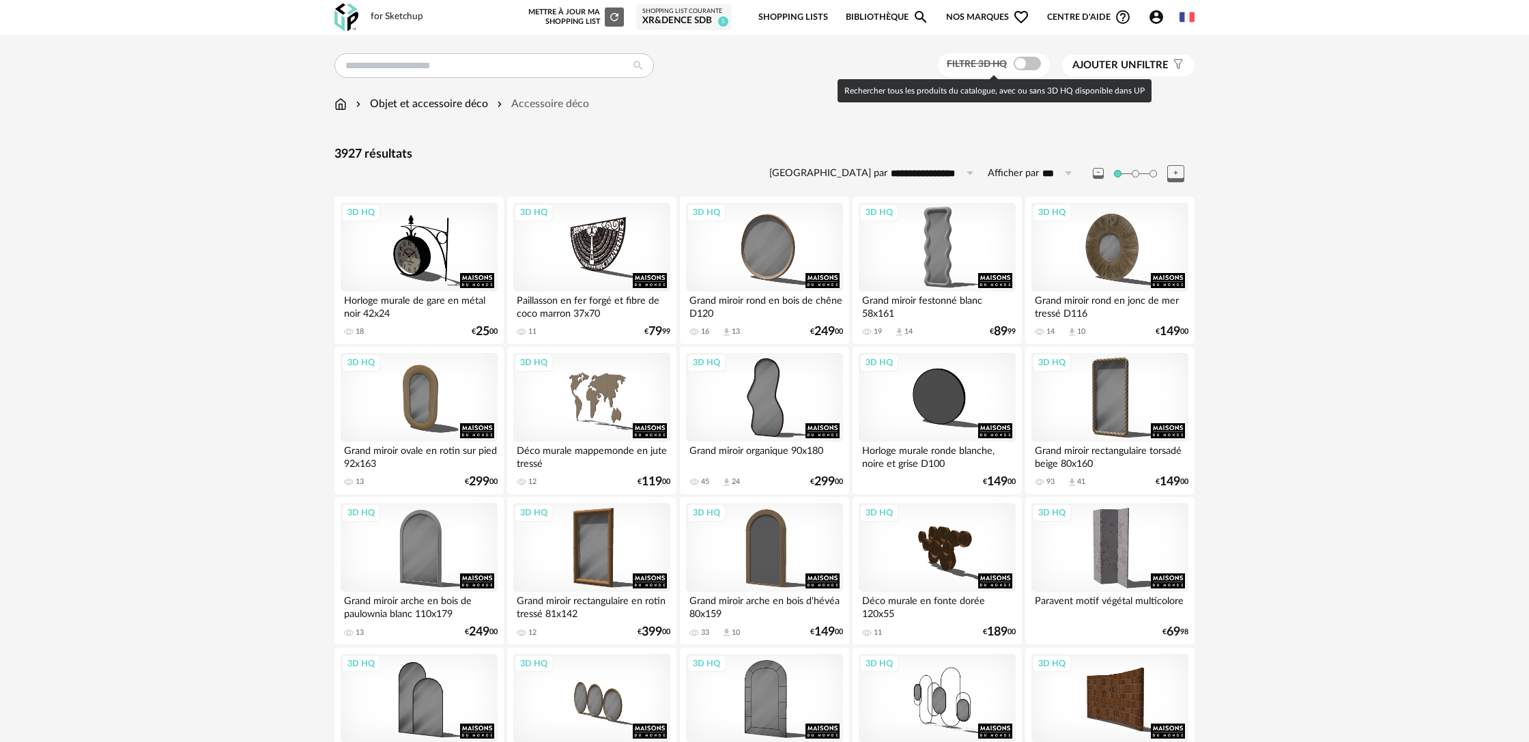
click at [1027, 70] on span at bounding box center [1027, 64] width 27 height 14
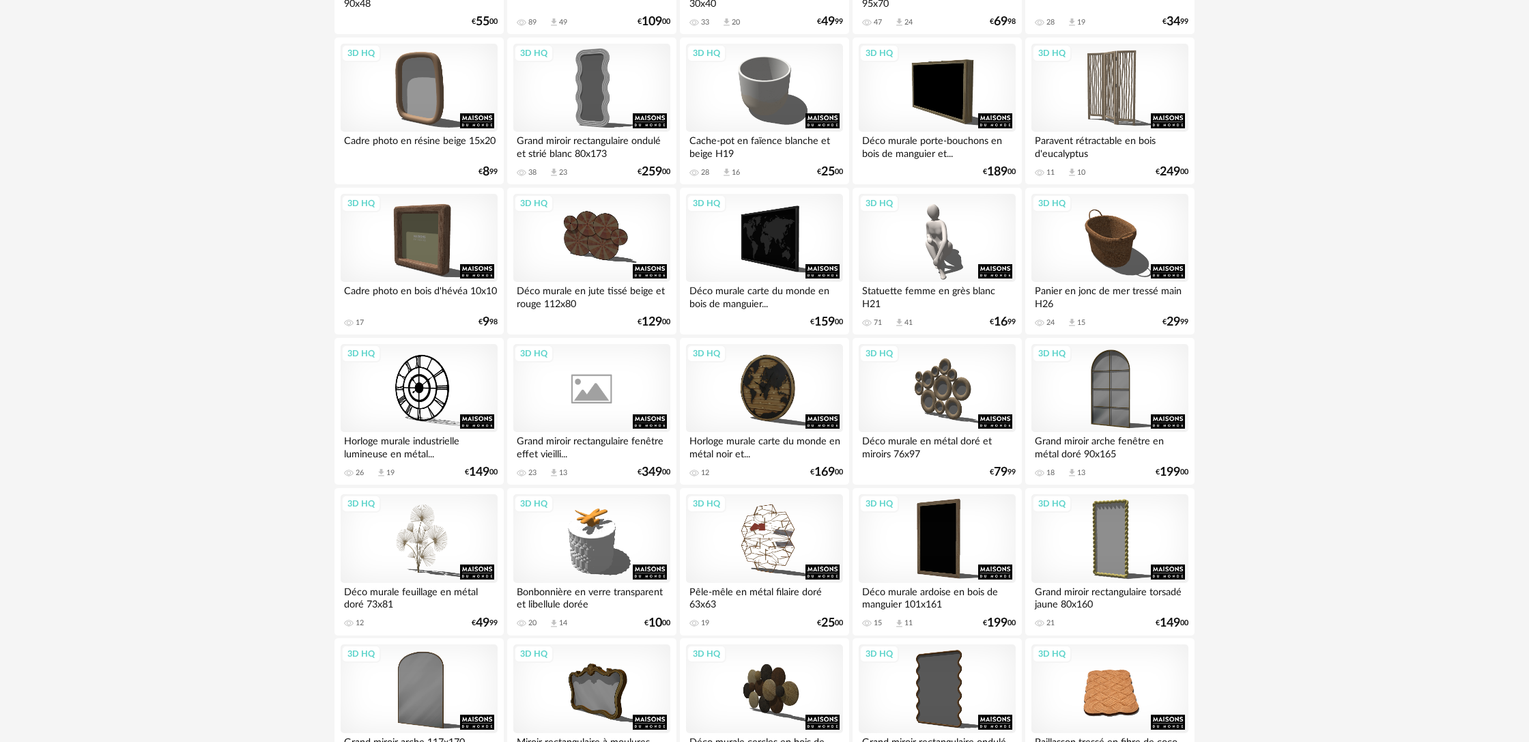
scroll to position [2560, 0]
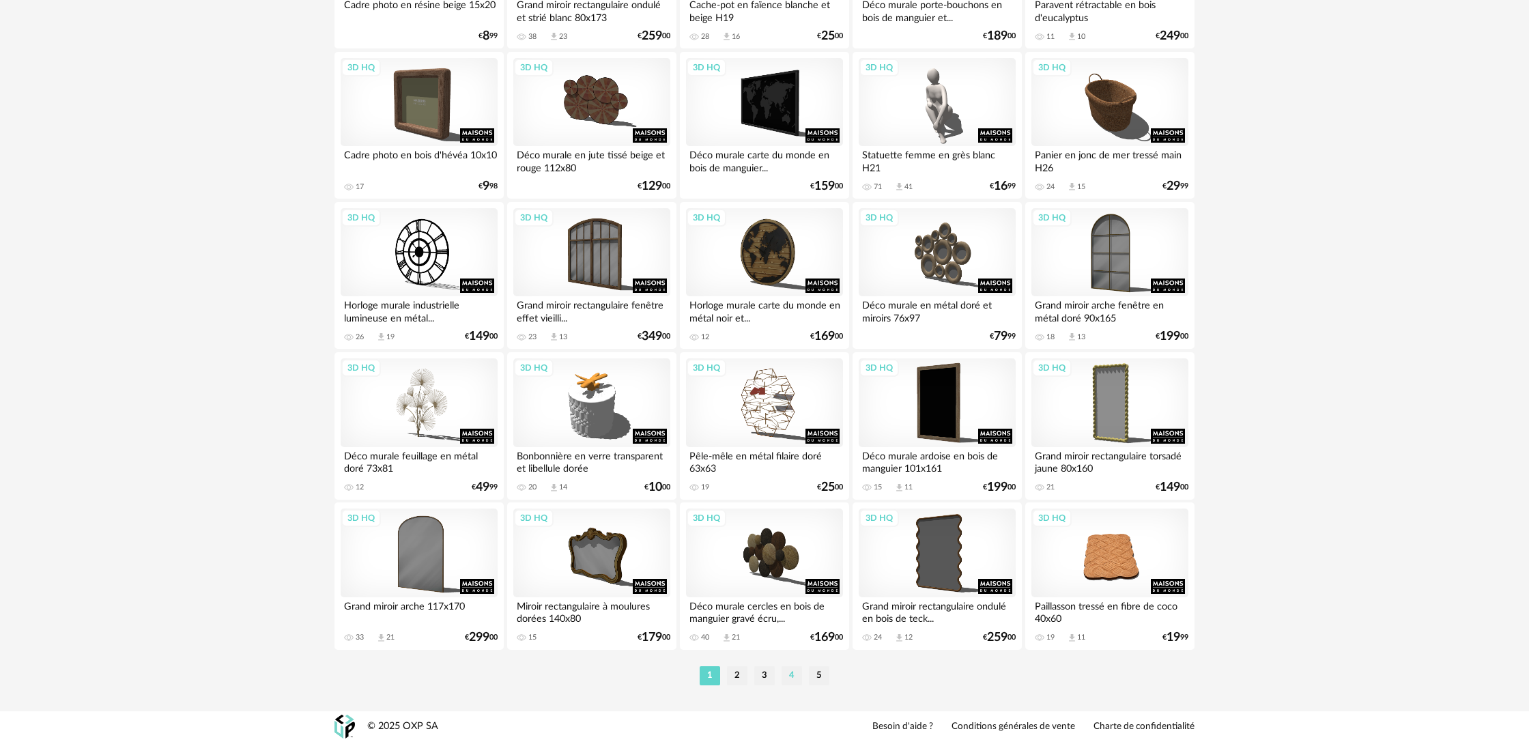
click at [789, 678] on li "4" at bounding box center [792, 675] width 20 height 19
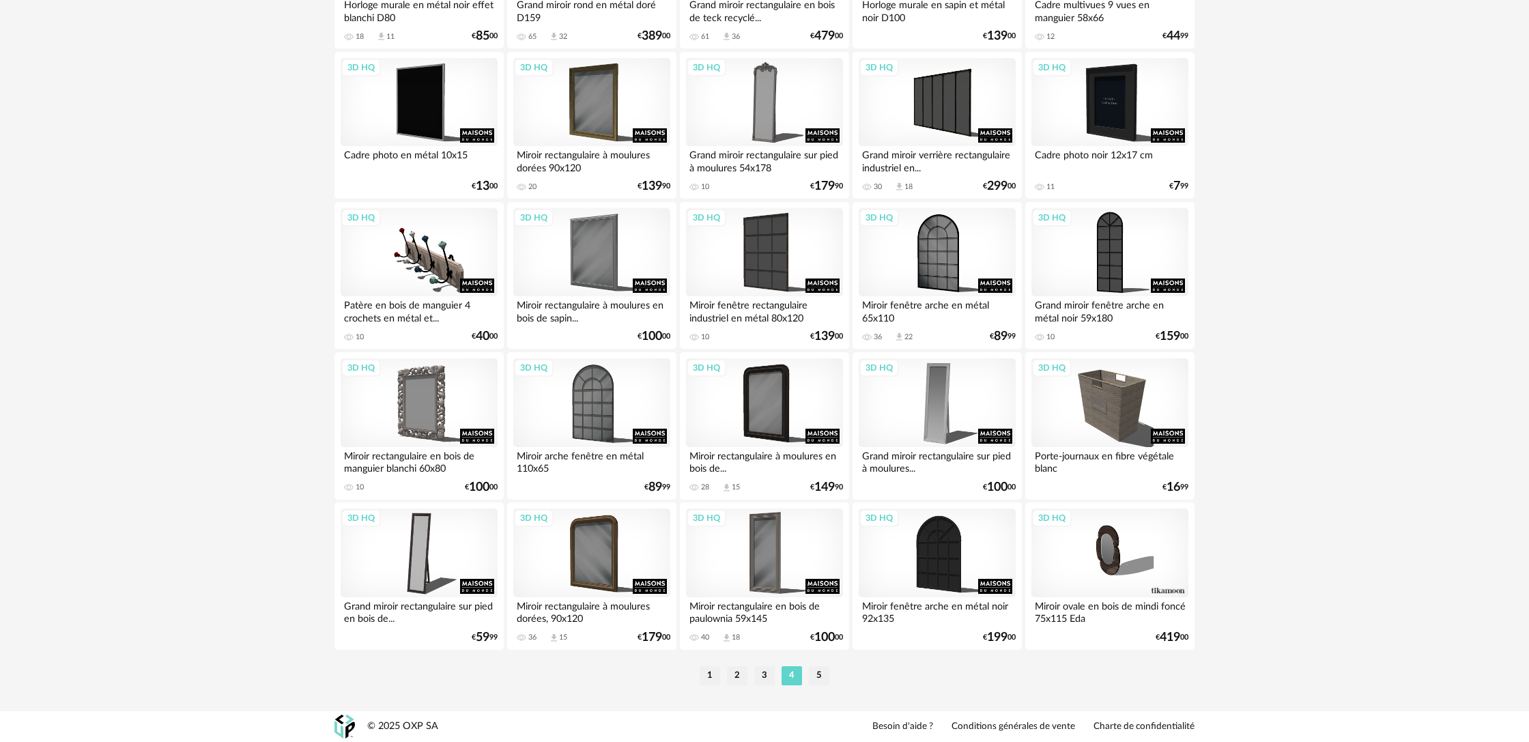
scroll to position [2560, 0]
click at [709, 679] on li "1" at bounding box center [710, 675] width 20 height 19
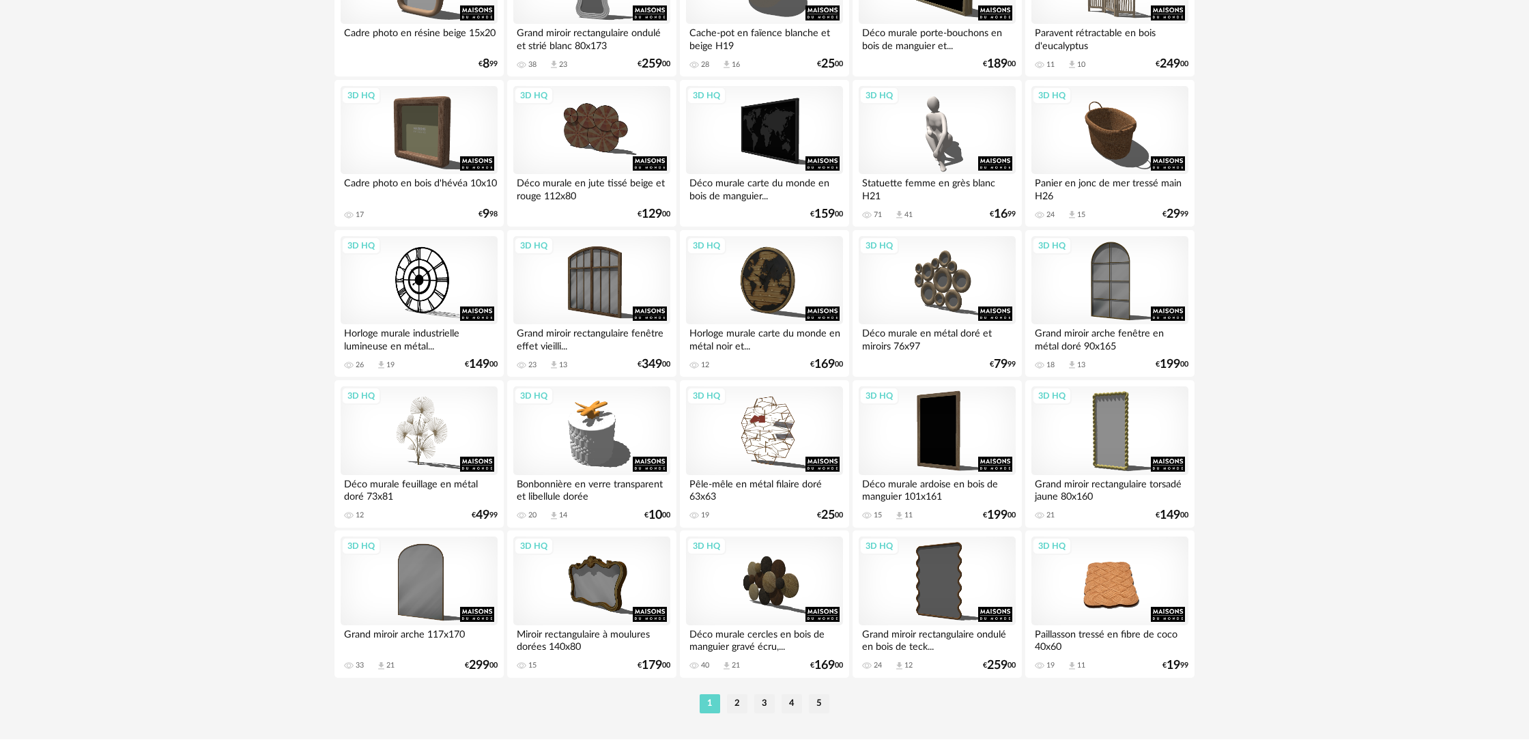
scroll to position [2560, 0]
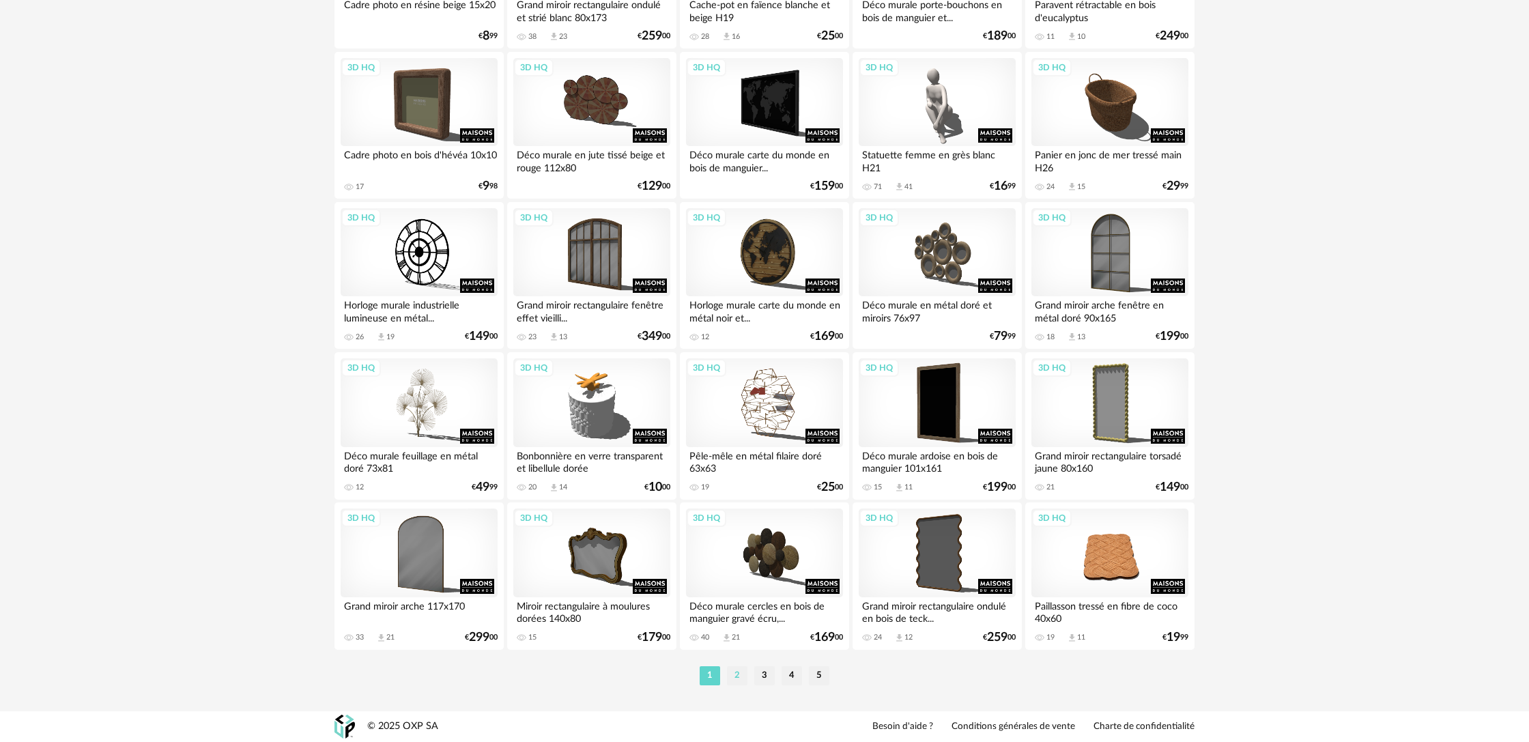
click at [739, 677] on li "2" at bounding box center [737, 675] width 20 height 19
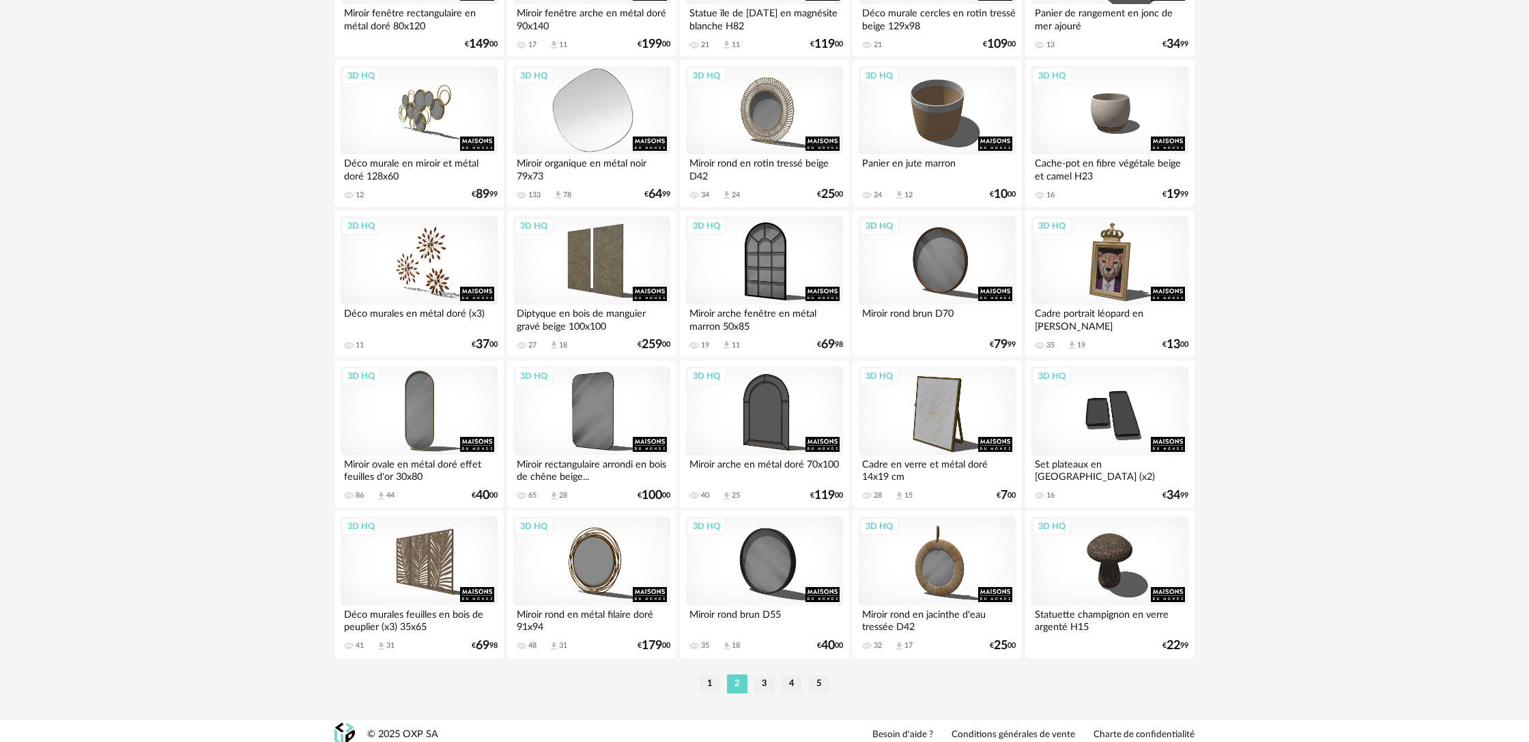
scroll to position [2545, 0]
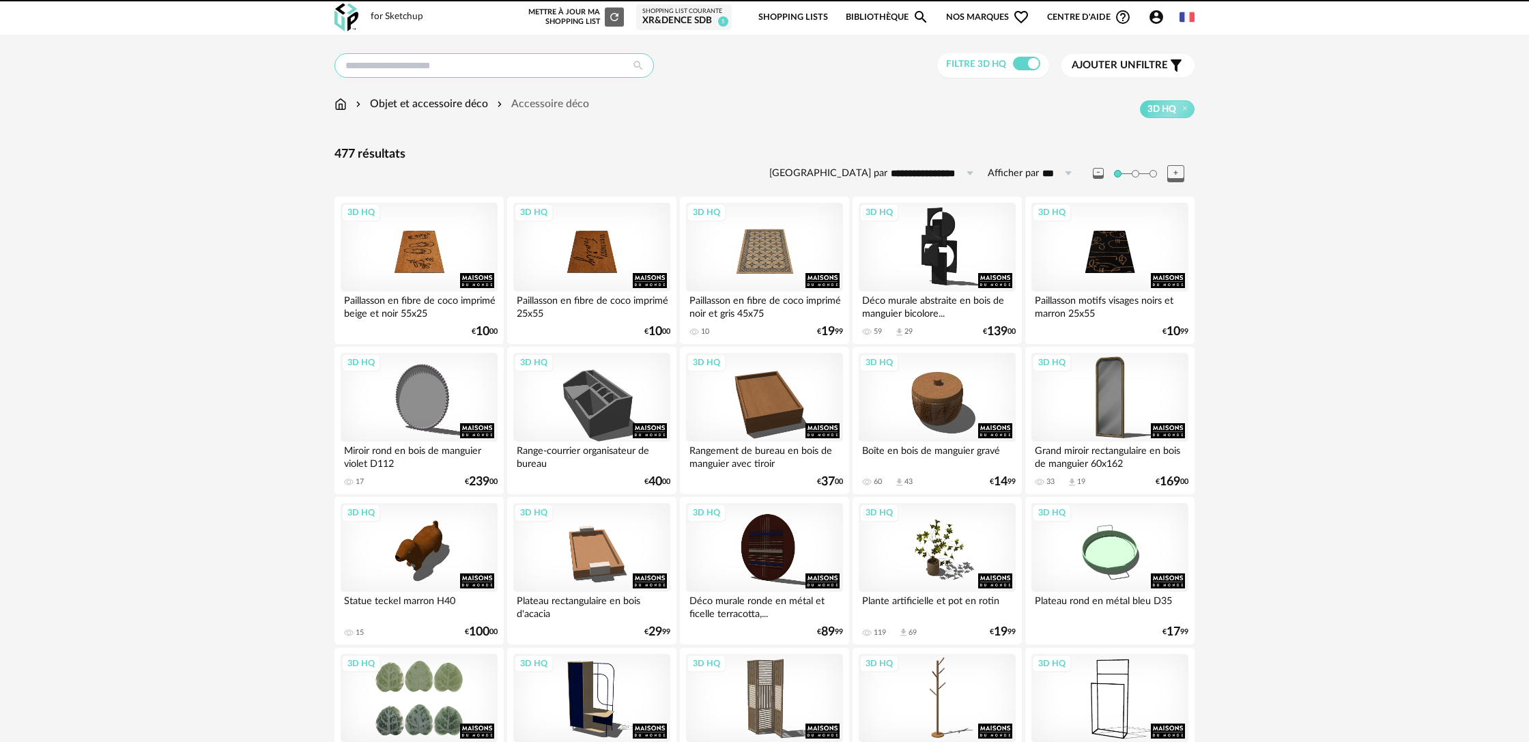
click at [527, 70] on input "text" at bounding box center [495, 65] width 320 height 25
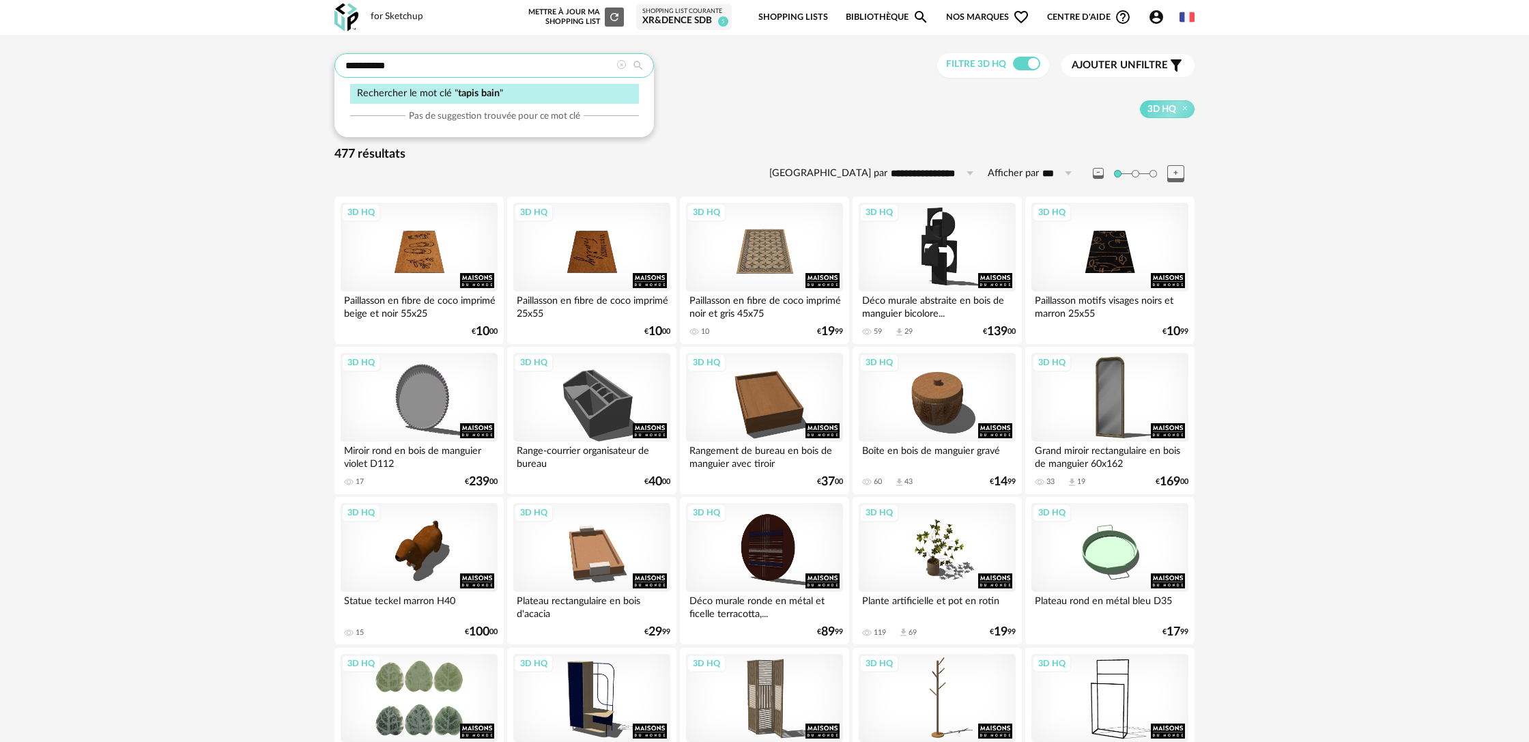
type input "**********"
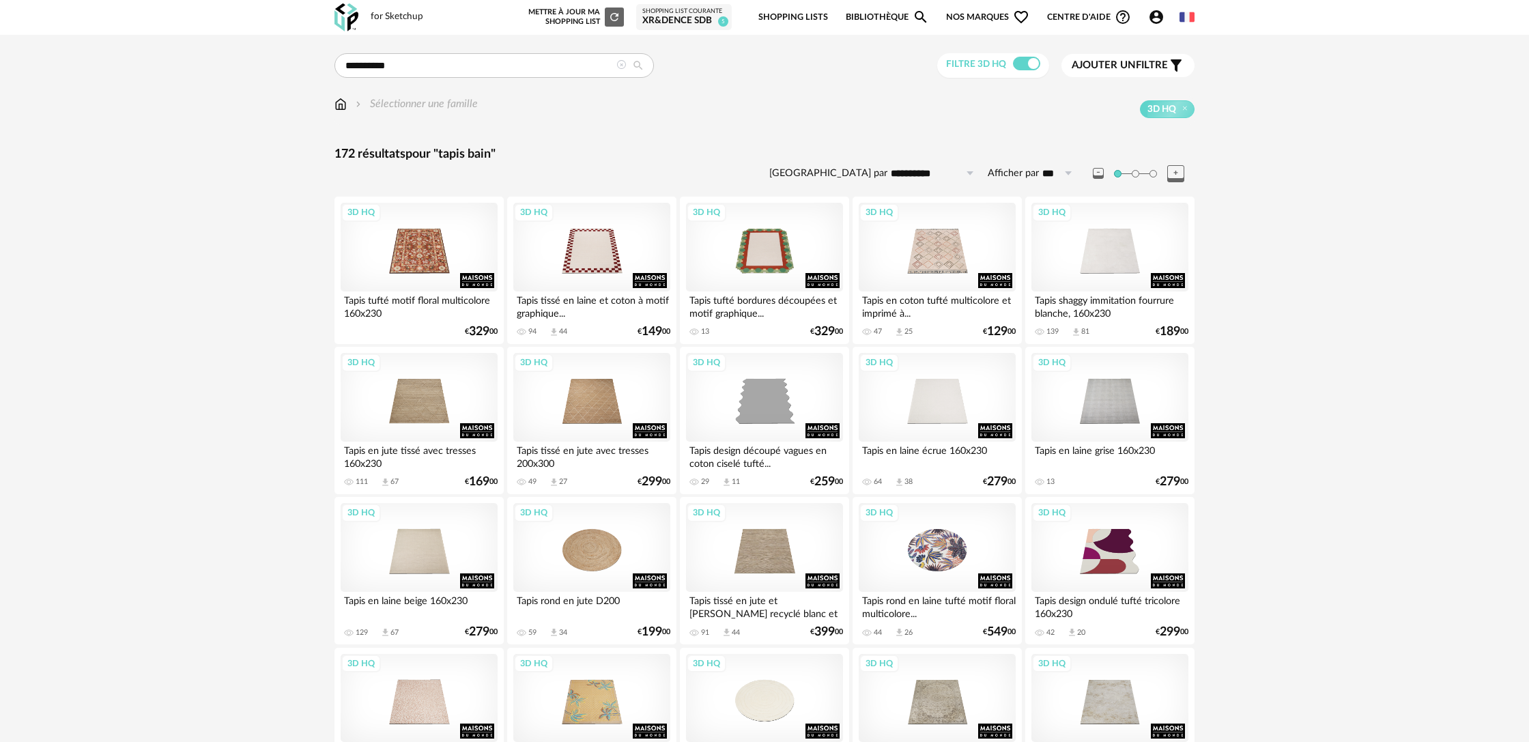
click at [459, 109] on div "Sélectionner une famille" at bounding box center [415, 104] width 125 height 16
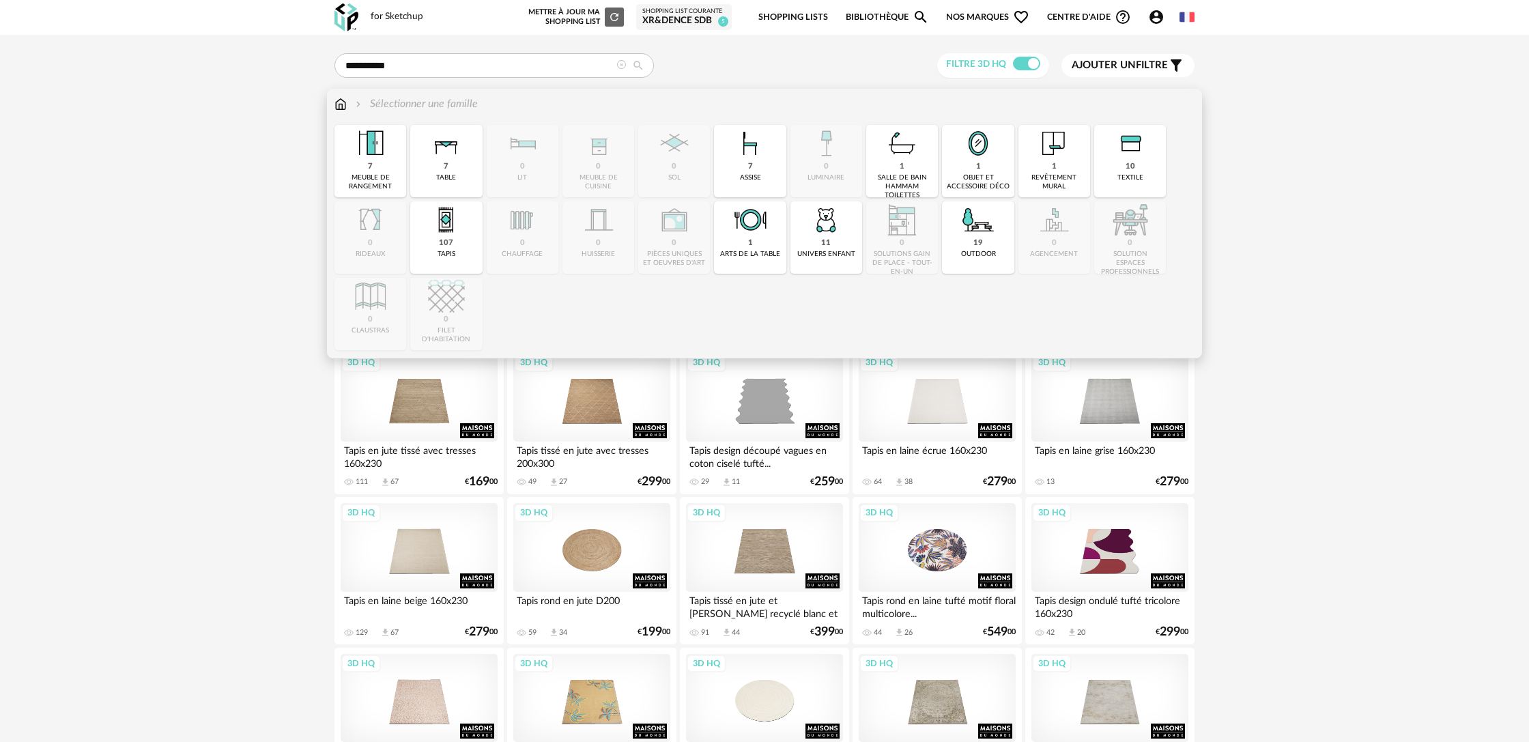
click at [919, 175] on div "salle de bain hammam toilettes" at bounding box center [901, 186] width 63 height 27
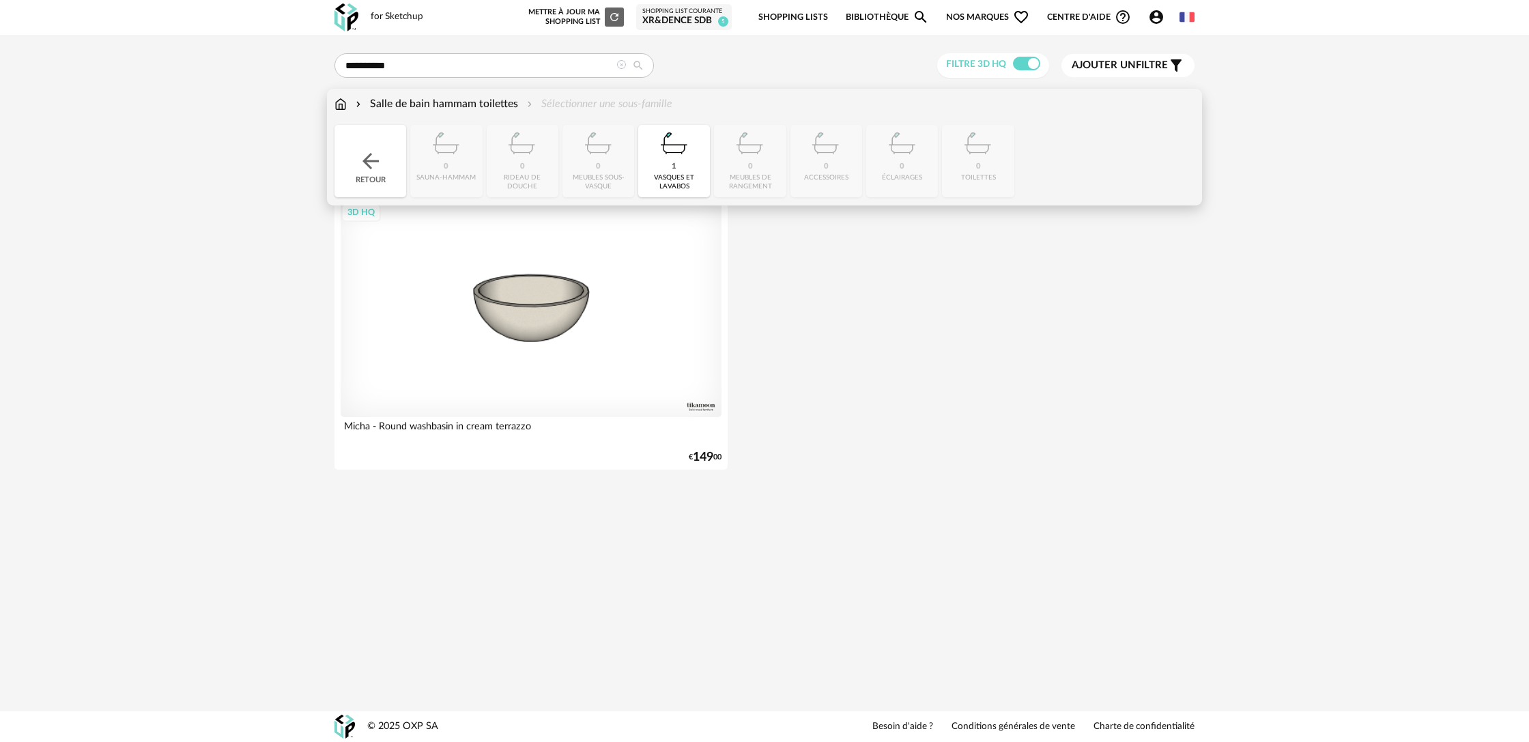
click at [366, 161] on img at bounding box center [370, 161] width 25 height 25
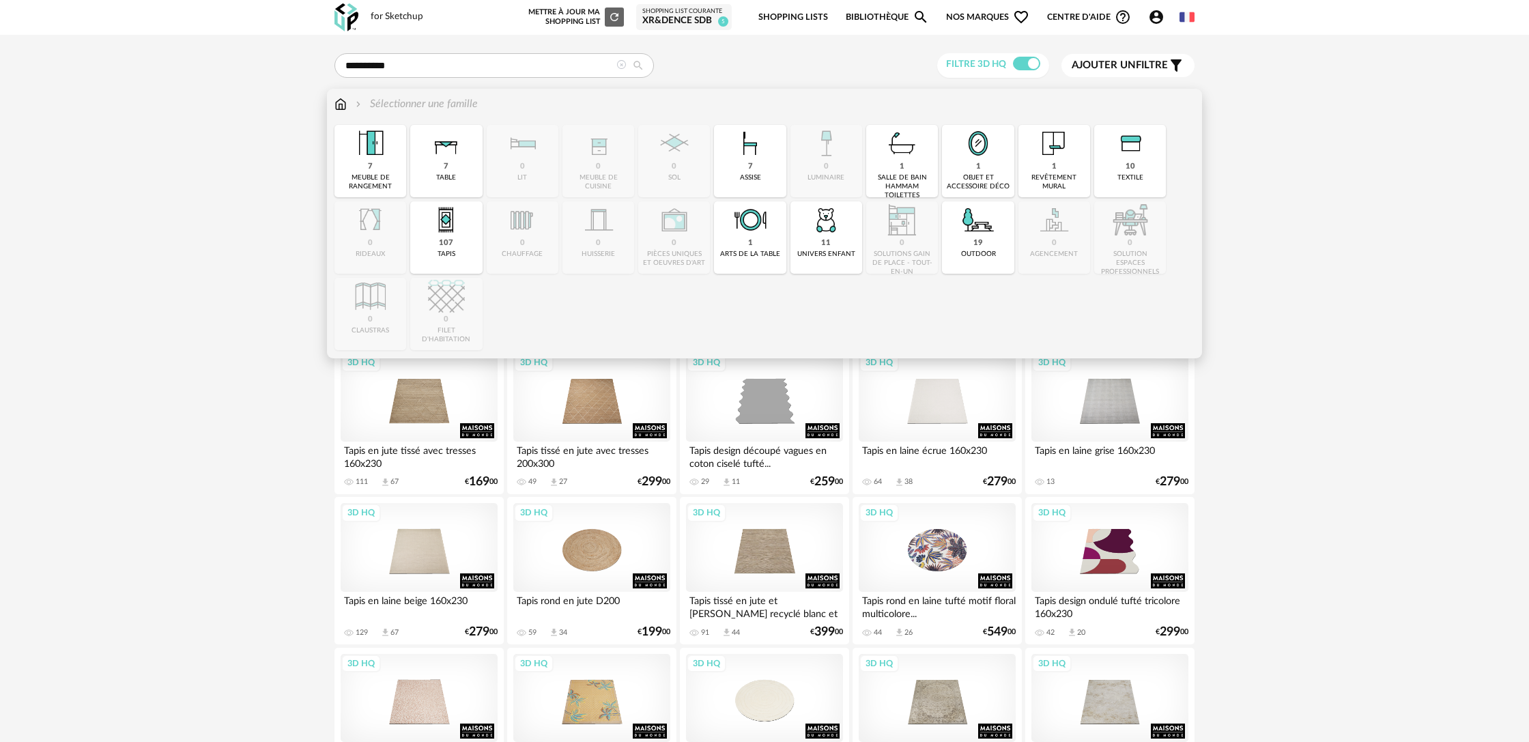
click at [1109, 166] on div "10 textile" at bounding box center [1130, 161] width 72 height 72
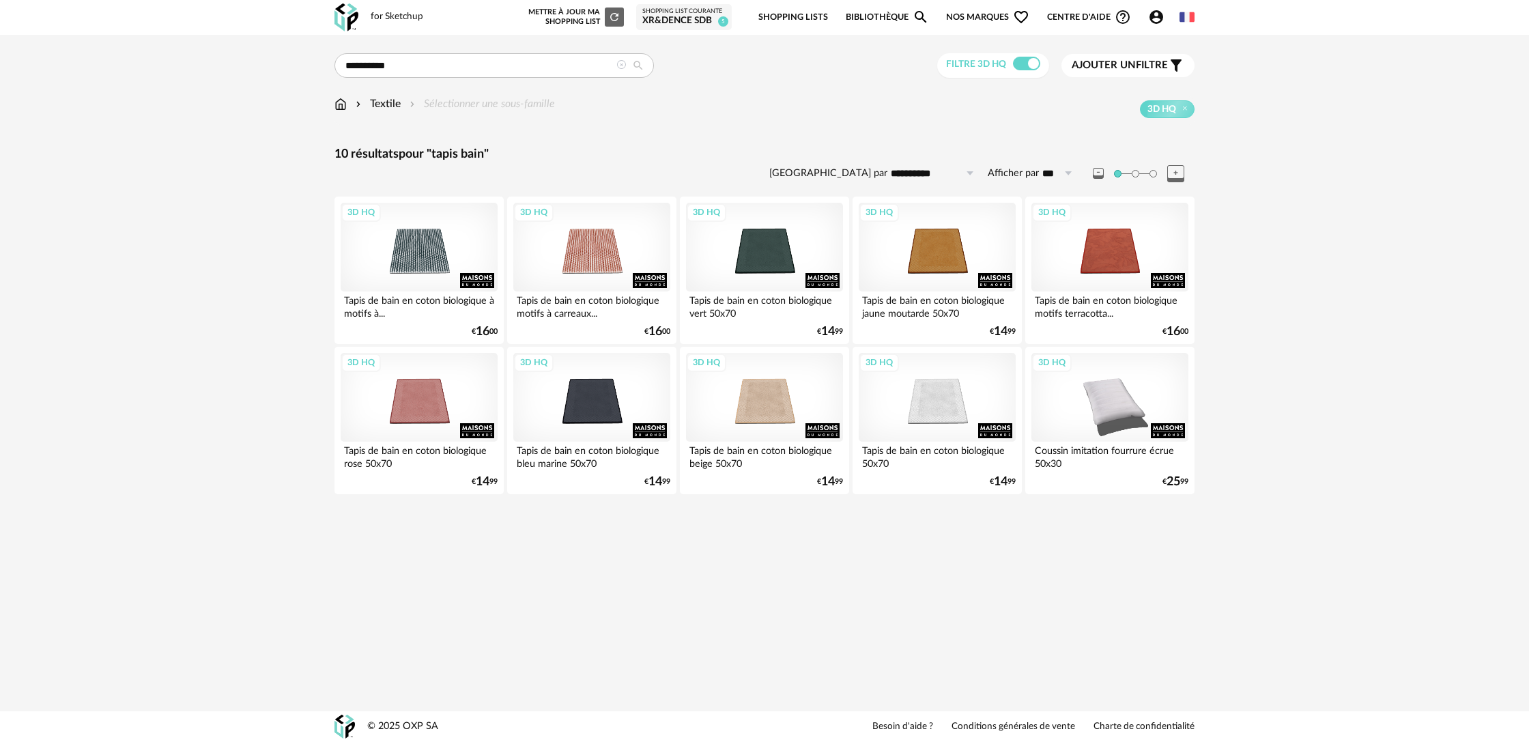
click at [384, 104] on div "Textile" at bounding box center [377, 104] width 48 height 16
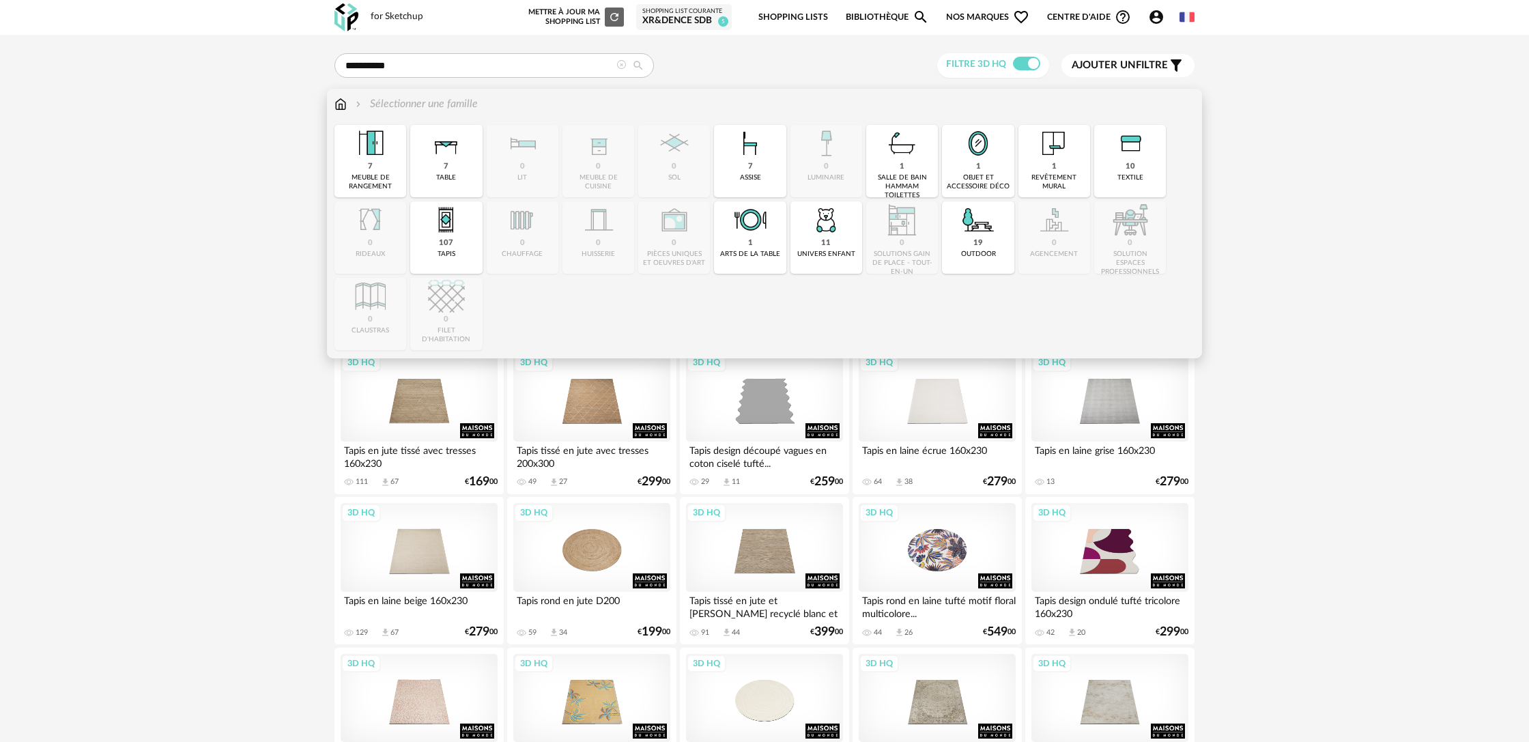
click at [1116, 169] on div at bounding box center [1144, 173] width 102 height 17
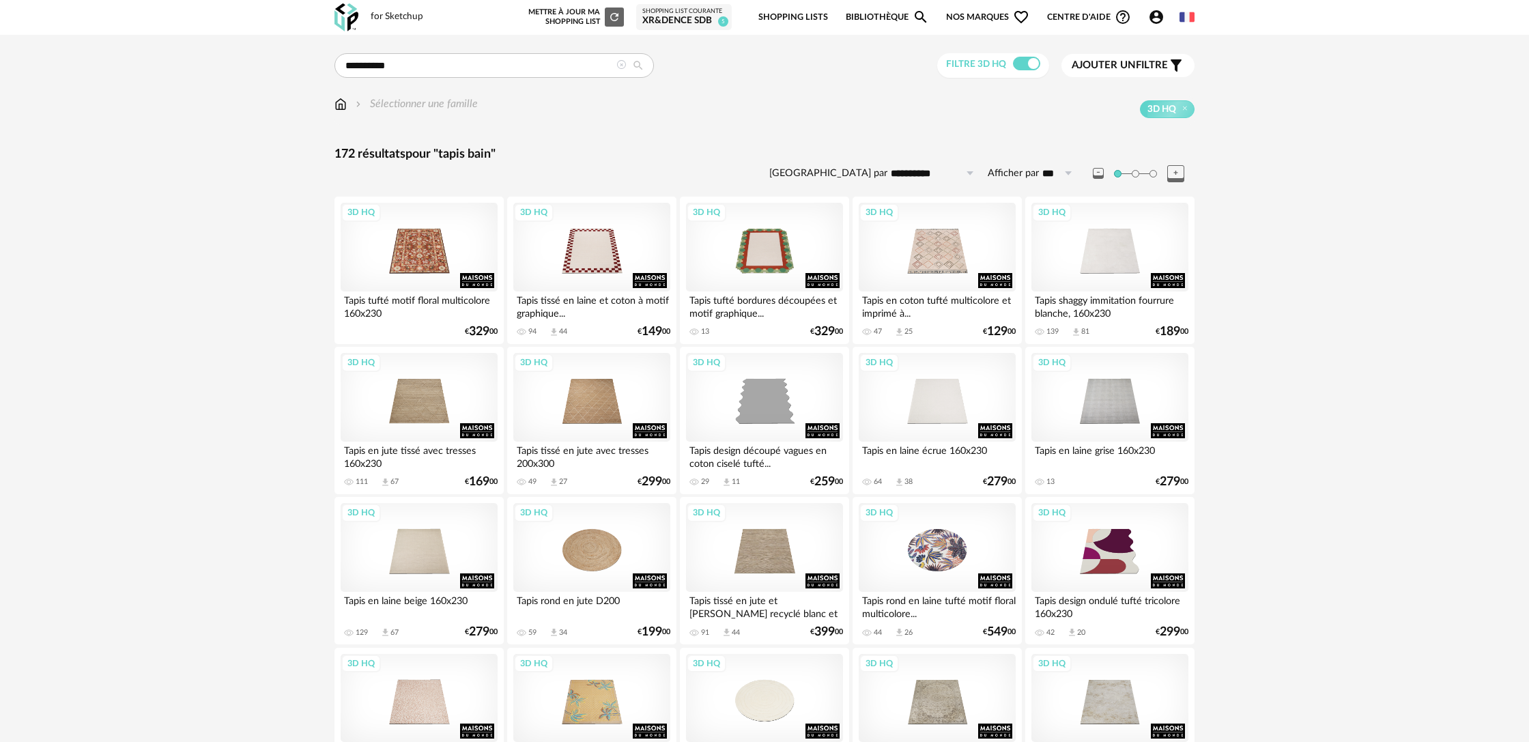
click at [620, 65] on icon at bounding box center [622, 65] width 10 height 10
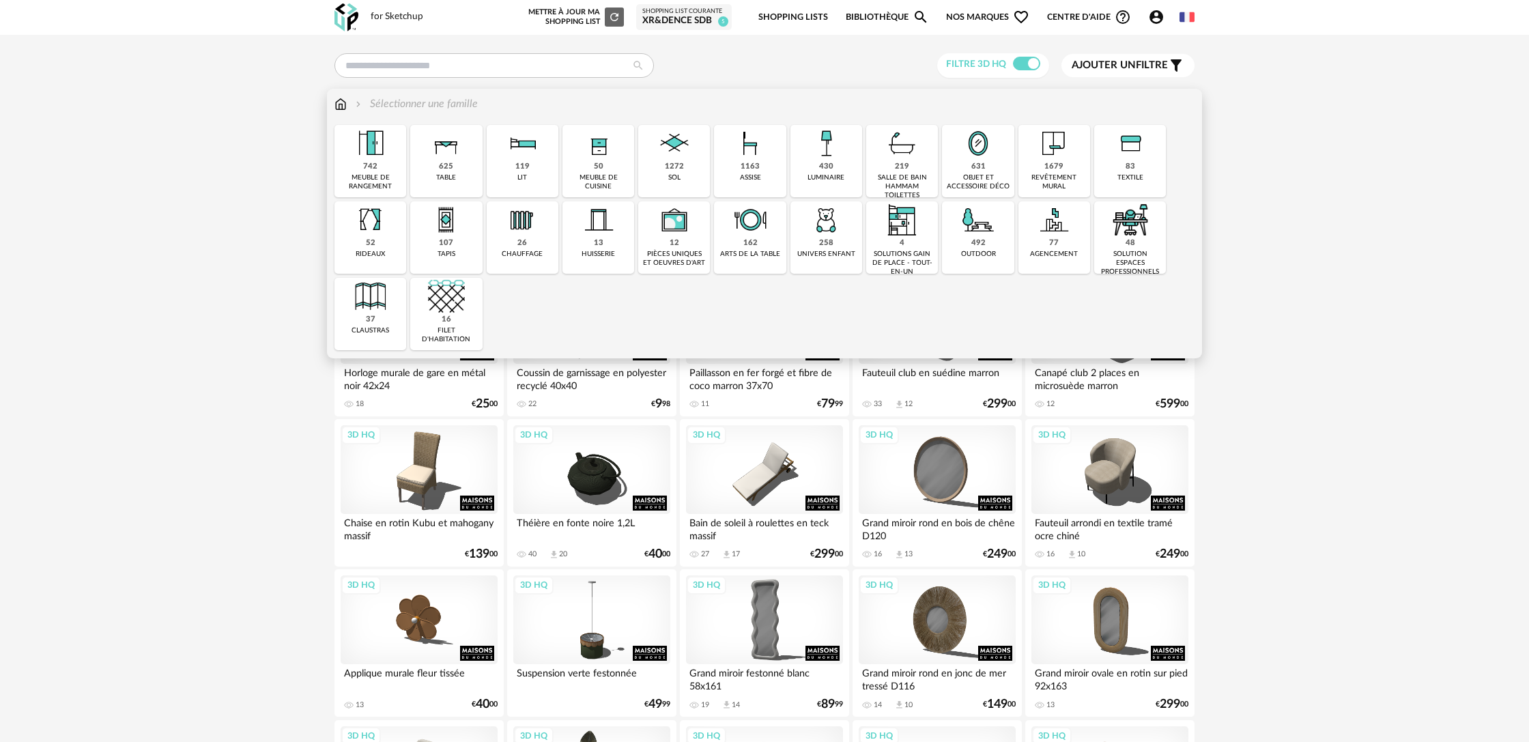
click at [1121, 172] on div "83 textile" at bounding box center [1130, 161] width 72 height 72
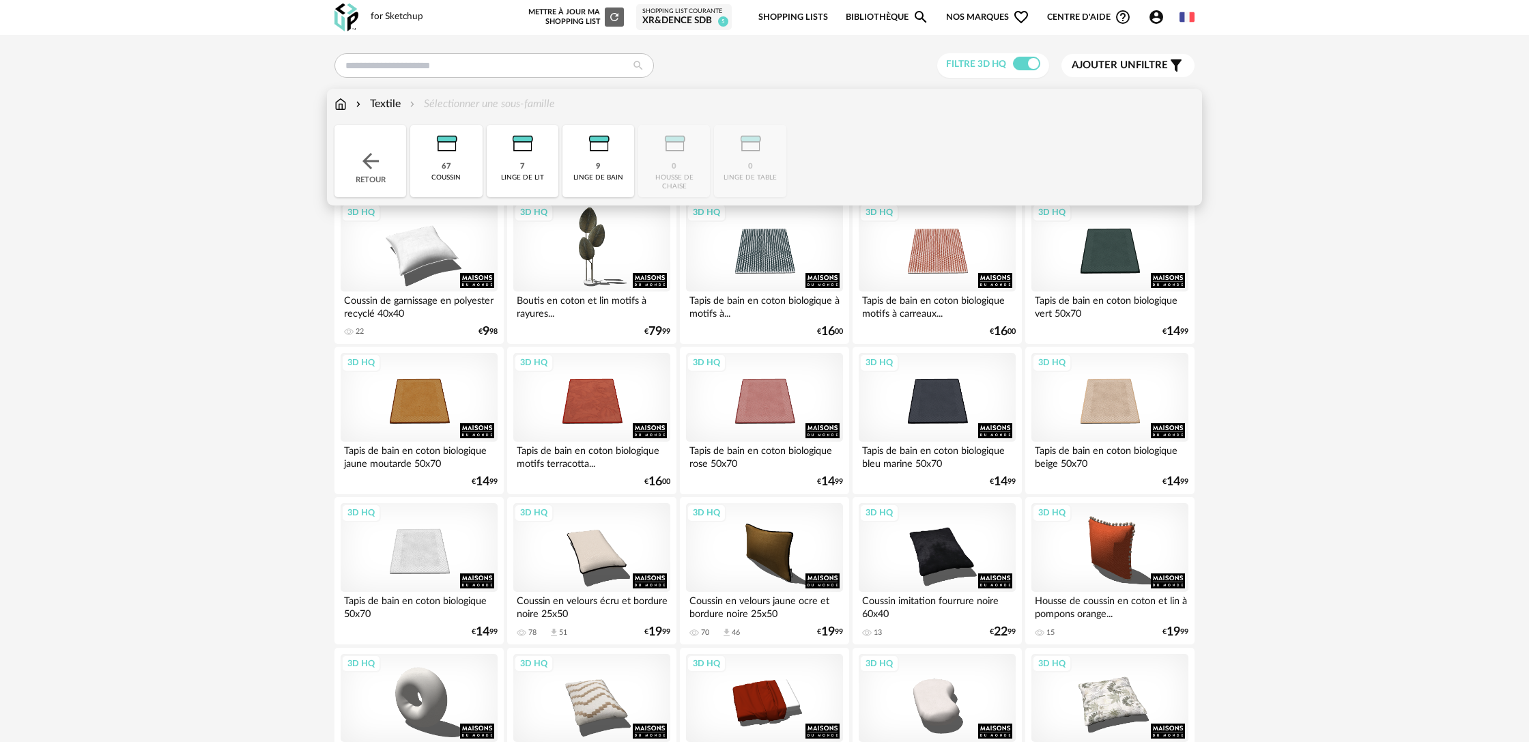
click at [616, 164] on div "9 linge de bain" at bounding box center [599, 161] width 72 height 72
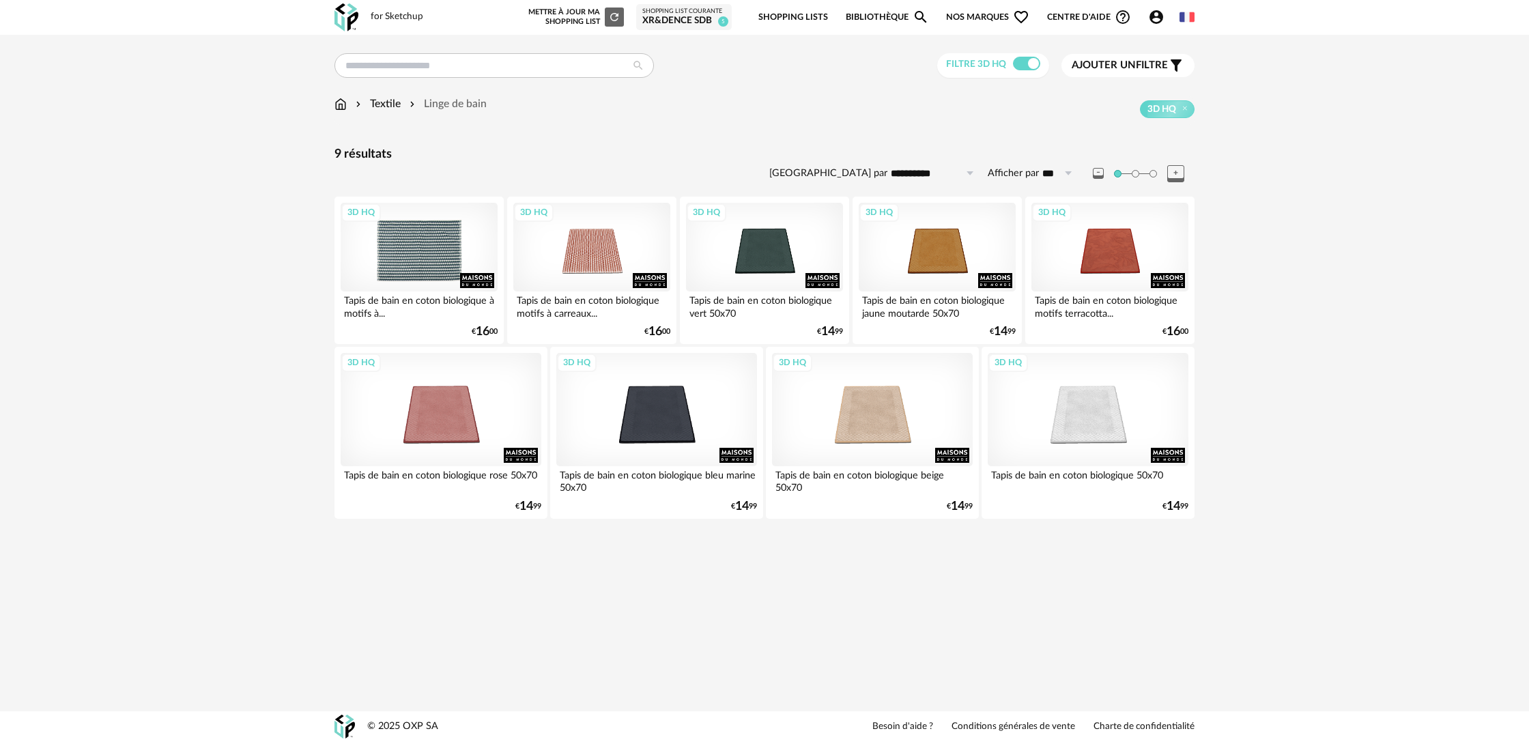
click at [461, 272] on div "3D HQ" at bounding box center [419, 247] width 157 height 89
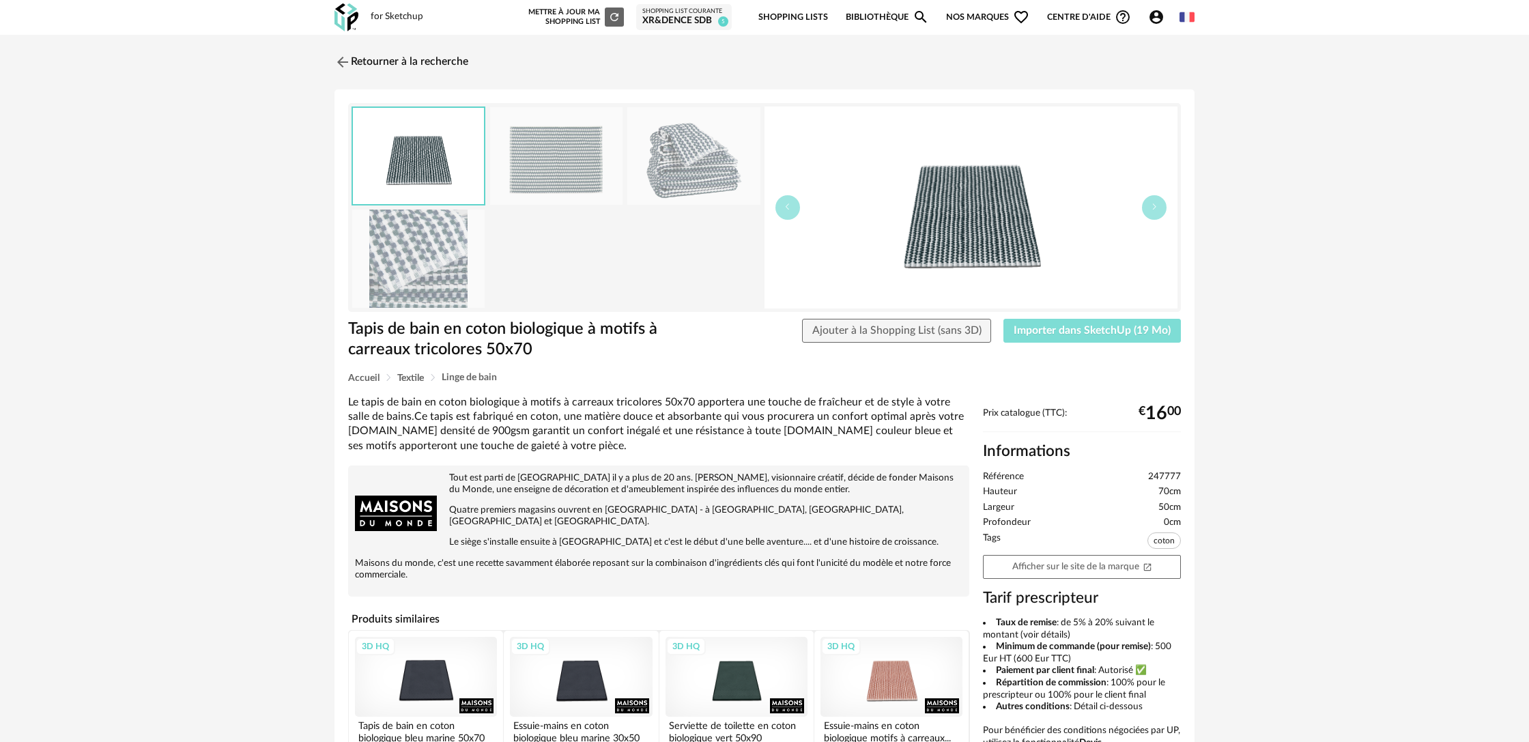
click at [1074, 328] on span "Importer dans SketchUp (19 Mo)" at bounding box center [1092, 330] width 157 height 11
